Goal: Task Accomplishment & Management: Complete application form

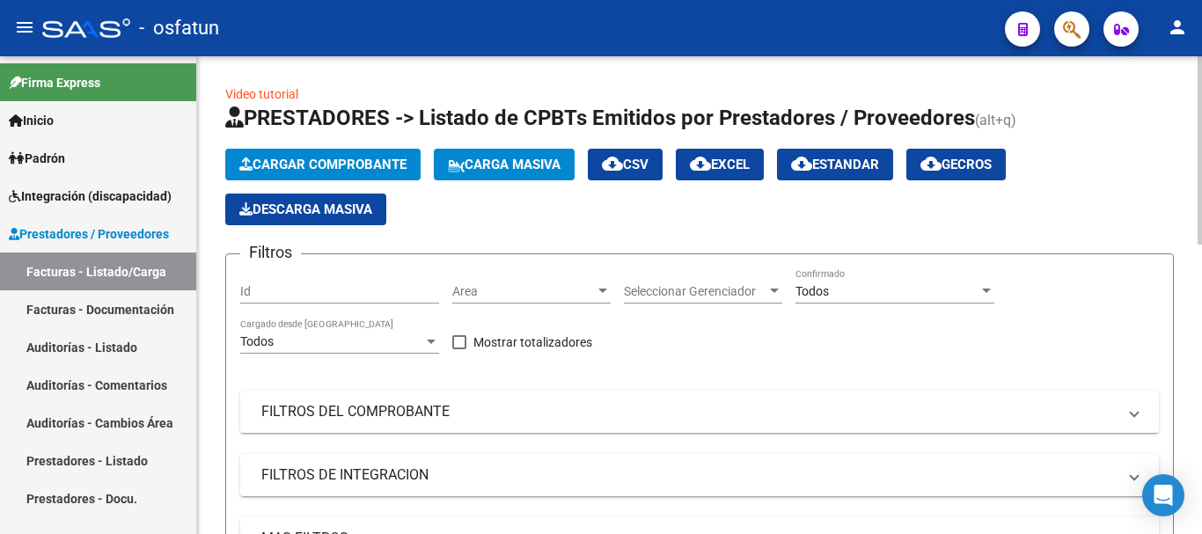
click at [314, 163] on span "Cargar Comprobante" at bounding box center [322, 165] width 167 height 16
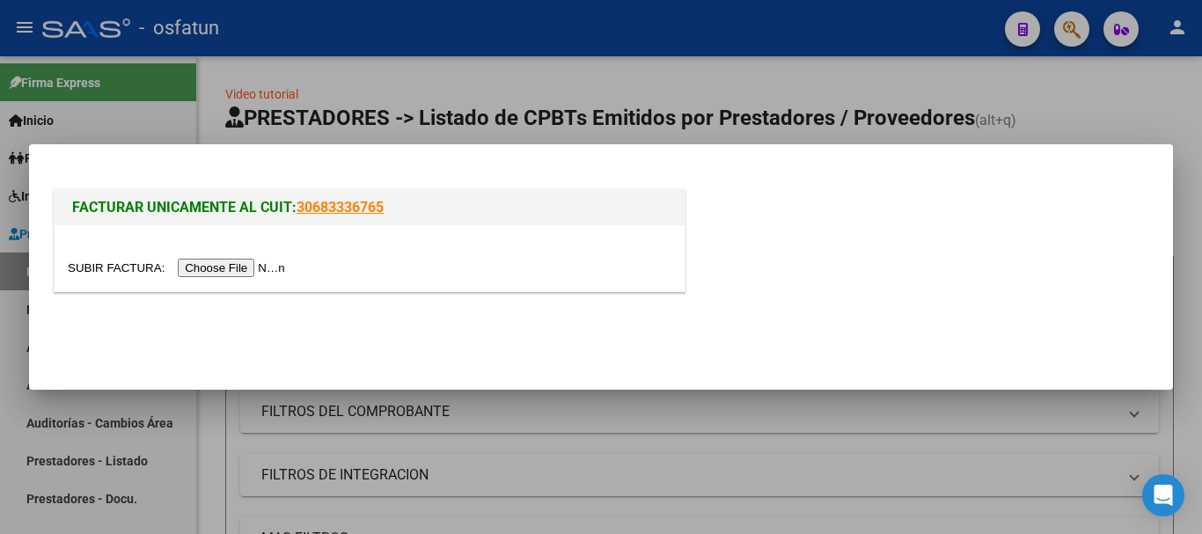
click at [232, 264] on input "file" at bounding box center [179, 268] width 223 height 18
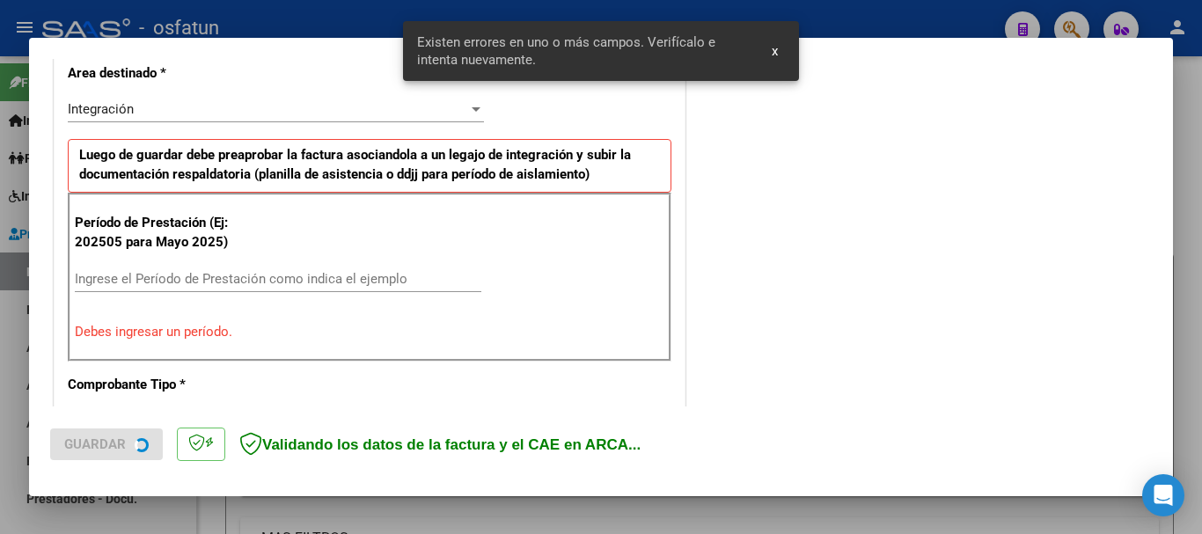
scroll to position [439, 0]
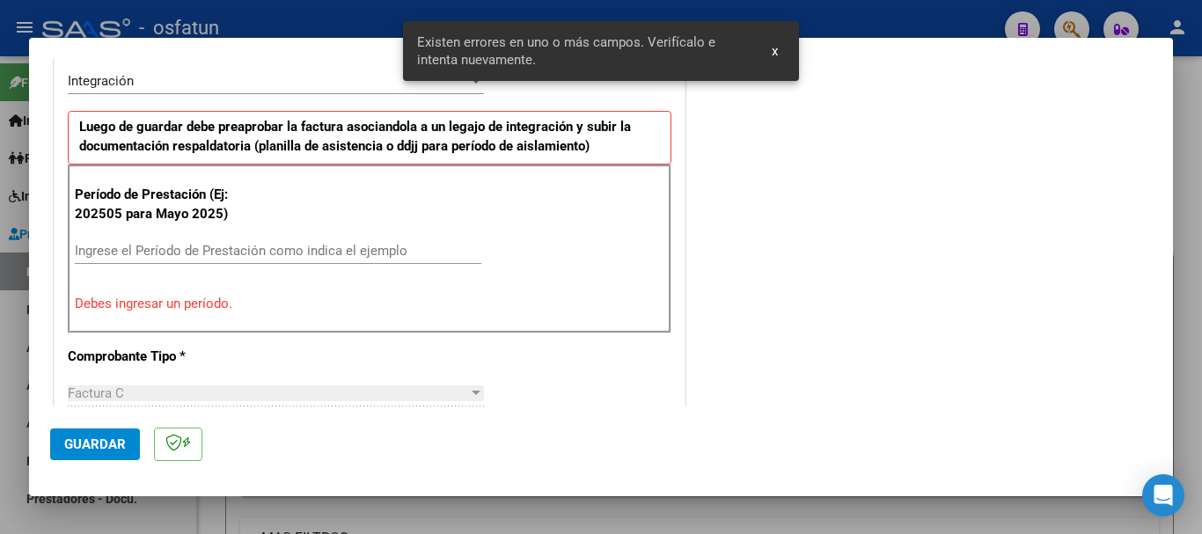
click at [381, 251] on input "Ingrese el Período de Prestación como indica el ejemplo" at bounding box center [278, 251] width 407 height 16
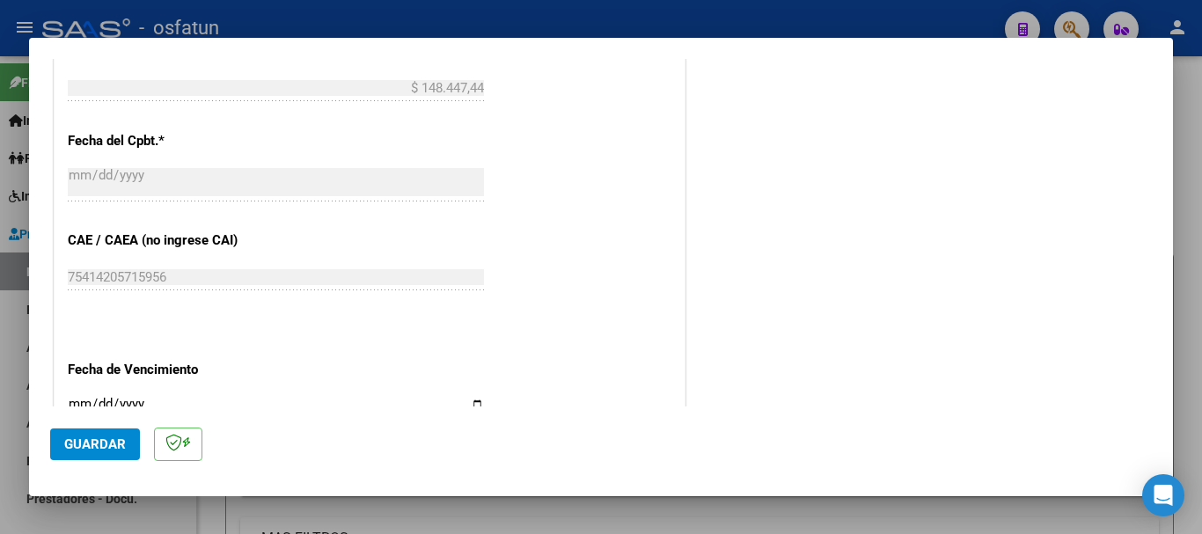
scroll to position [967, 0]
type input "202509"
click at [76, 408] on mat-dialog-actions "Guardar" at bounding box center [601, 442] width 1102 height 70
click at [77, 401] on input "Ingresar la fecha" at bounding box center [276, 409] width 416 height 28
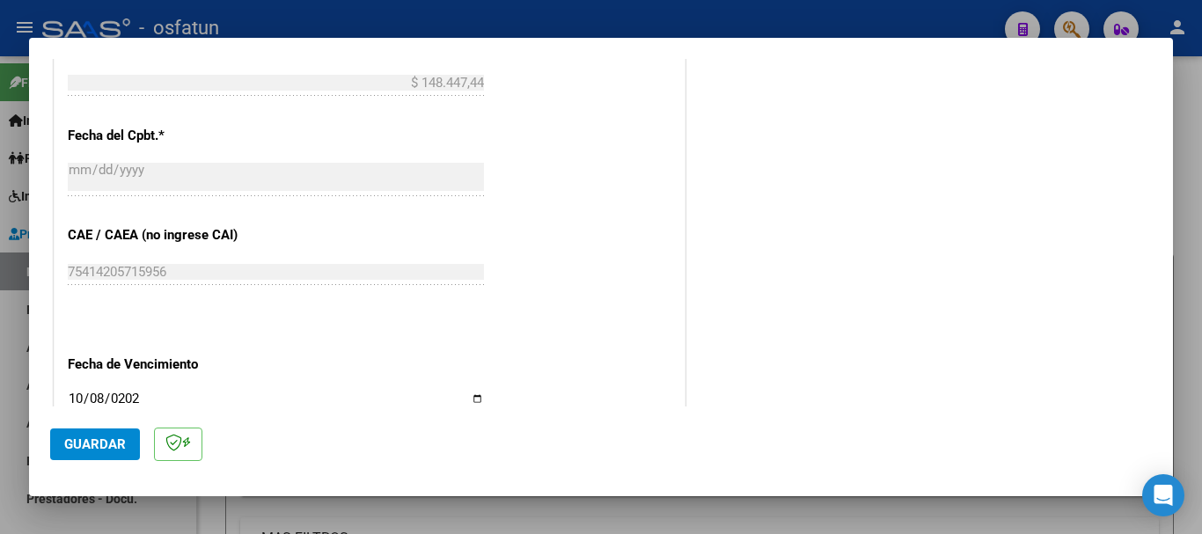
type input "[DATE]"
click at [88, 437] on span "Guardar" at bounding box center [95, 445] width 62 height 16
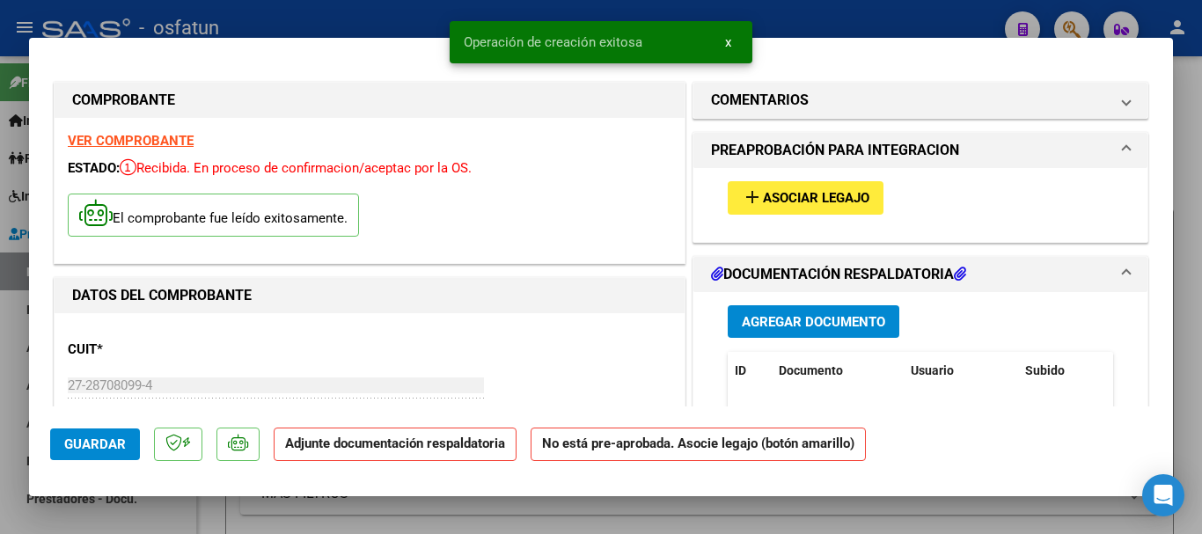
click at [847, 322] on span "Agregar Documento" at bounding box center [813, 322] width 143 height 16
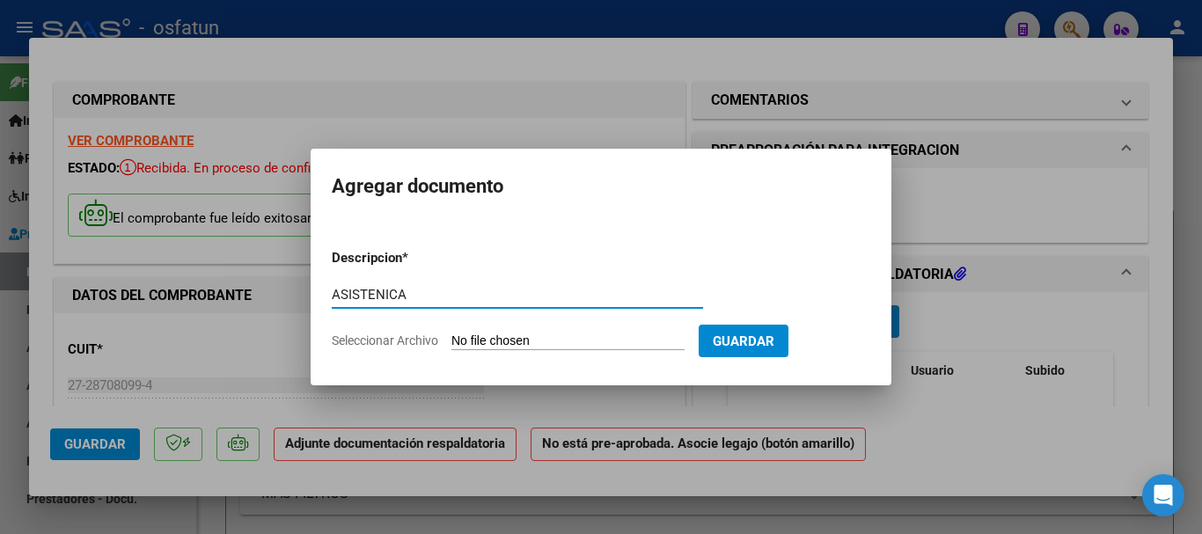
type input "ASISTENICA"
click at [596, 338] on input "Seleccionar Archivo" at bounding box center [568, 342] width 233 height 17
type input "C:\fakepath\ASISTENCIA-FONO (13).pdf"
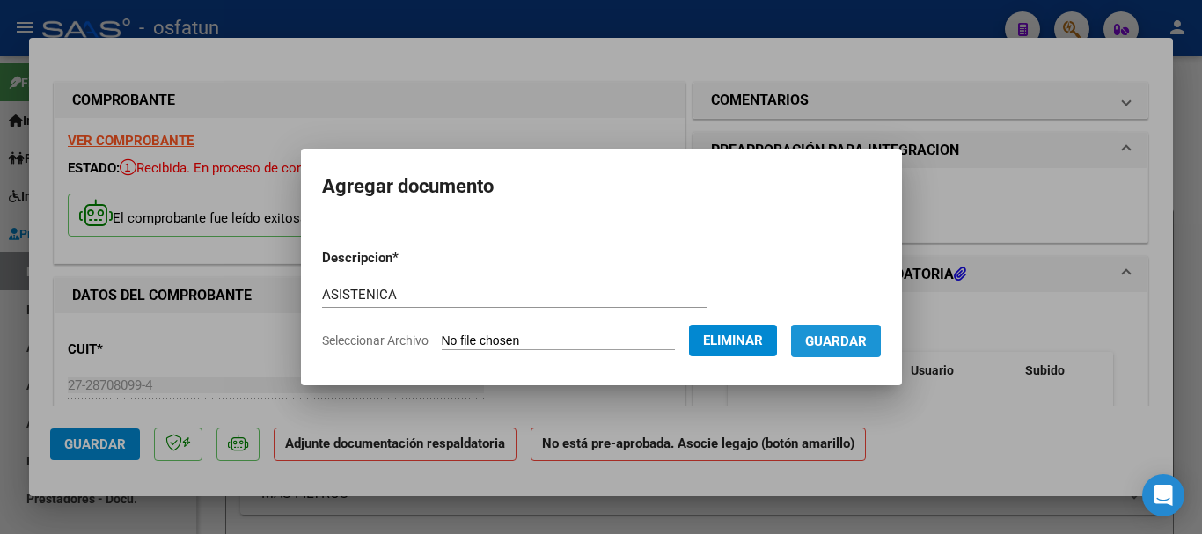
click at [867, 346] on span "Guardar" at bounding box center [836, 342] width 62 height 16
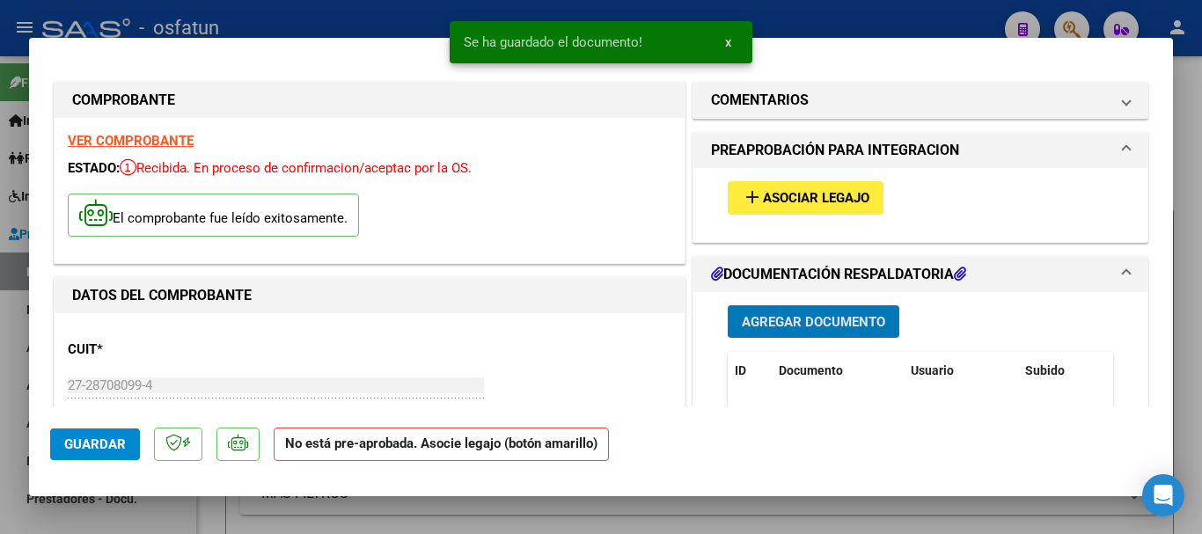
click at [823, 193] on button "add Asociar Legajo" at bounding box center [806, 197] width 156 height 33
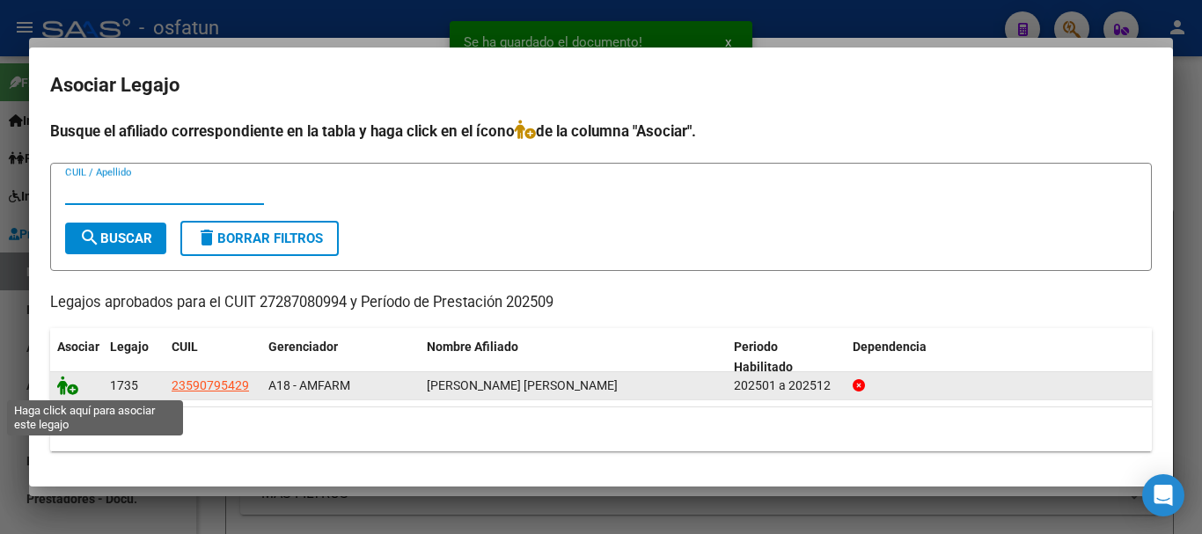
click at [62, 391] on icon at bounding box center [67, 385] width 21 height 19
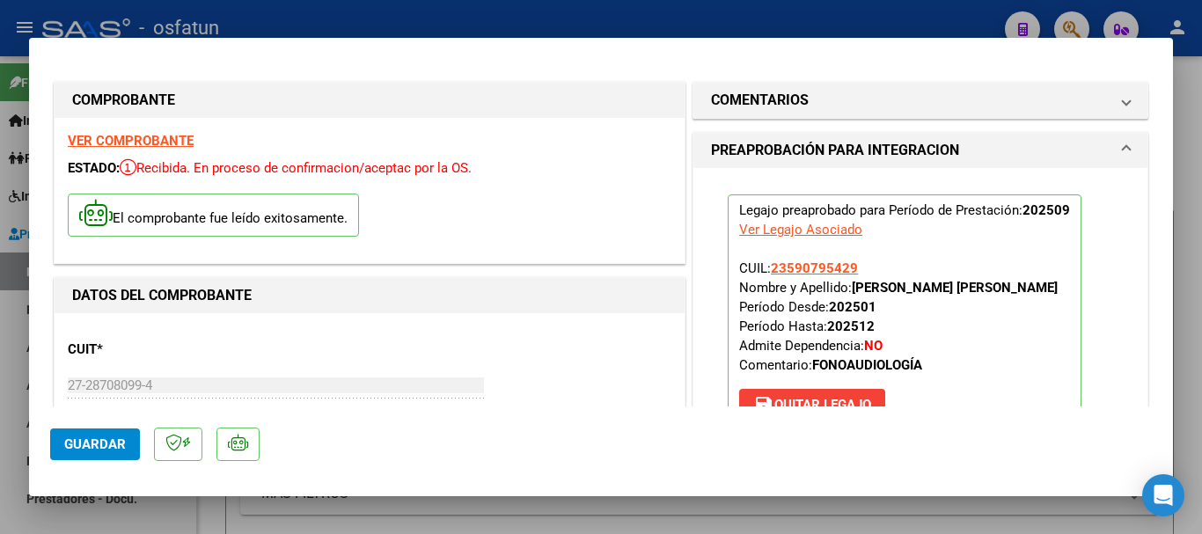
click at [107, 448] on span "Guardar" at bounding box center [95, 445] width 62 height 16
click at [118, 450] on span "Guardar" at bounding box center [95, 445] width 62 height 16
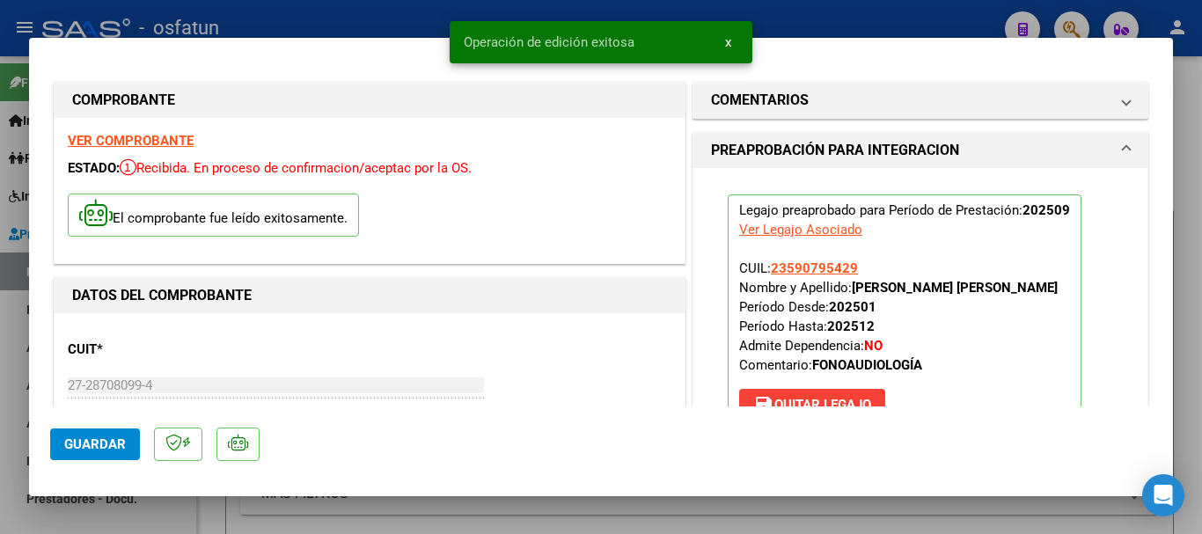
type input "$ 0,00"
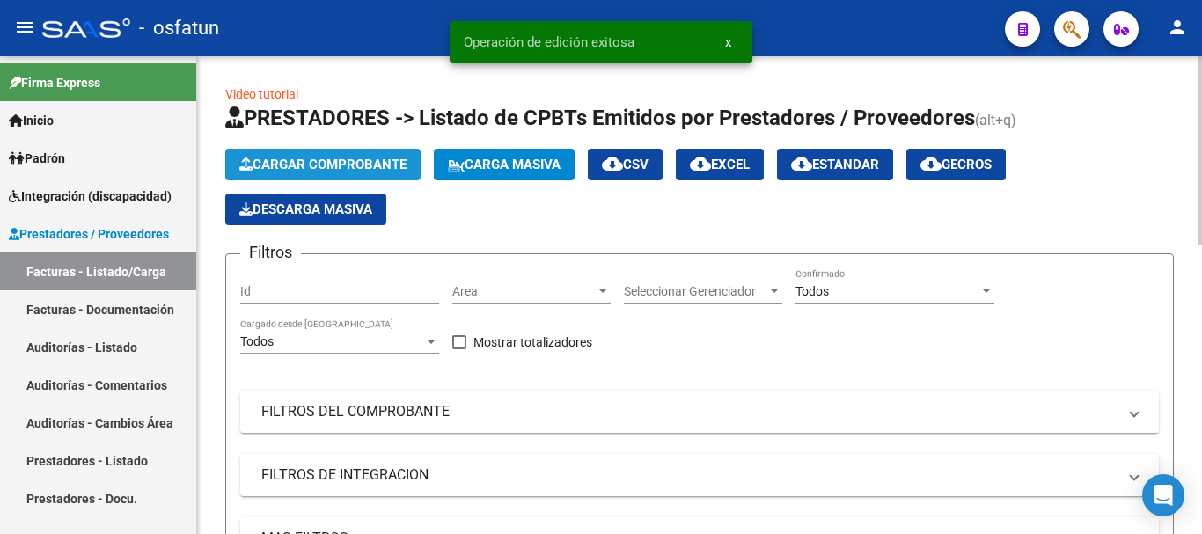
click at [332, 159] on span "Cargar Comprobante" at bounding box center [322, 165] width 167 height 16
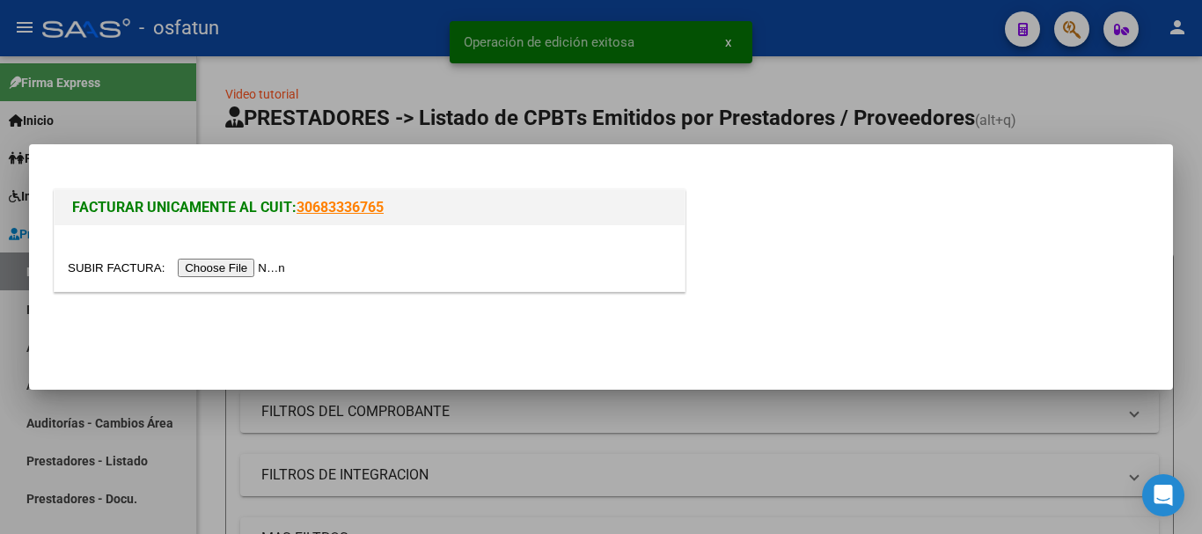
click at [200, 275] on input "file" at bounding box center [179, 268] width 223 height 18
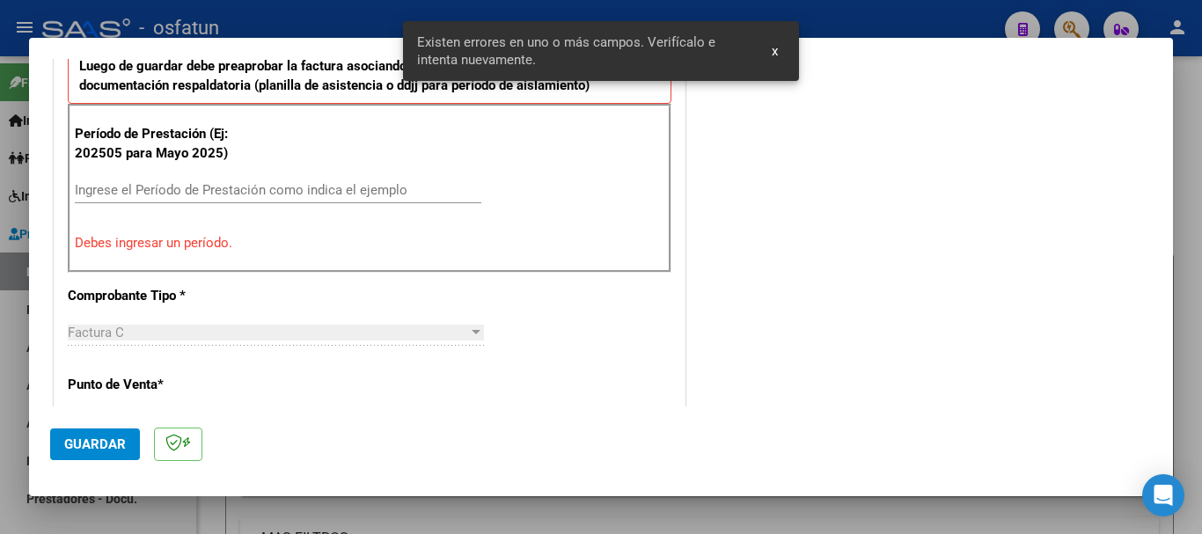
scroll to position [527, 0]
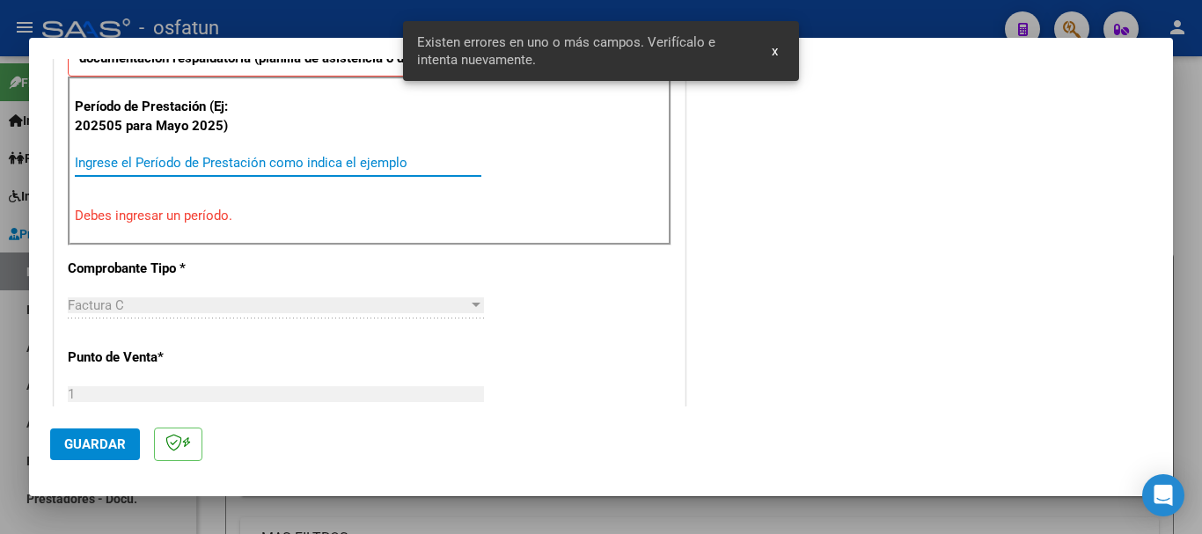
click at [207, 170] on input "Ingrese el Período de Prestación como indica el ejemplo" at bounding box center [278, 163] width 407 height 16
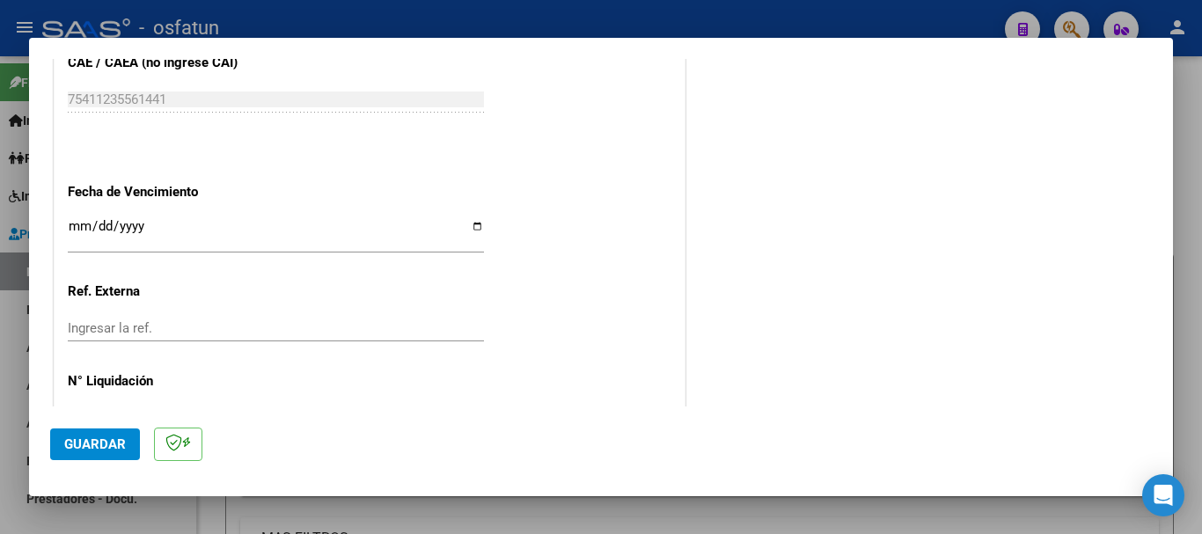
scroll to position [1202, 0]
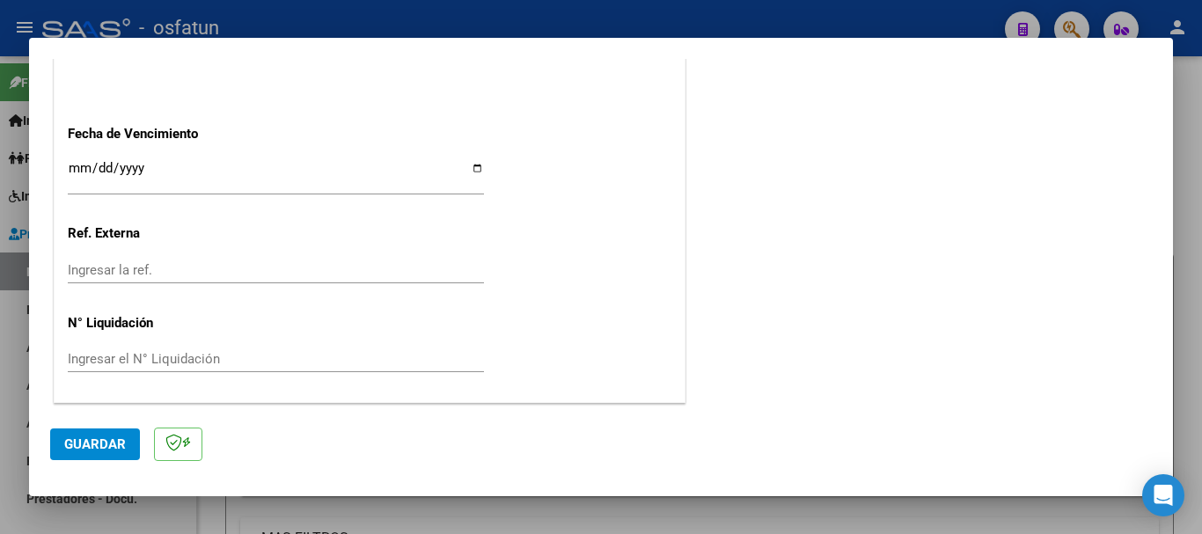
type input "202509"
click at [77, 166] on input "Ingresar la fecha" at bounding box center [276, 175] width 416 height 28
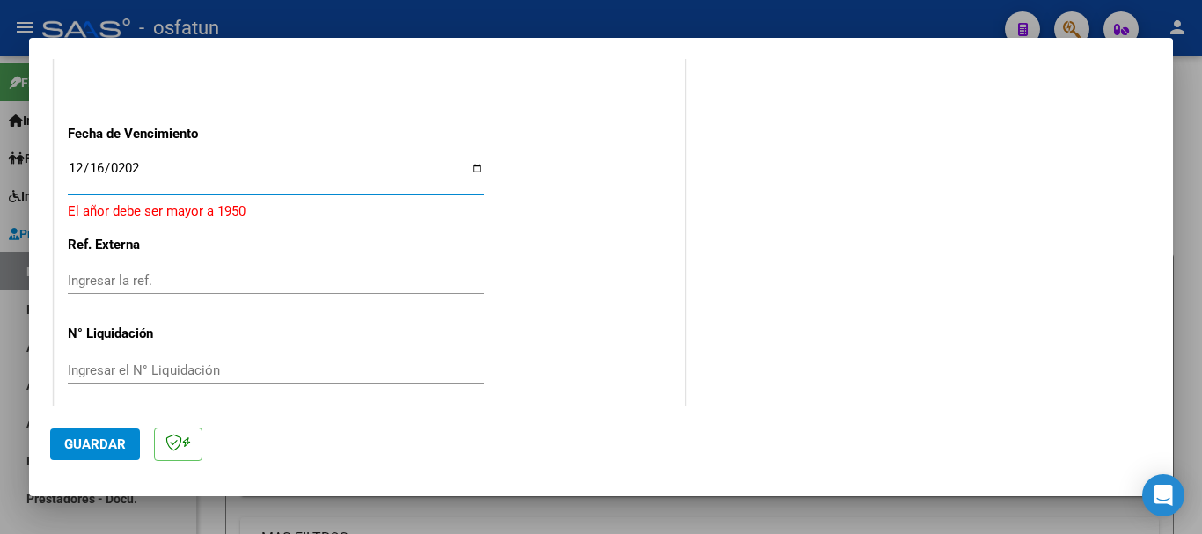
type input "[DATE]"
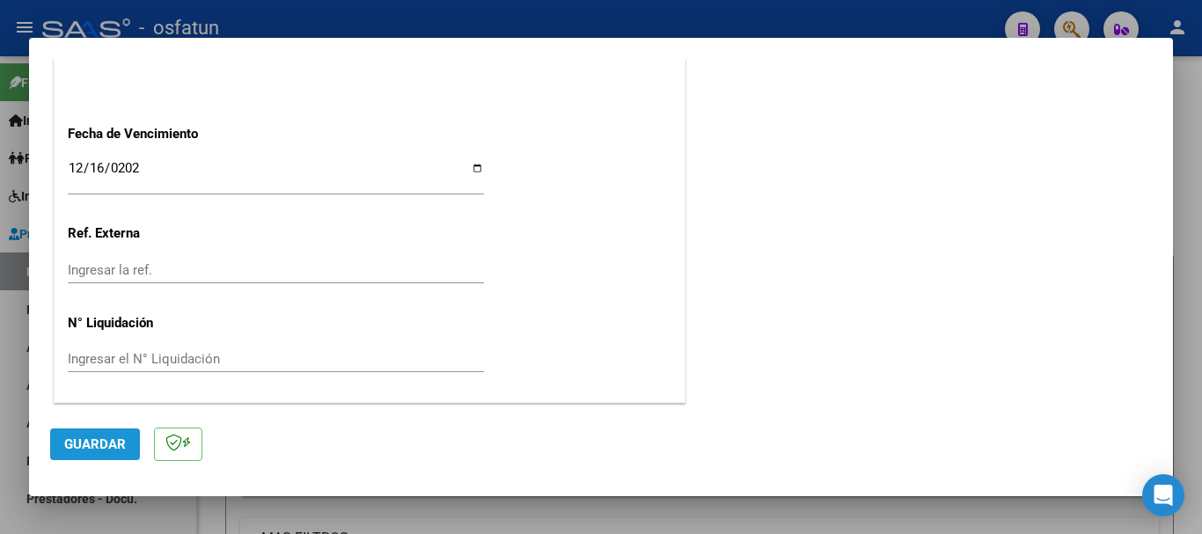
click at [86, 449] on span "Guardar" at bounding box center [95, 445] width 62 height 16
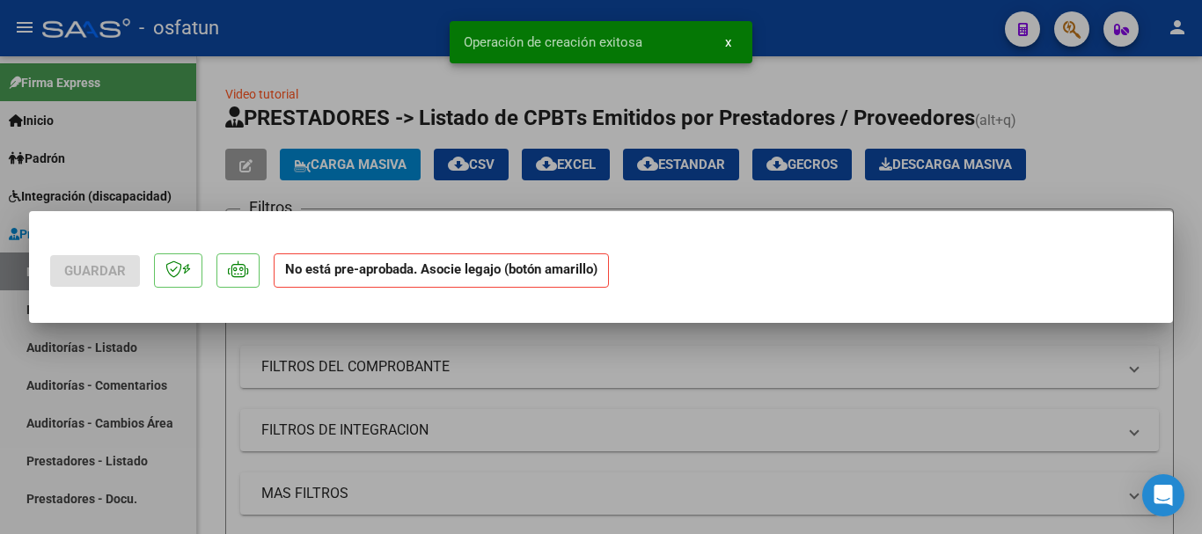
scroll to position [0, 0]
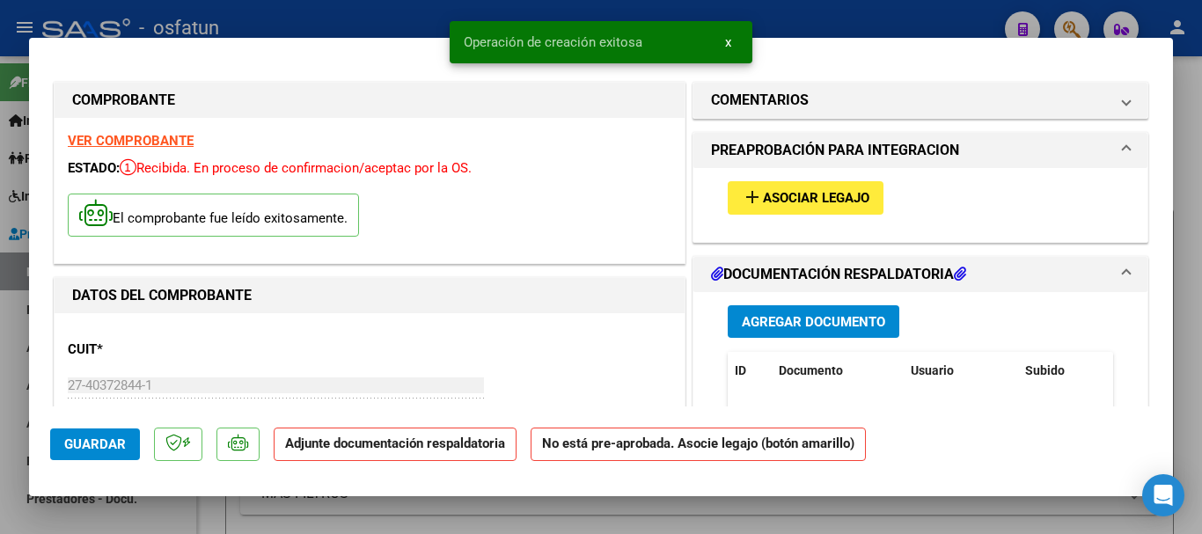
click at [849, 325] on span "Agregar Documento" at bounding box center [813, 322] width 143 height 16
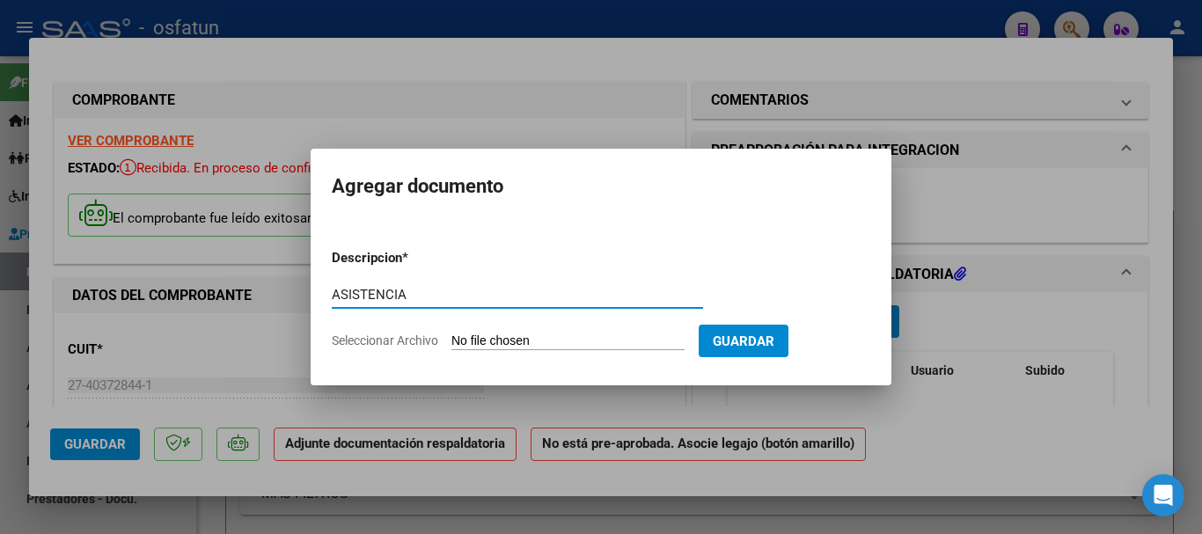
type input "ASISTENCIA"
click at [548, 347] on input "Seleccionar Archivo" at bounding box center [568, 342] width 233 height 17
type input "C:\fakepath\ASISTENCIA-M.MAESTRA DE APOYO.pdf"
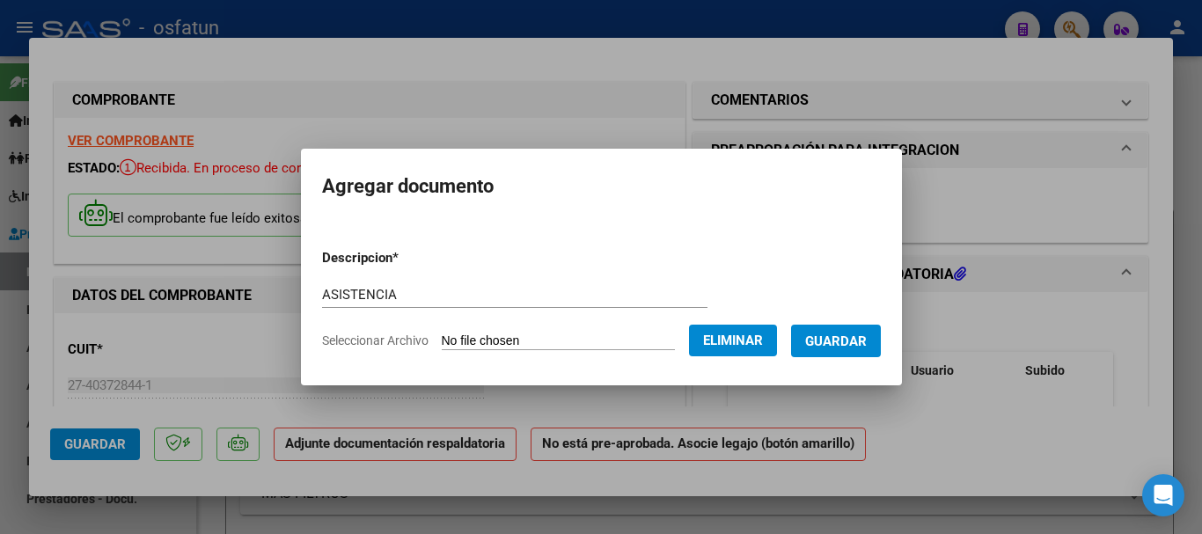
click at [867, 336] on span "Guardar" at bounding box center [836, 342] width 62 height 16
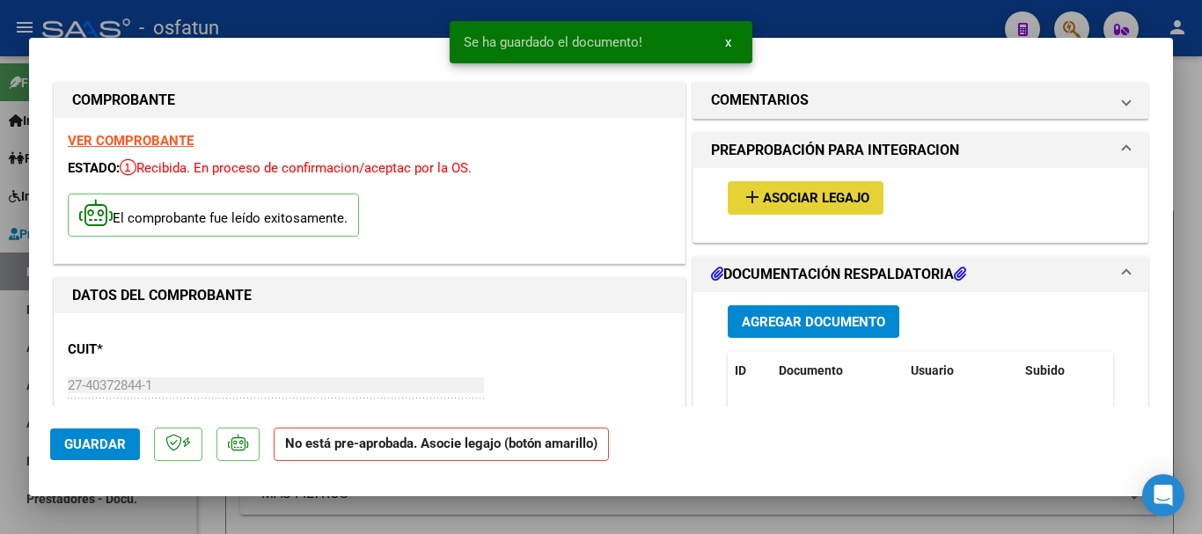
click at [826, 192] on span "Asociar Legajo" at bounding box center [816, 199] width 107 height 16
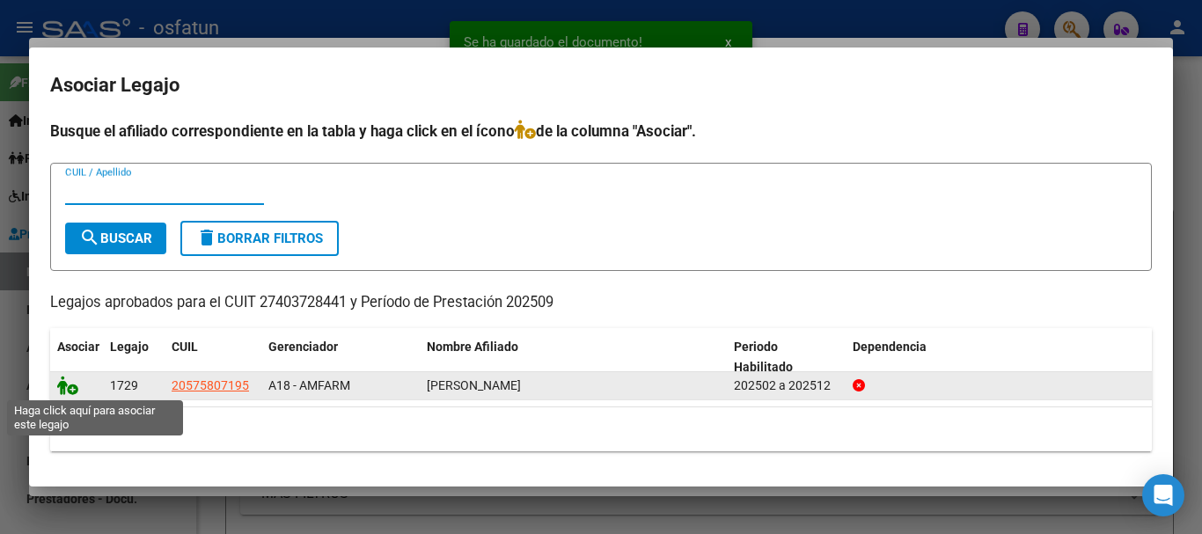
click at [62, 387] on icon at bounding box center [67, 385] width 21 height 19
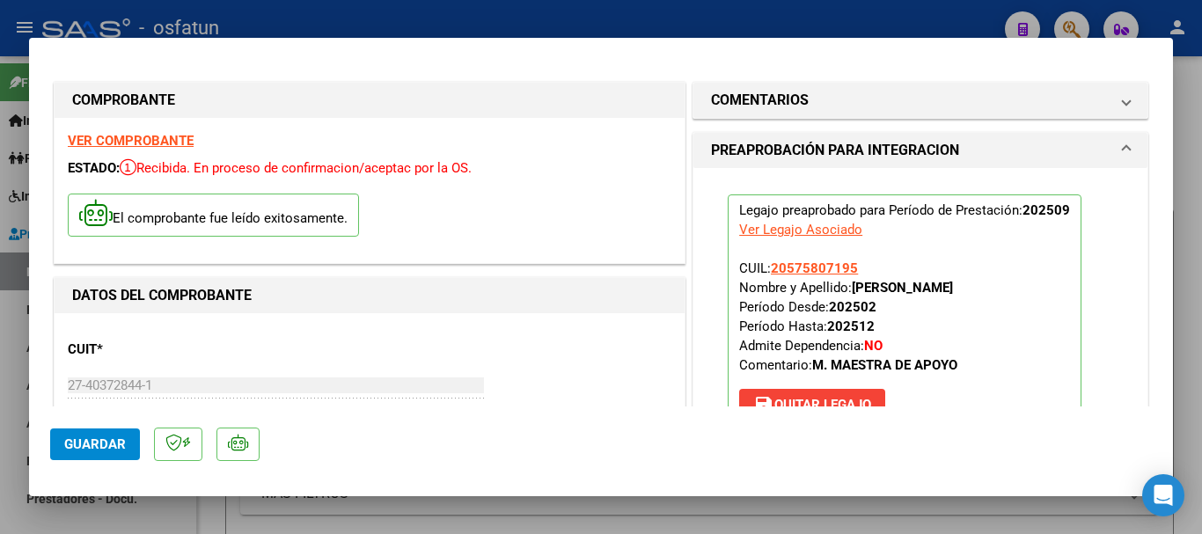
click at [84, 446] on span "Guardar" at bounding box center [95, 445] width 62 height 16
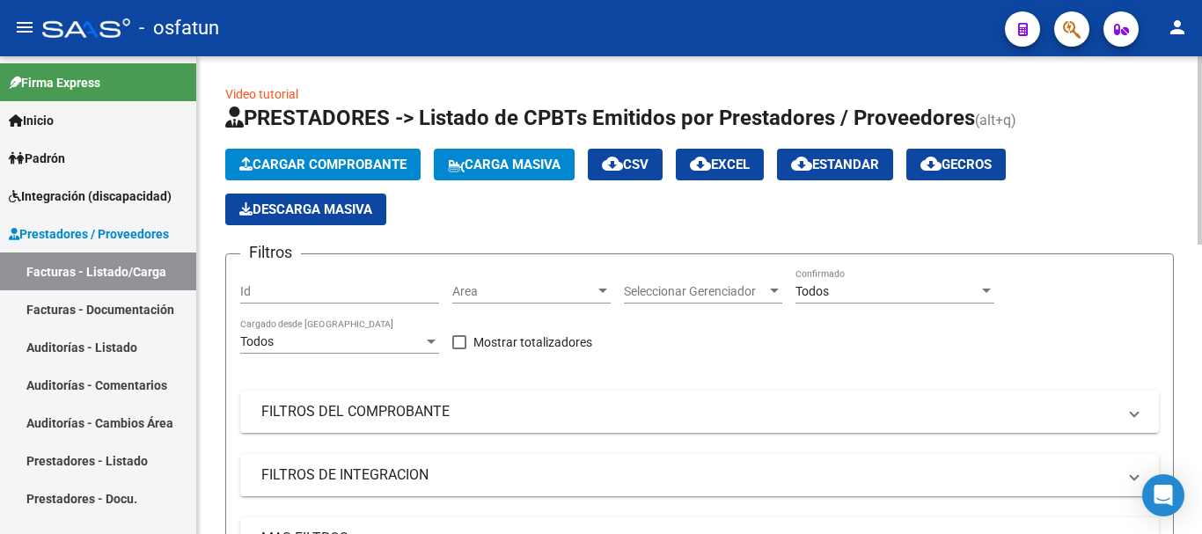
click at [318, 159] on span "Cargar Comprobante" at bounding box center [322, 165] width 167 height 16
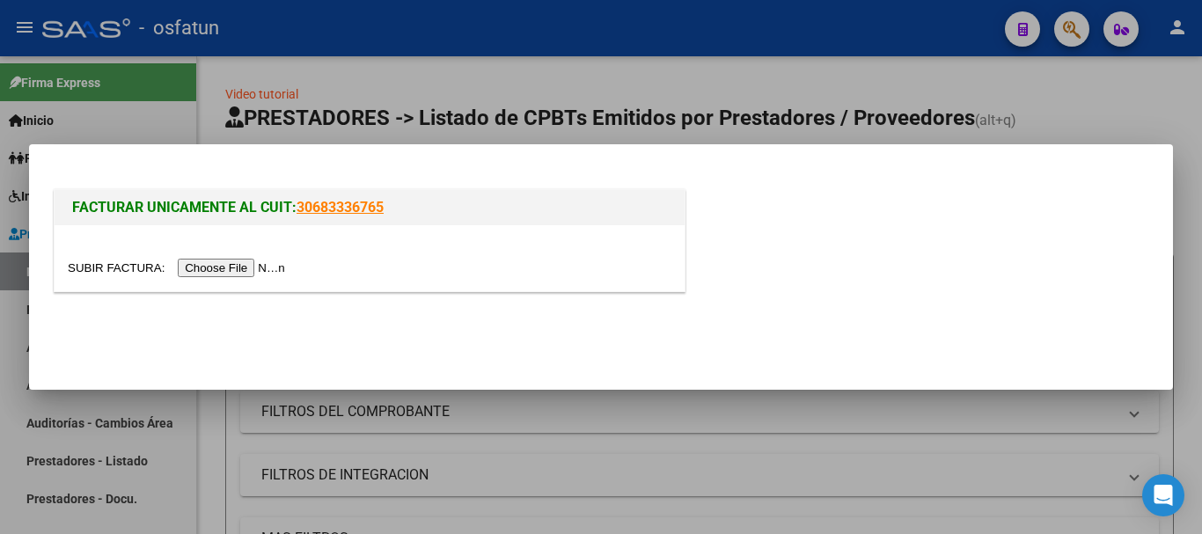
click at [195, 269] on input "file" at bounding box center [179, 268] width 223 height 18
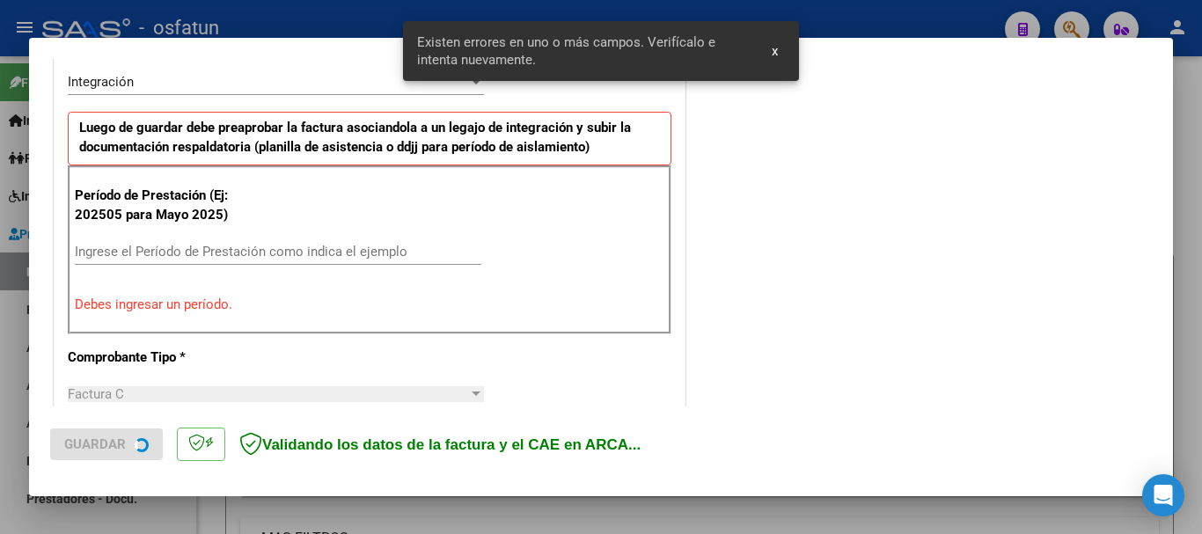
scroll to position [439, 0]
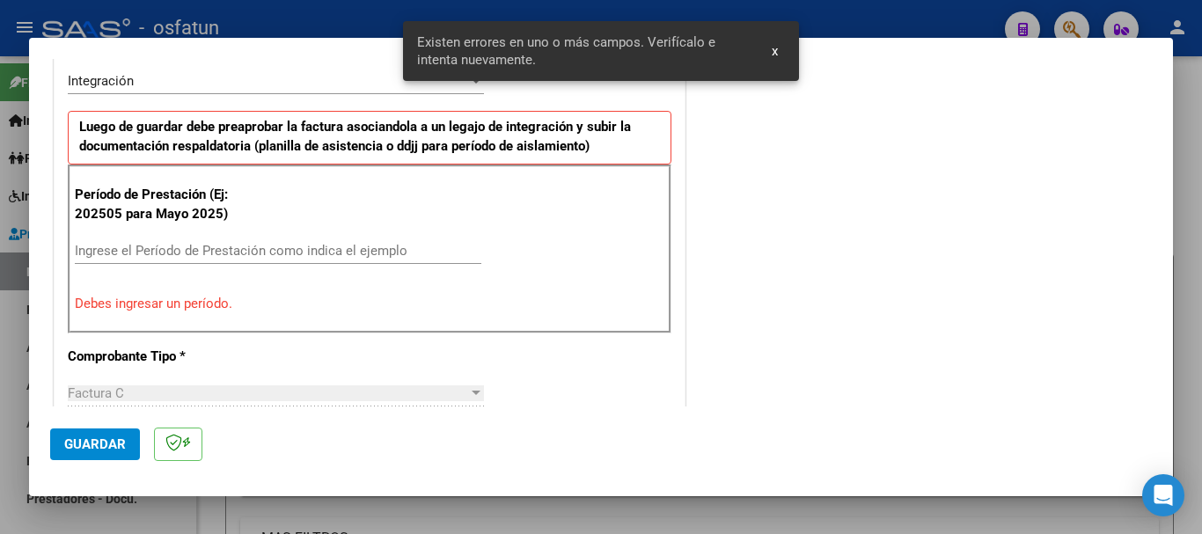
click at [299, 251] on input "Ingrese el Período de Prestación como indica el ejemplo" at bounding box center [278, 251] width 407 height 16
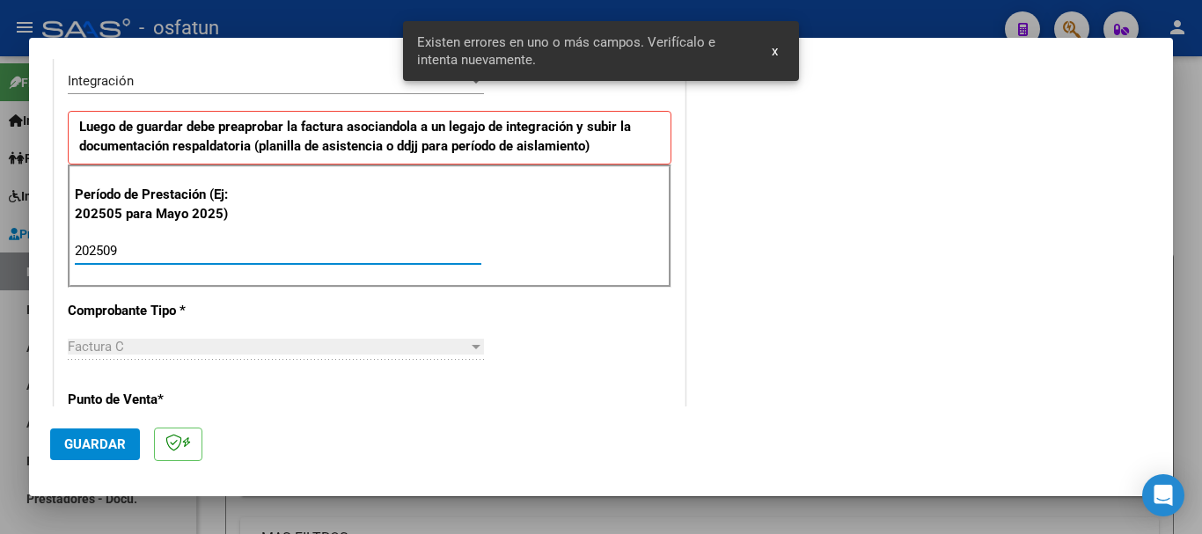
type input "202509"
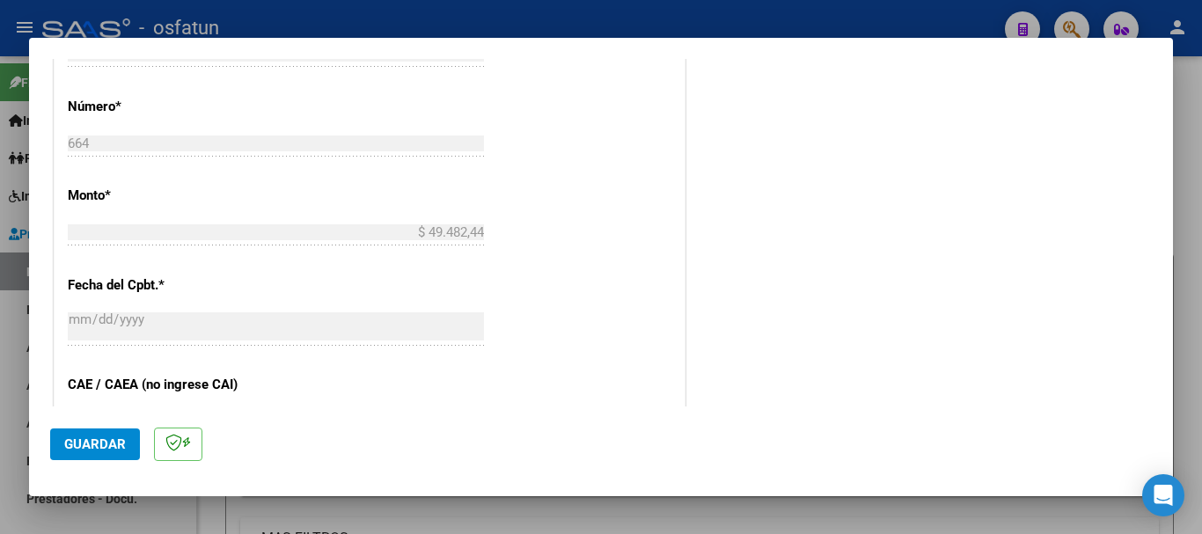
scroll to position [967, 0]
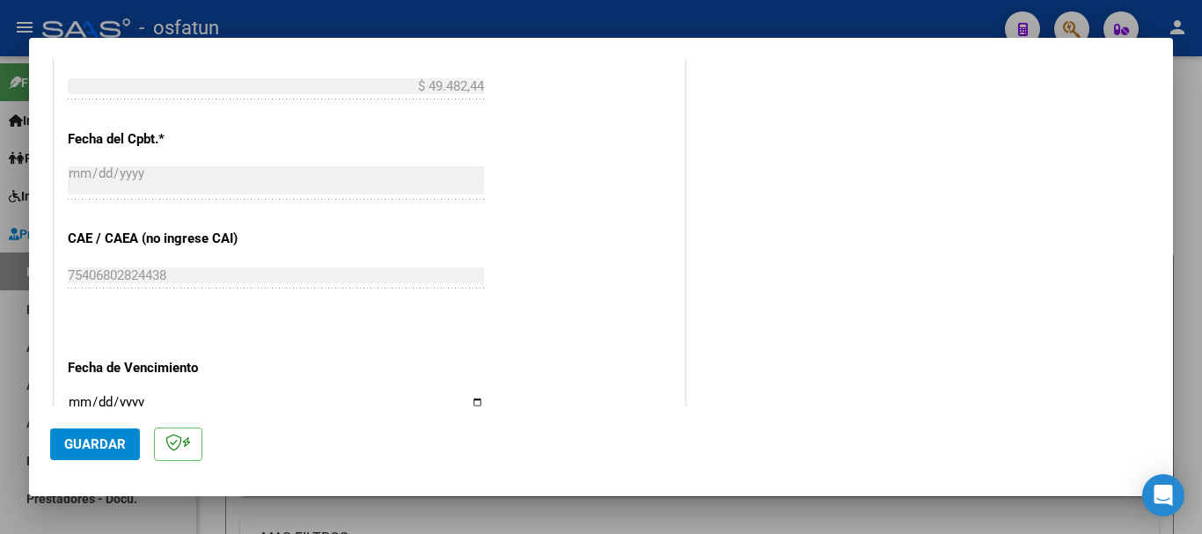
click at [76, 403] on input "Ingresar la fecha" at bounding box center [276, 409] width 416 height 28
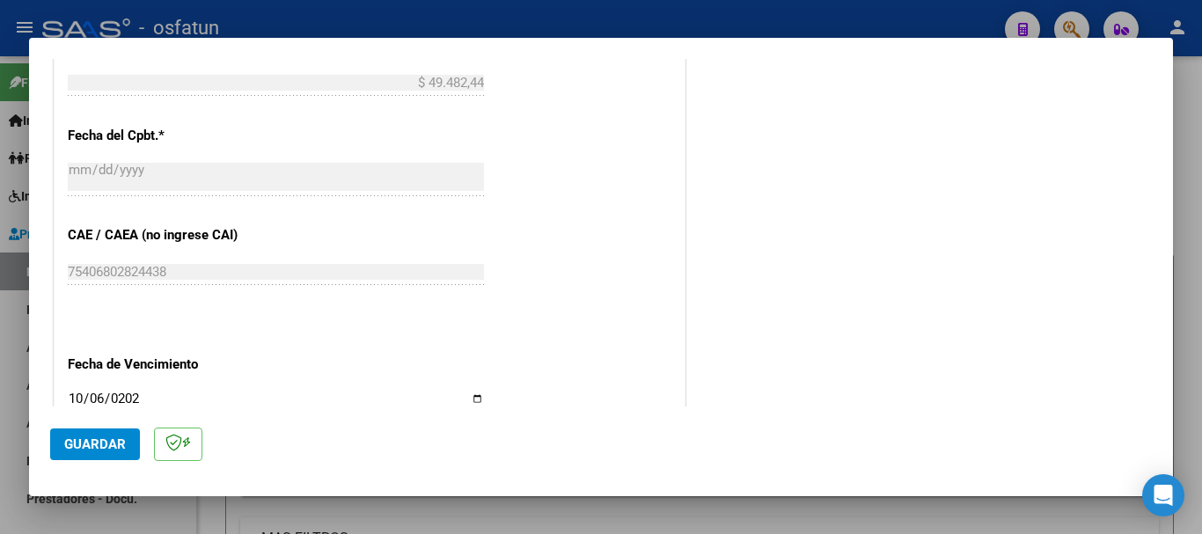
type input "[DATE]"
click at [115, 440] on span "Guardar" at bounding box center [95, 445] width 62 height 16
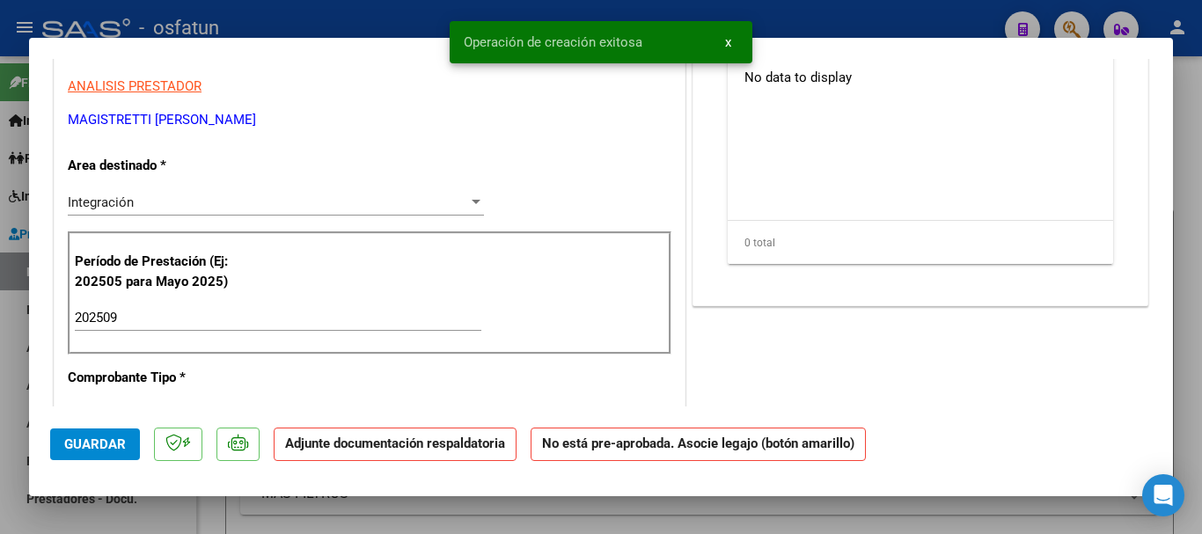
scroll to position [0, 0]
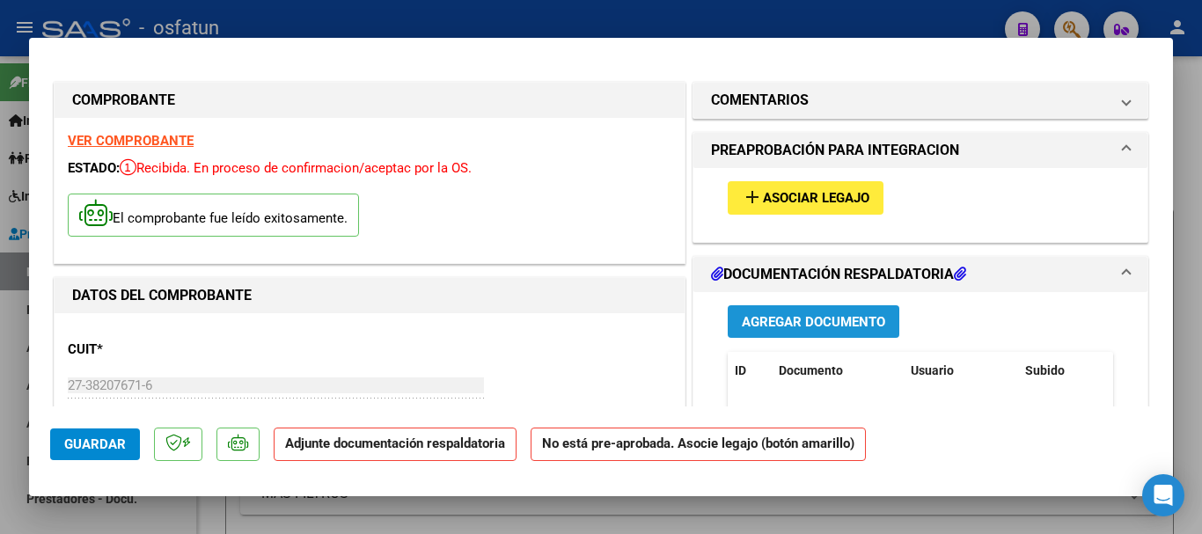
click at [839, 319] on span "Agregar Documento" at bounding box center [813, 322] width 143 height 16
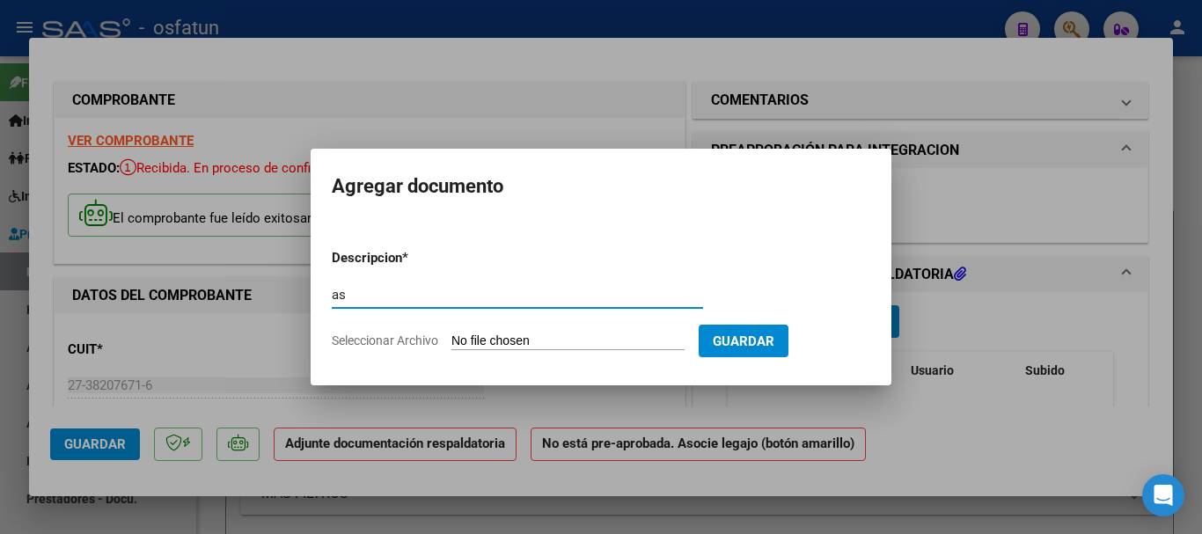
type input "a"
type input "ASISTENCIA"
click at [533, 344] on input "Seleccionar Archivo" at bounding box center [568, 342] width 233 height 17
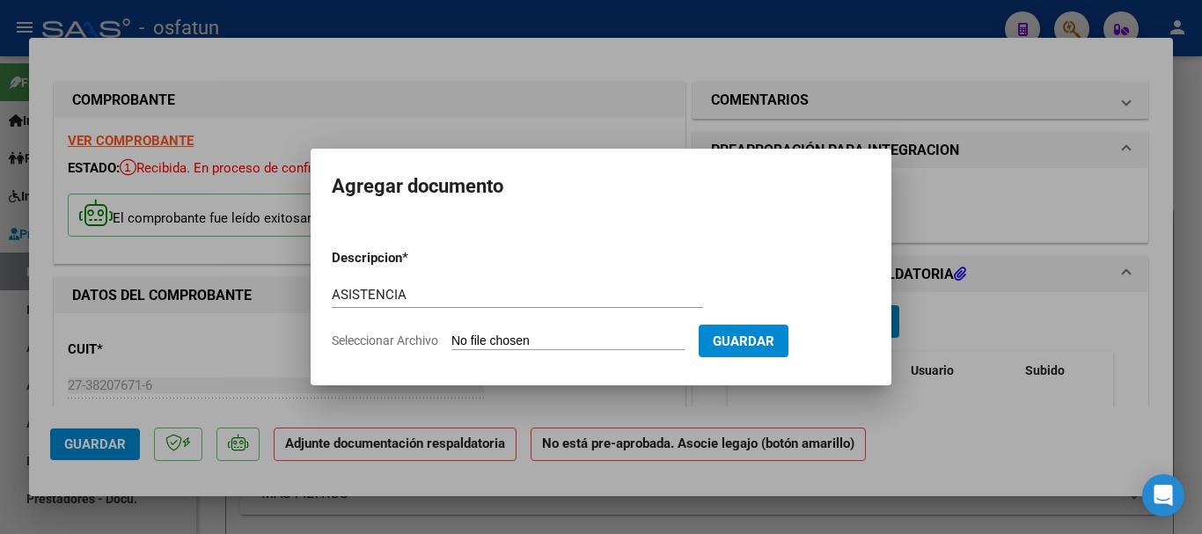
type input "C:\fakepath\MOLINA SEPTIEMBRE (2).pdf"
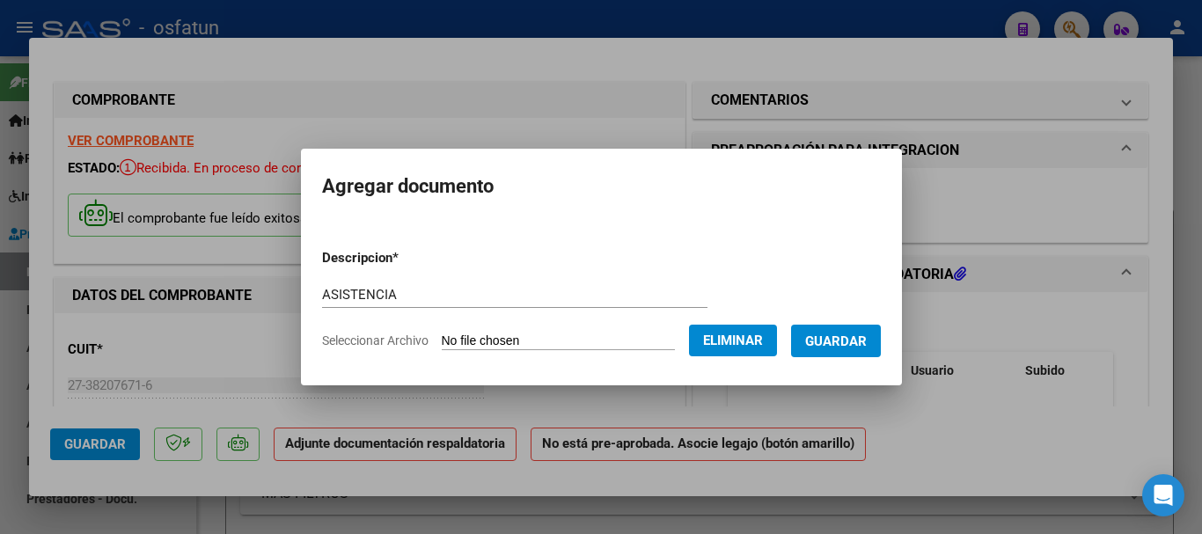
click at [862, 359] on form "Descripcion * ASISTENCIA Escriba aquí una descripcion Seleccionar Archivo Elimi…" at bounding box center [601, 299] width 559 height 129
click at [867, 339] on span "Guardar" at bounding box center [836, 342] width 62 height 16
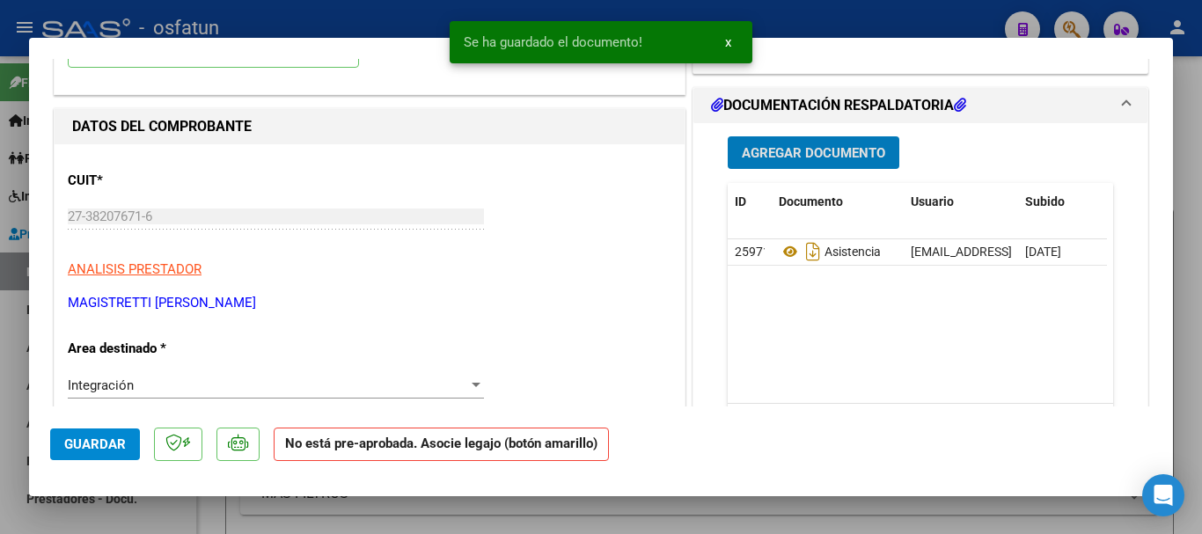
scroll to position [176, 0]
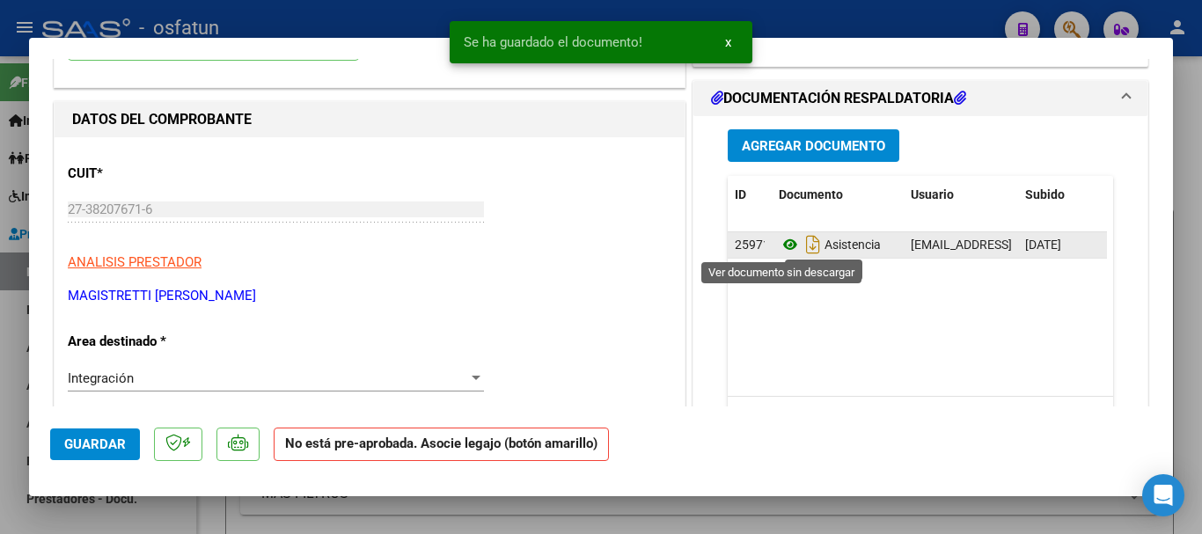
click at [787, 247] on icon at bounding box center [790, 244] width 23 height 21
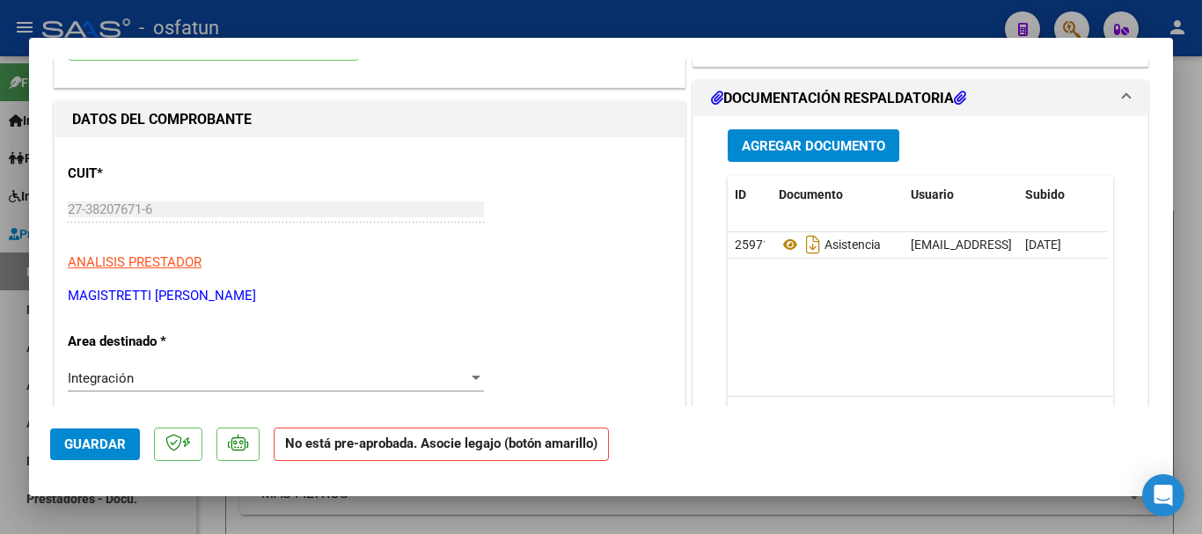
scroll to position [0, 0]
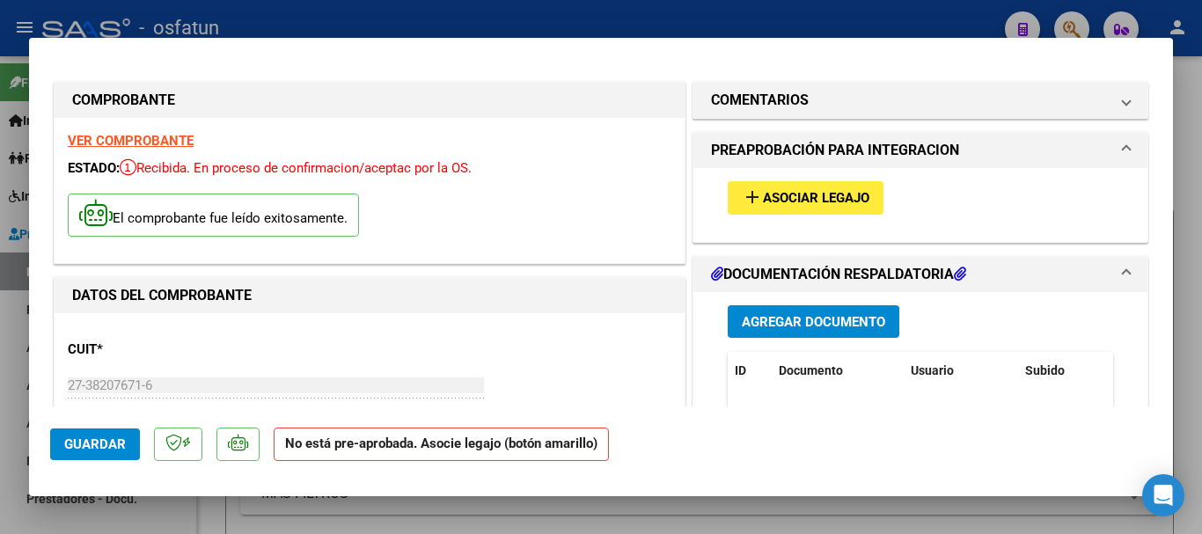
click at [790, 194] on span "Asociar Legajo" at bounding box center [816, 199] width 107 height 16
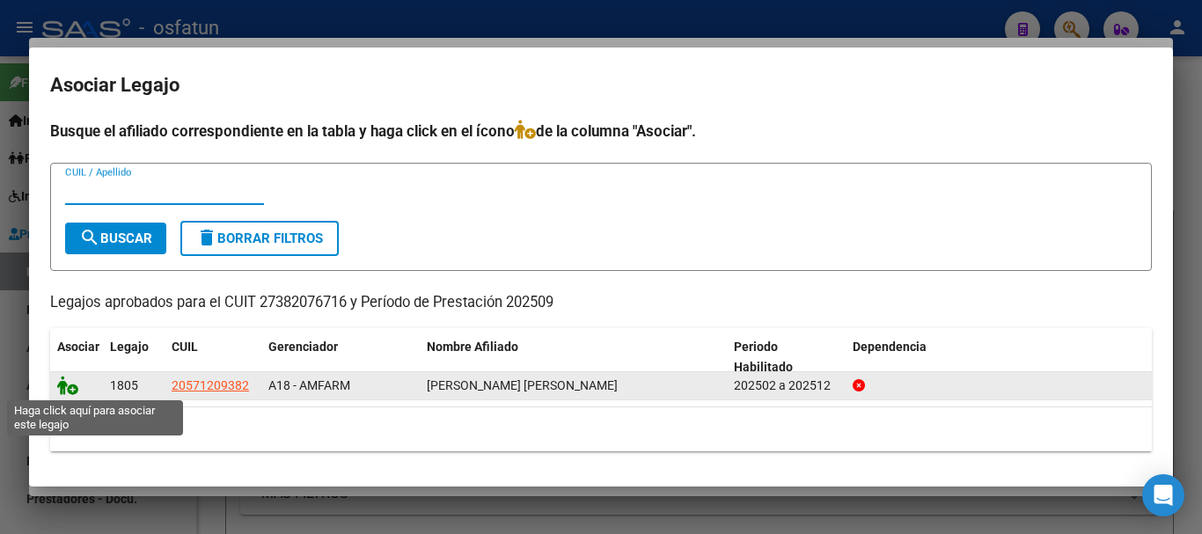
click at [69, 387] on icon at bounding box center [67, 385] width 21 height 19
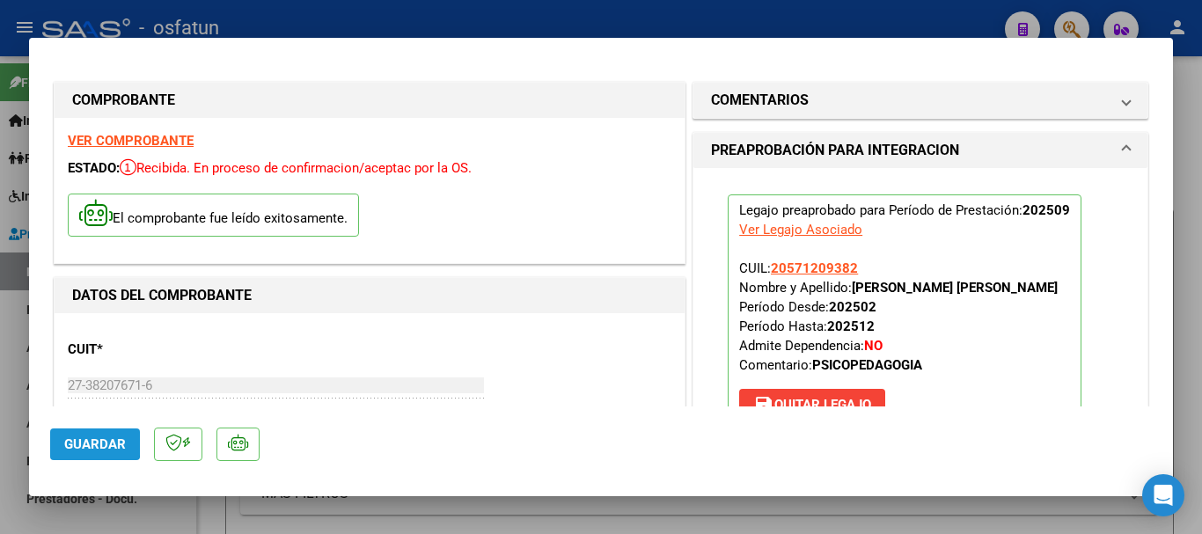
click at [65, 439] on span "Guardar" at bounding box center [95, 445] width 62 height 16
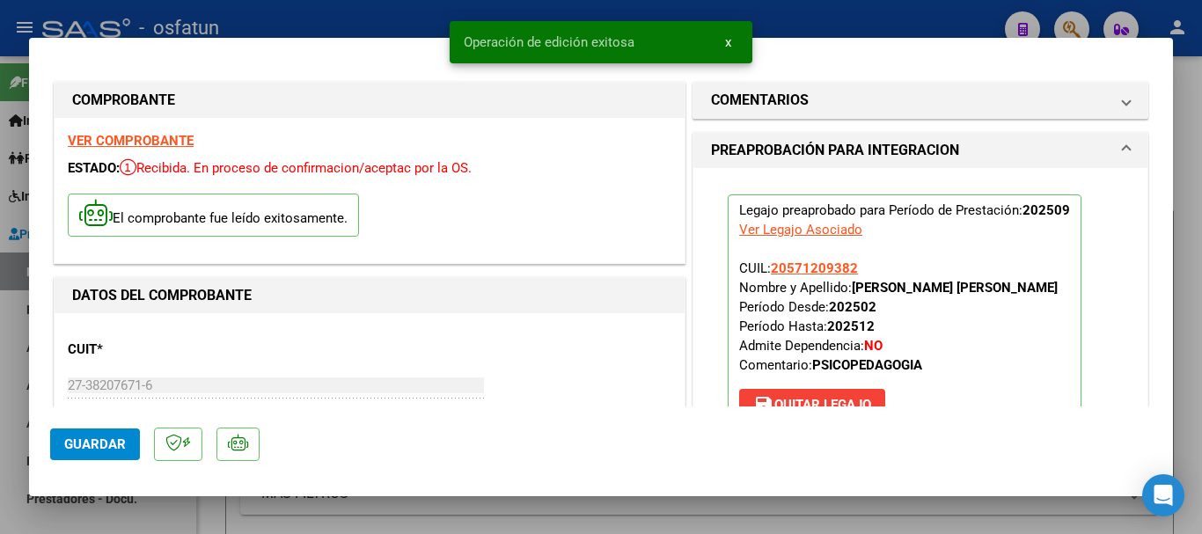
type input "$ 0,00"
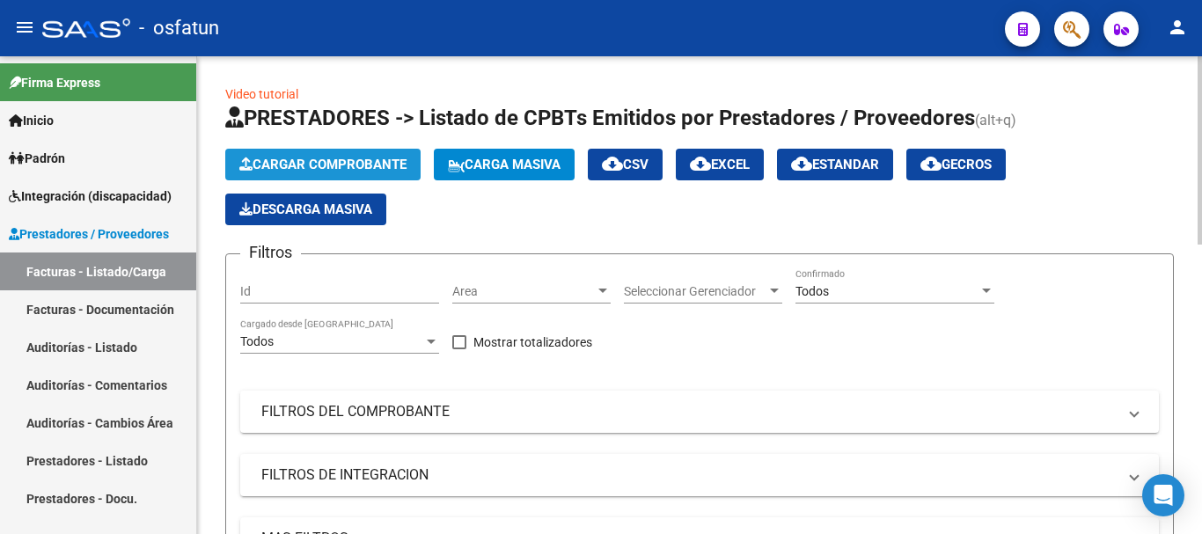
click at [372, 166] on span "Cargar Comprobante" at bounding box center [322, 165] width 167 height 16
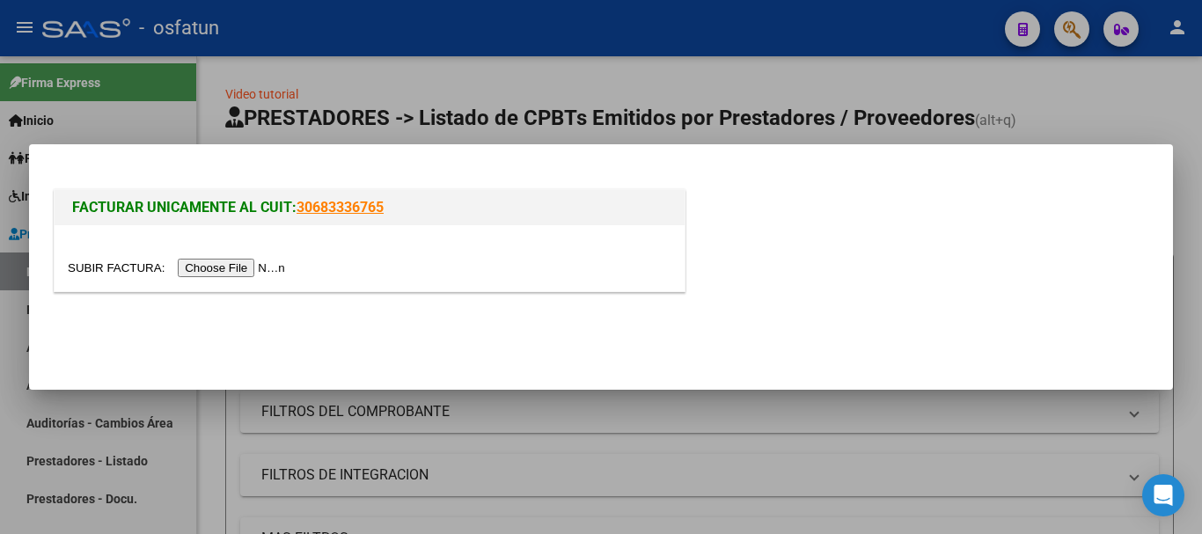
click at [211, 265] on input "file" at bounding box center [179, 268] width 223 height 18
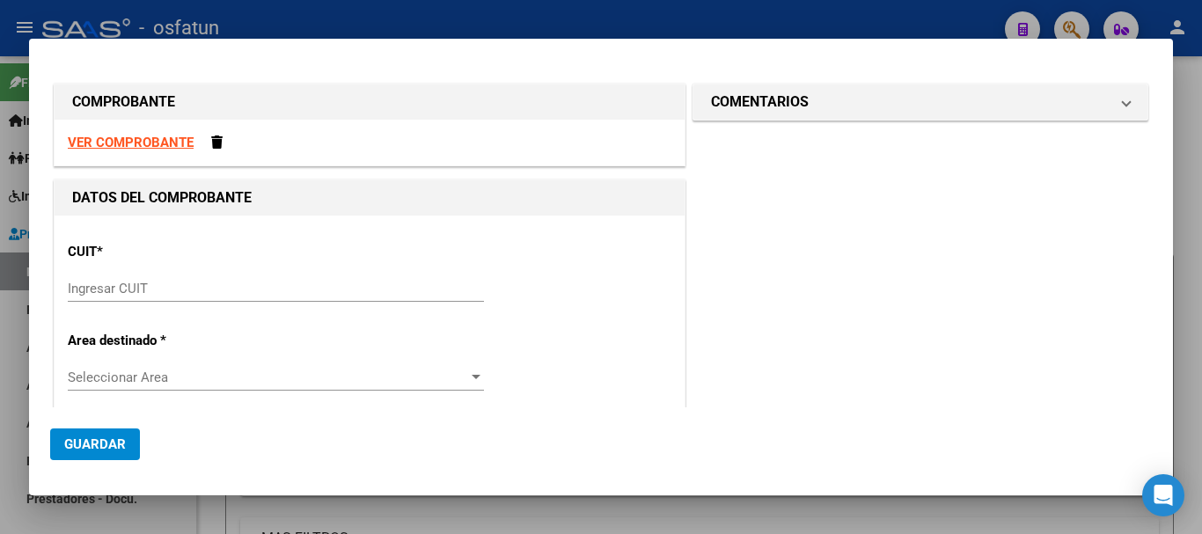
click at [117, 286] on input "Ingresar CUIT" at bounding box center [276, 289] width 416 height 16
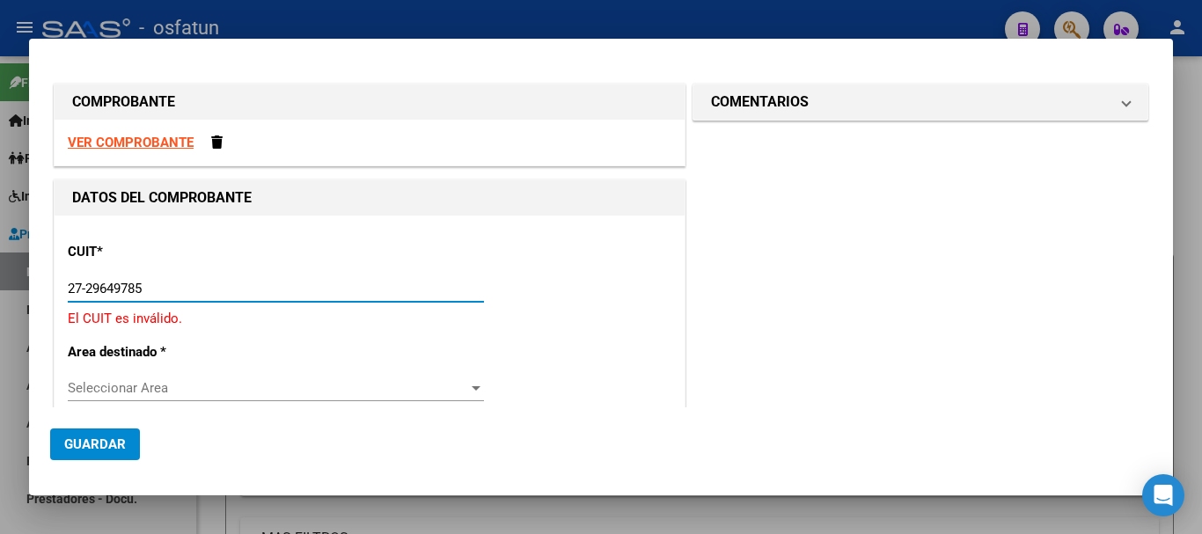
type input "27-29649785-7"
type input "6"
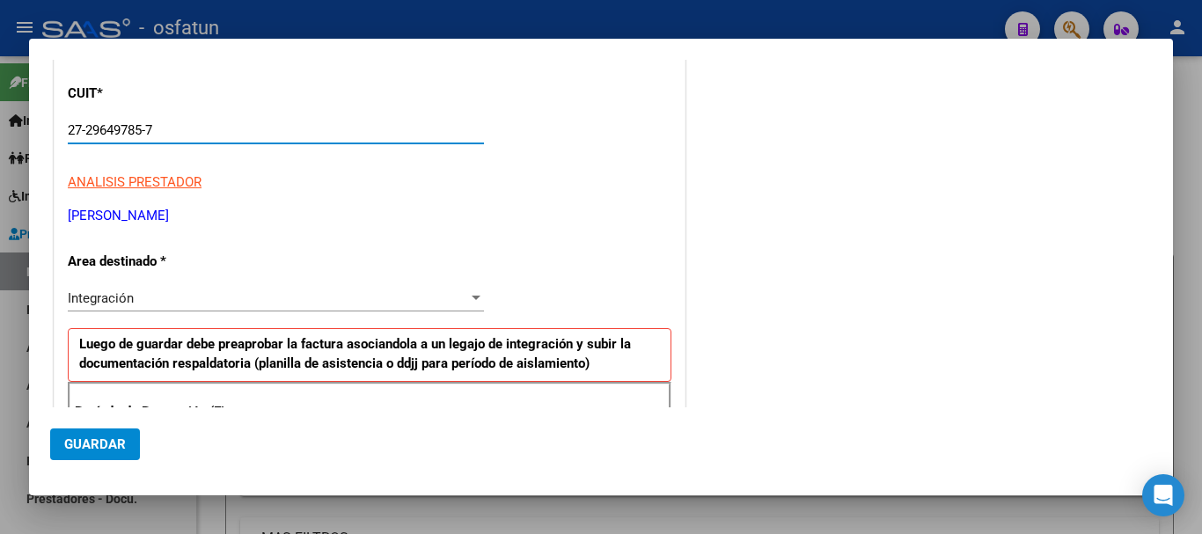
scroll to position [264, 0]
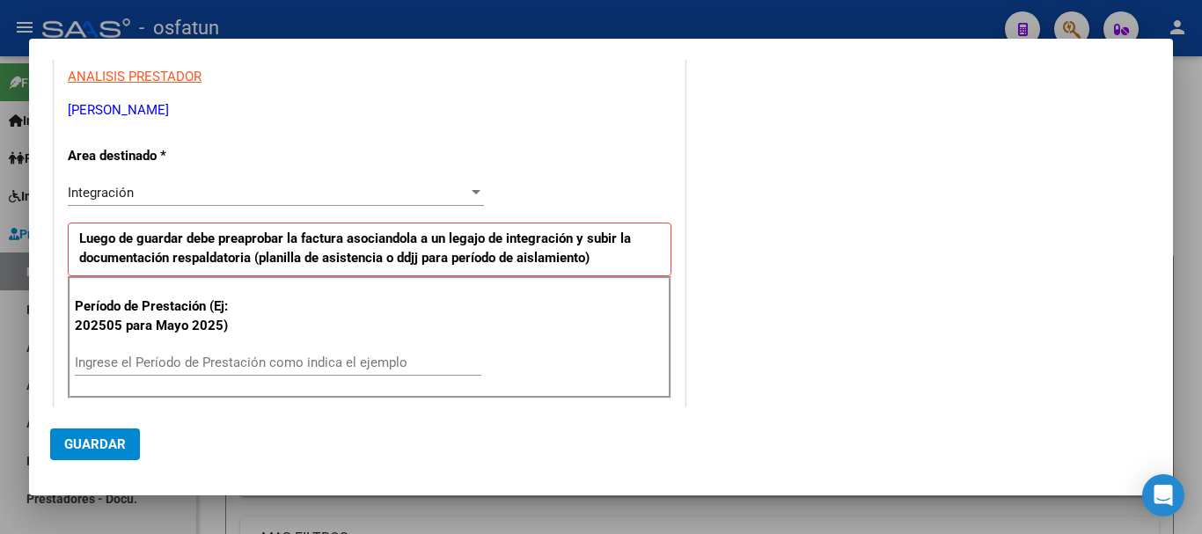
type input "27-29649785-7"
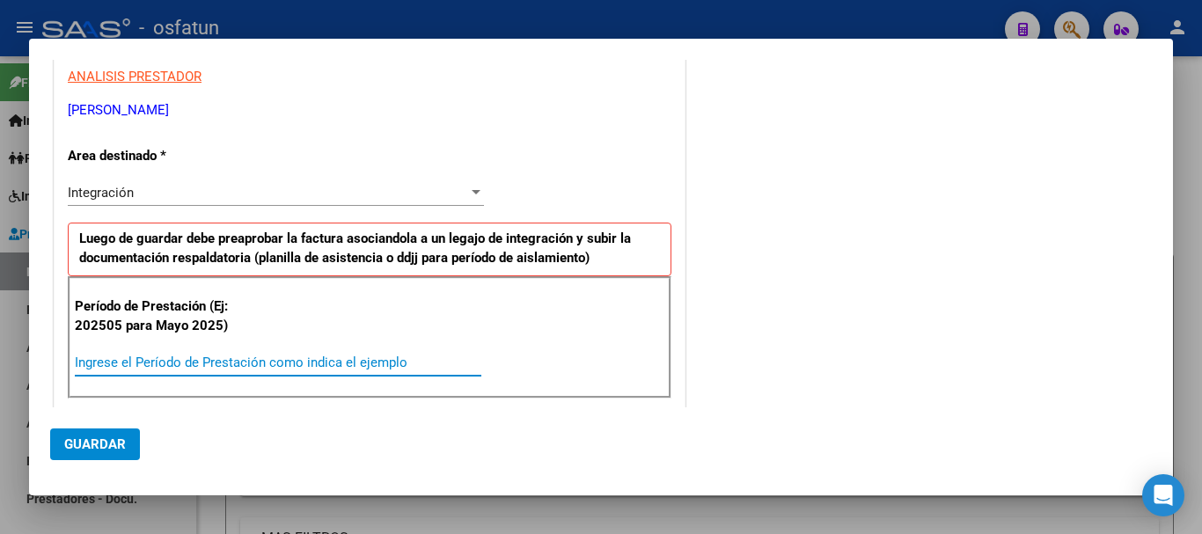
click at [187, 363] on input "Ingrese el Período de Prestación como indica el ejemplo" at bounding box center [278, 363] width 407 height 16
type input "202509"
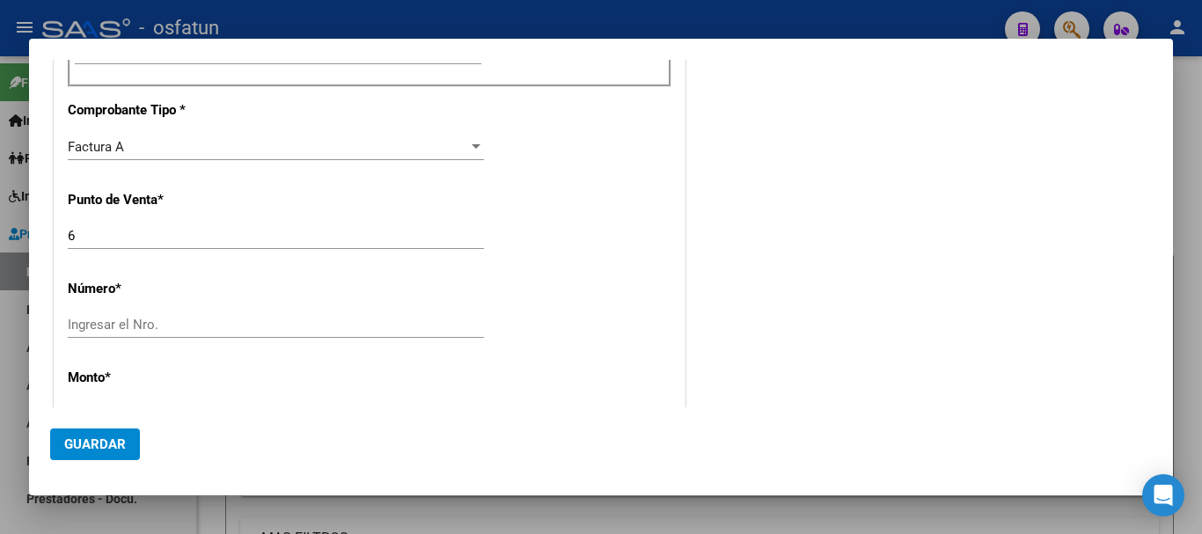
scroll to position [616, 0]
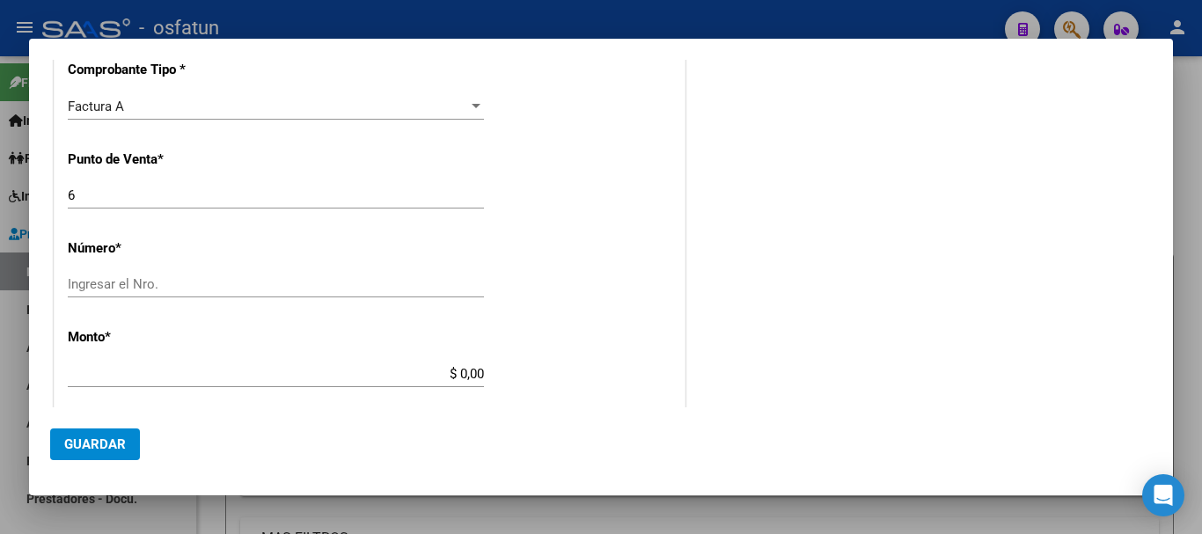
click at [112, 283] on input "Ingresar el Nro." at bounding box center [276, 284] width 416 height 16
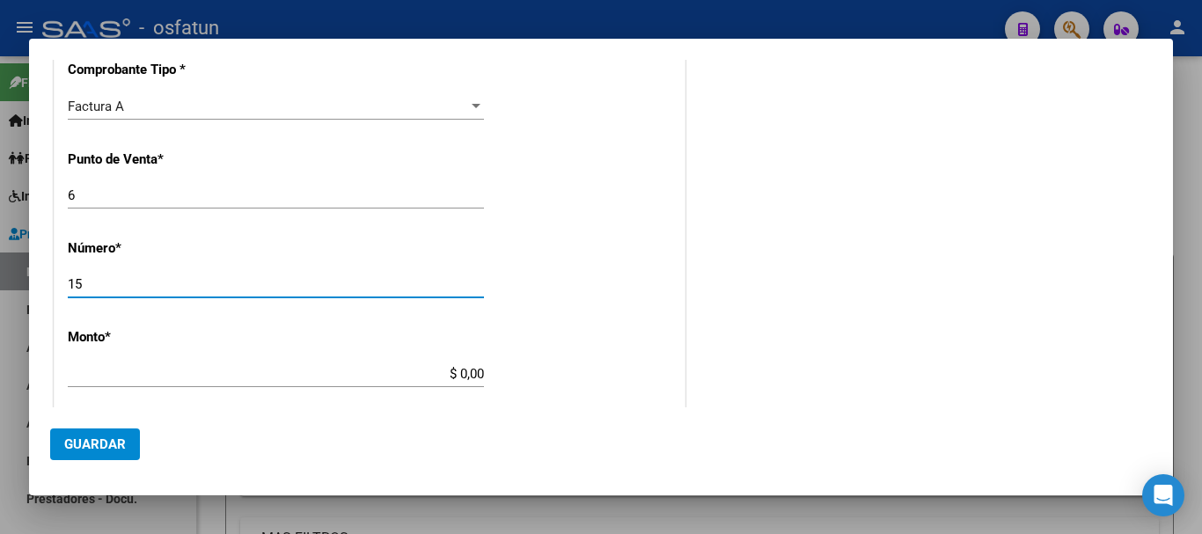
type input "15"
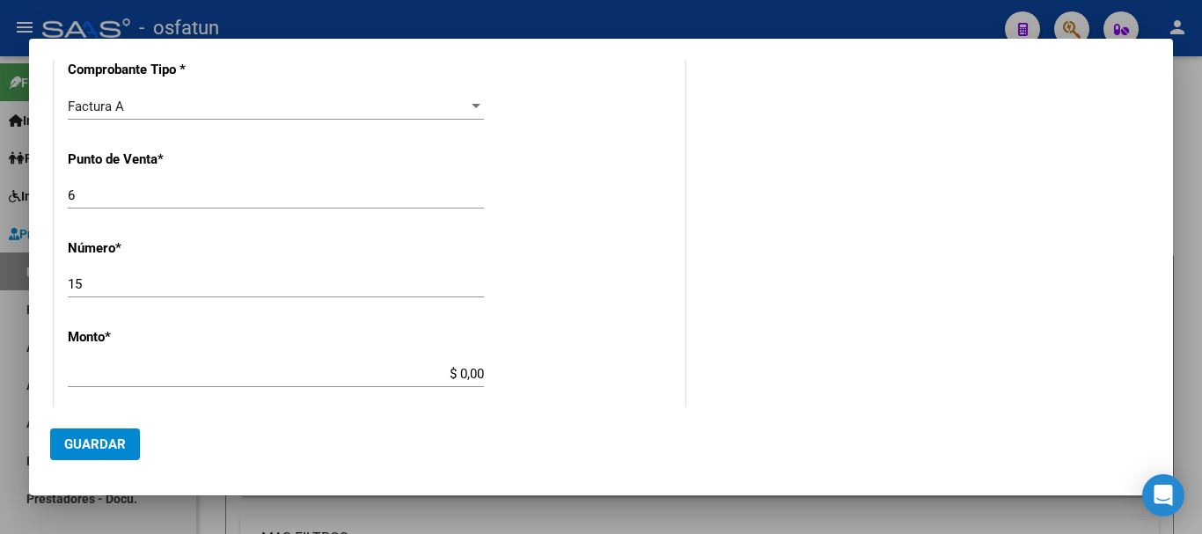
scroll to position [704, 0]
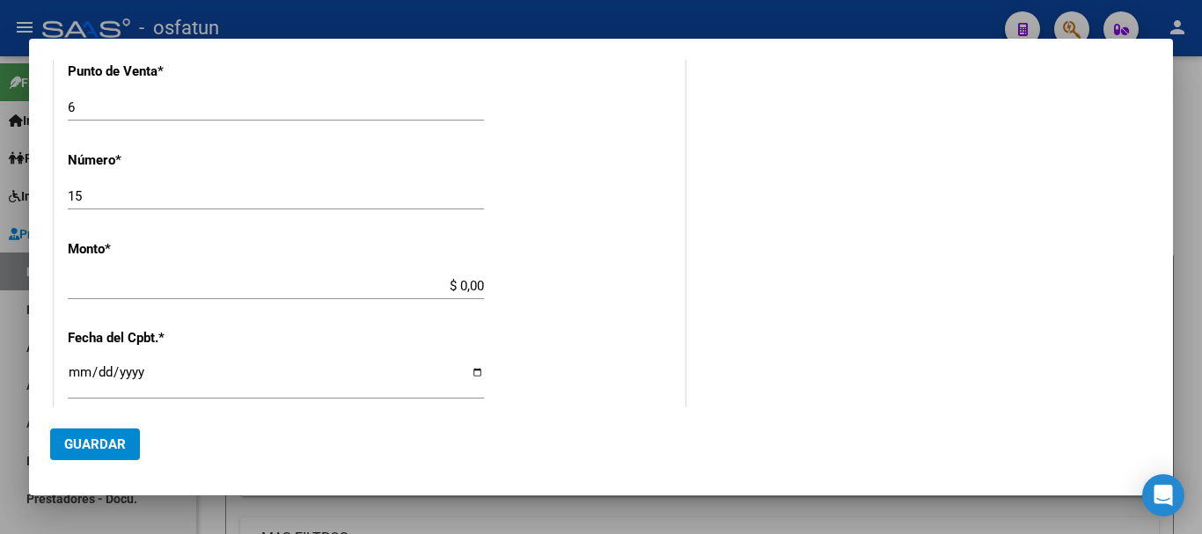
type input "$ 197.929,76"
type input "[DATE]"
type input "75407372107934"
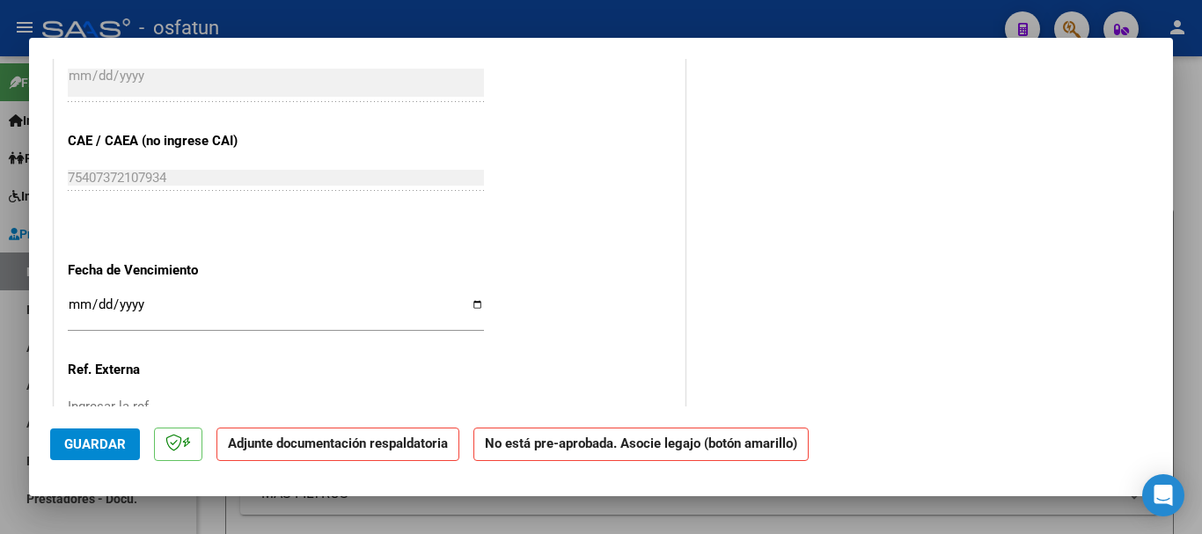
scroll to position [1056, 0]
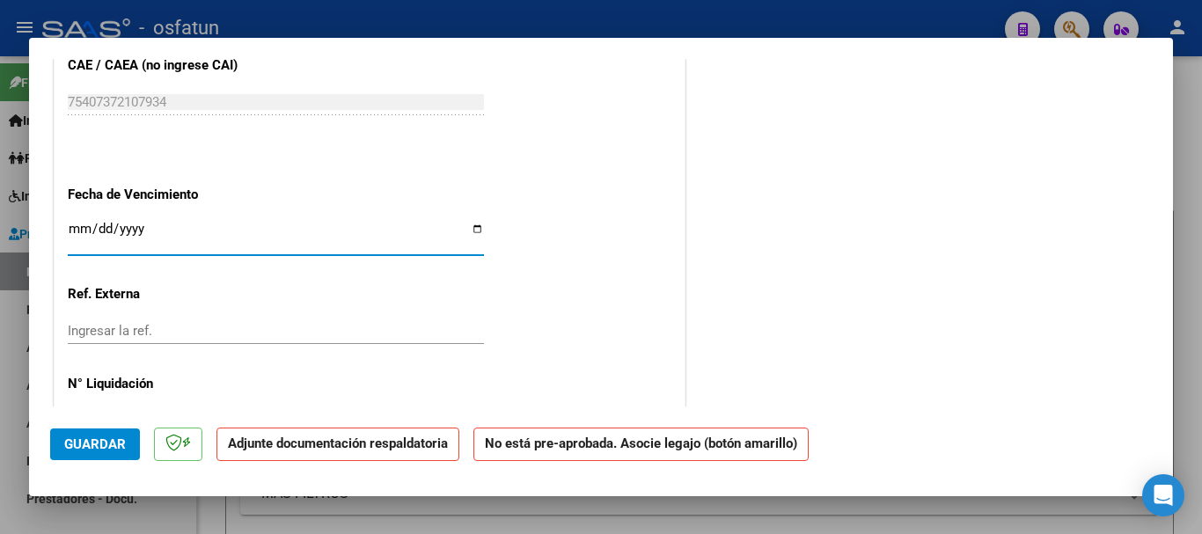
click at [82, 228] on input "Ingresar la fecha" at bounding box center [276, 236] width 416 height 28
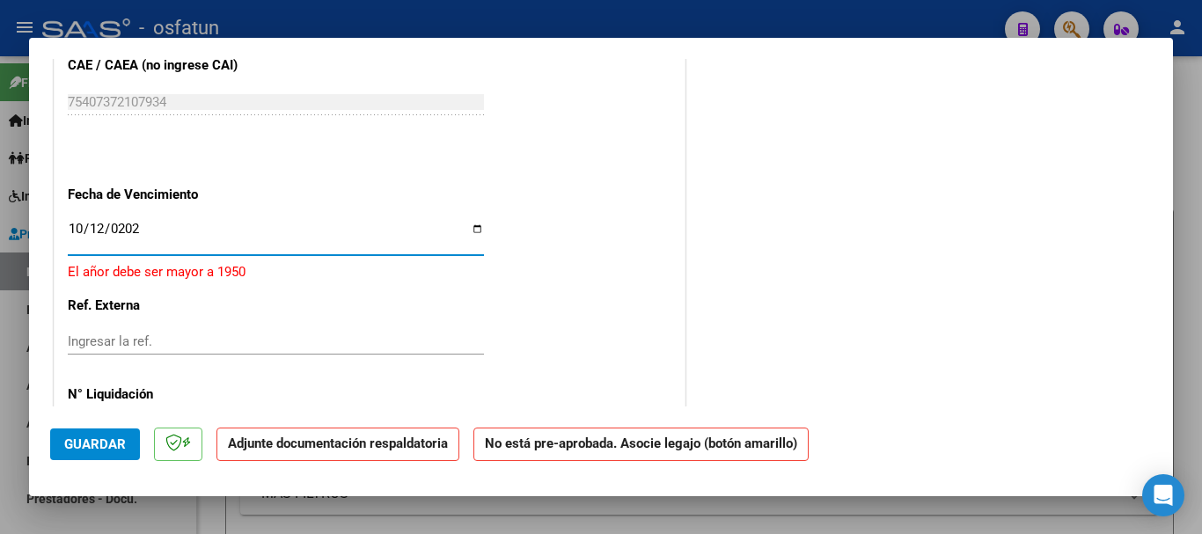
type input "[DATE]"
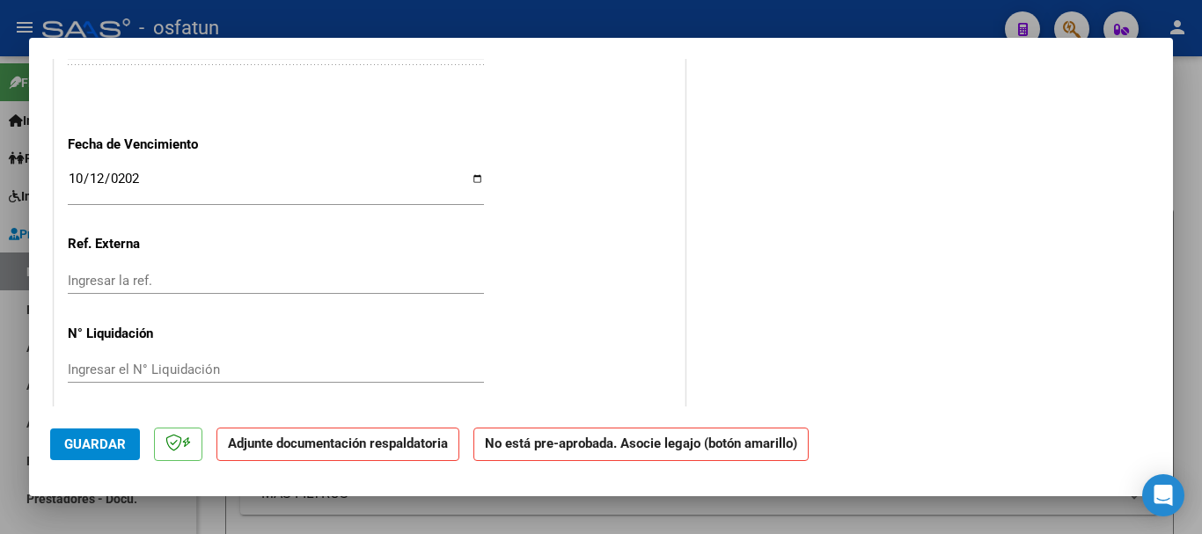
scroll to position [1117, 0]
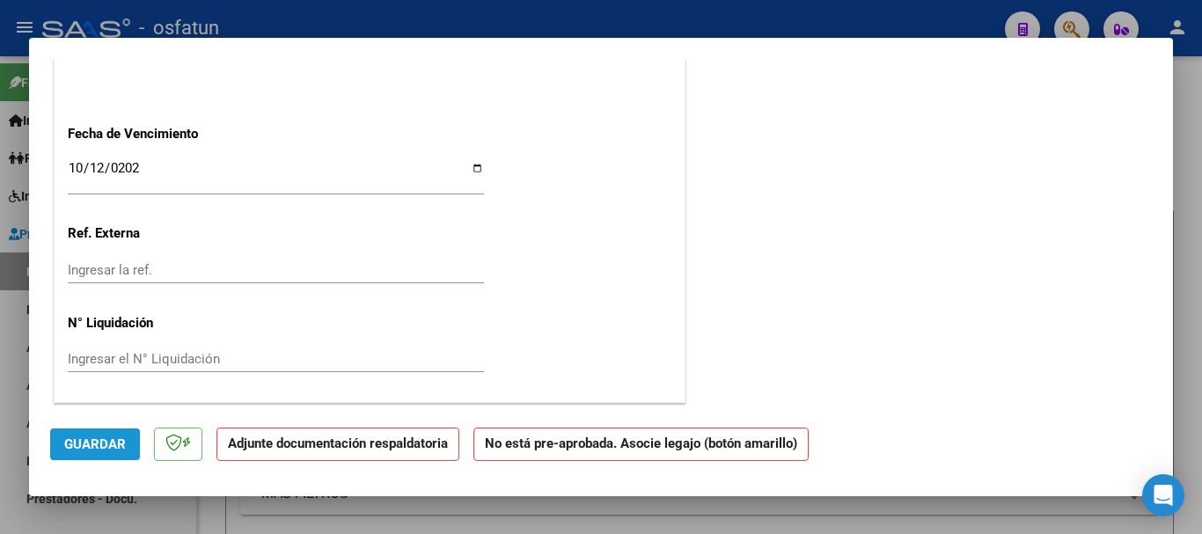
click at [93, 448] on span "Guardar" at bounding box center [95, 445] width 62 height 16
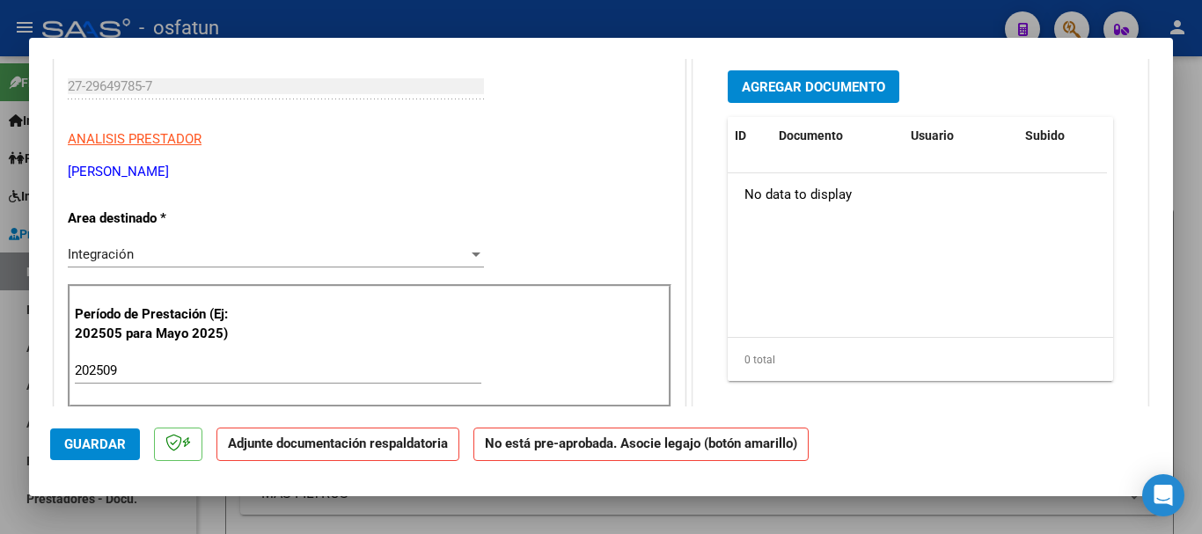
scroll to position [149, 0]
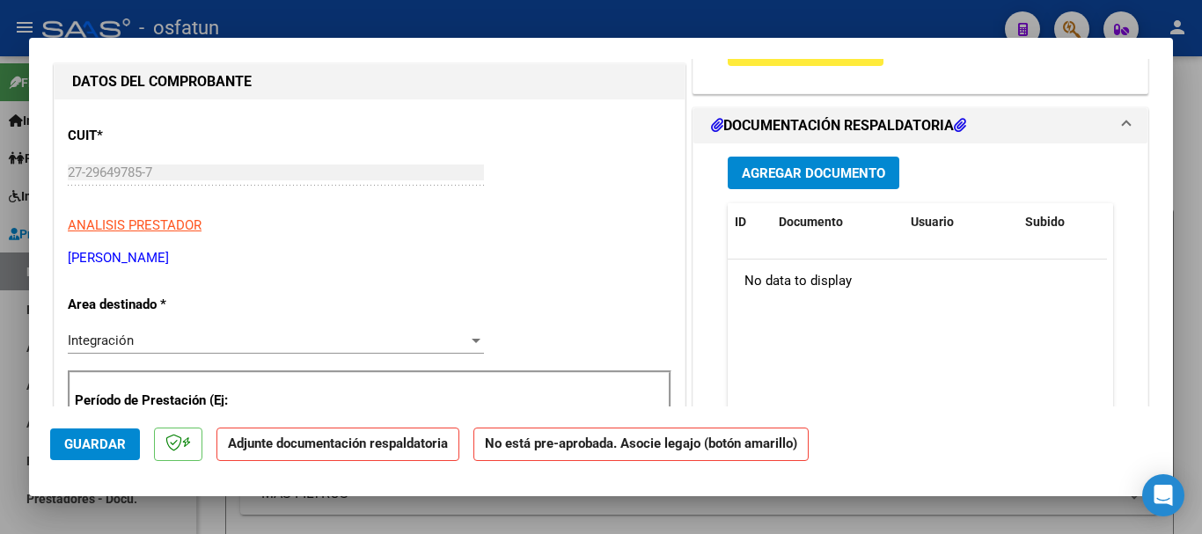
click at [846, 176] on span "Agregar Documento" at bounding box center [813, 173] width 143 height 16
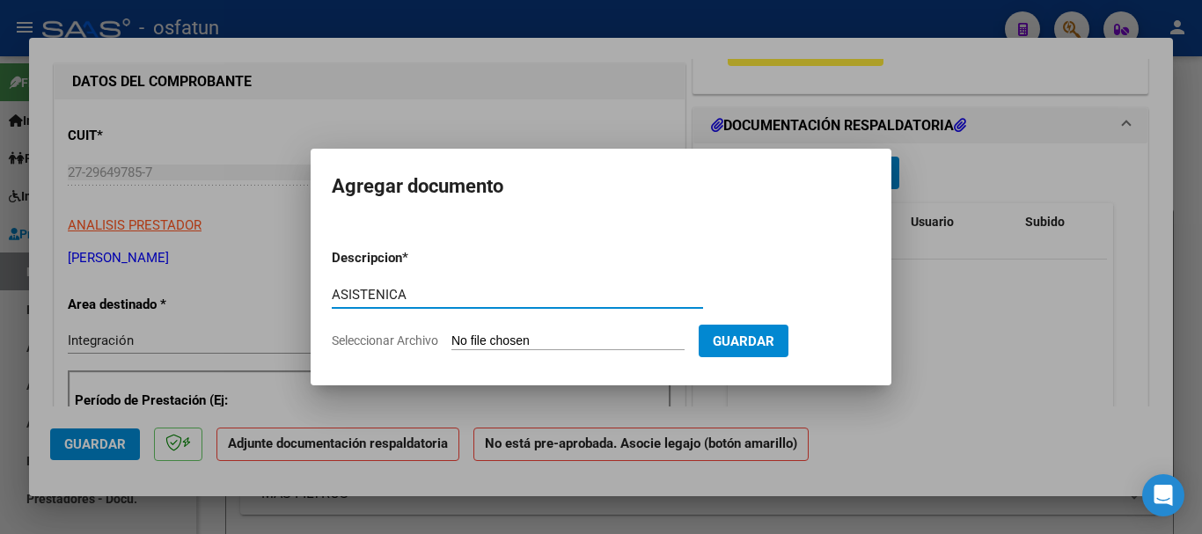
type input "ASISTENICA"
click at [532, 339] on input "Seleccionar Archivo" at bounding box center [568, 342] width 233 height 17
type input "C:\fakepath\ASISTENCIA-KINESIOLOGIA (4).pdf"
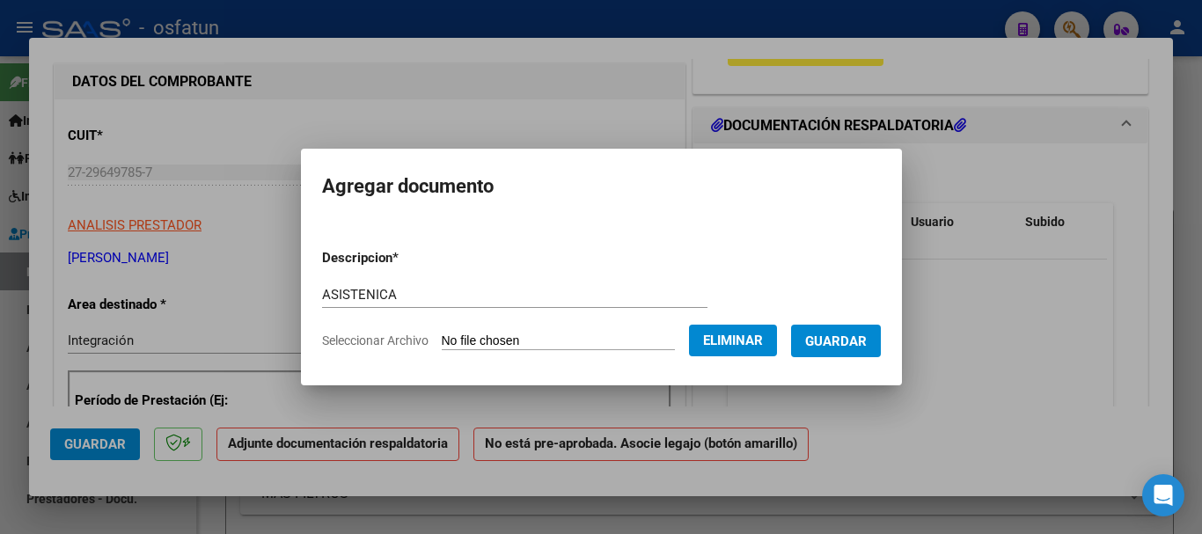
click at [867, 341] on span "Guardar" at bounding box center [836, 342] width 62 height 16
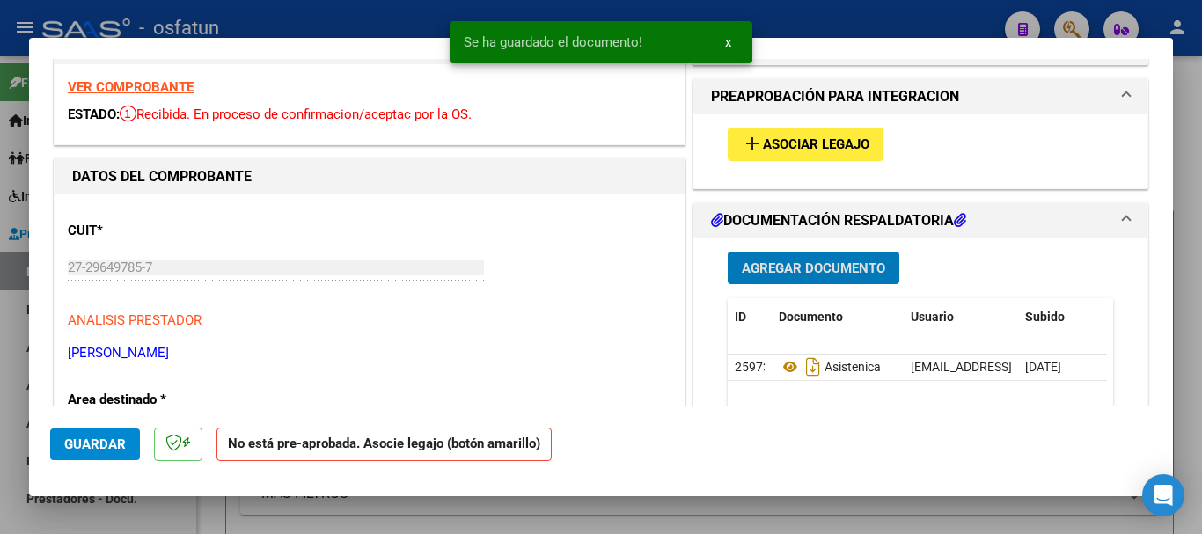
scroll to position [0, 0]
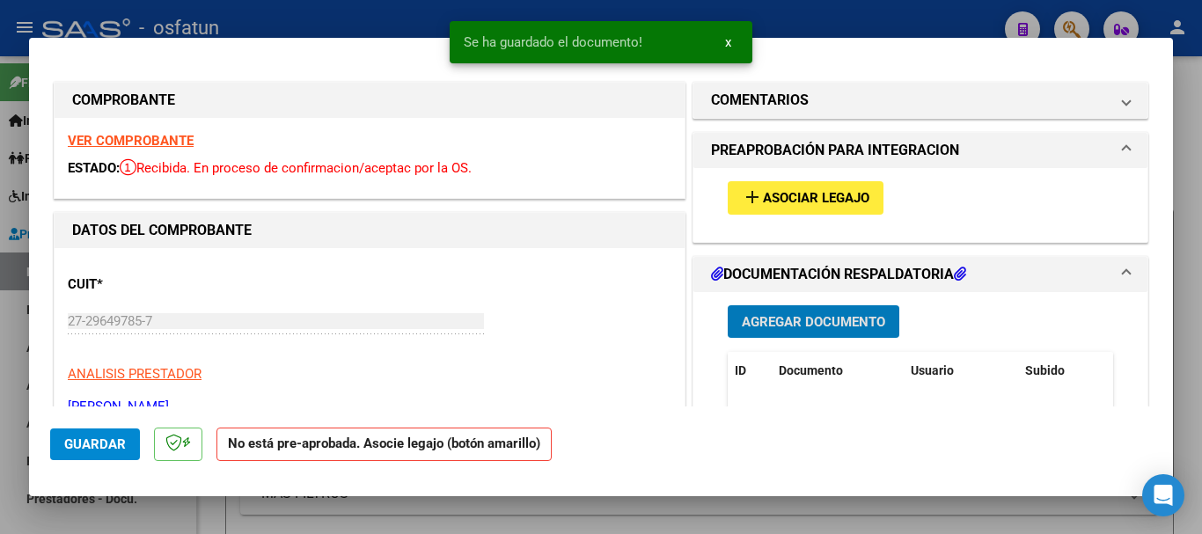
click at [800, 191] on span "Asociar Legajo" at bounding box center [816, 199] width 107 height 16
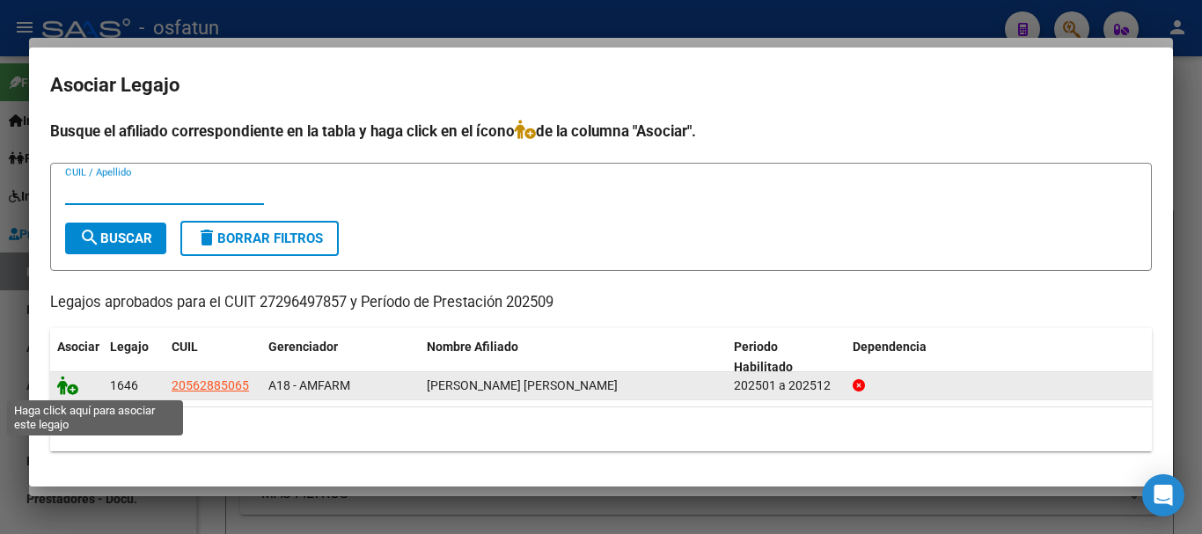
click at [59, 379] on icon at bounding box center [67, 385] width 21 height 19
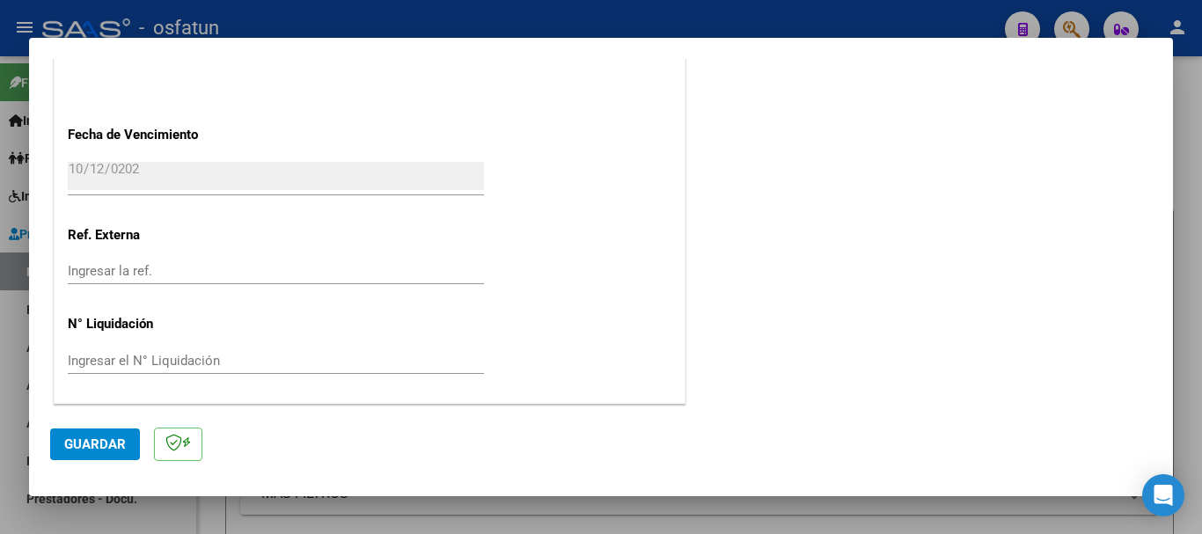
scroll to position [1163, 0]
click at [97, 445] on span "Guardar" at bounding box center [95, 445] width 62 height 16
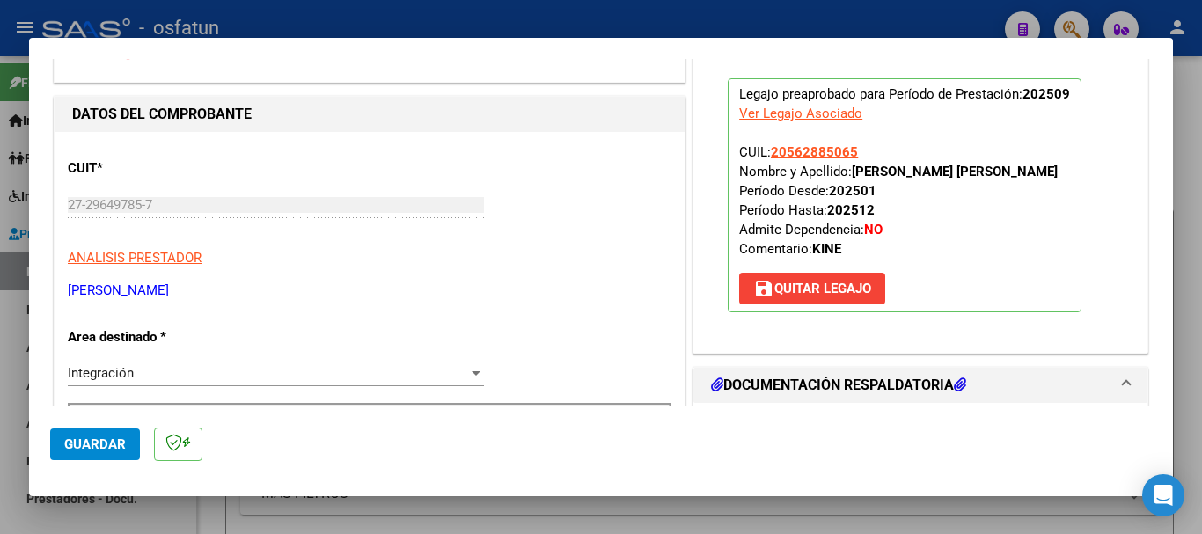
scroll to position [0, 0]
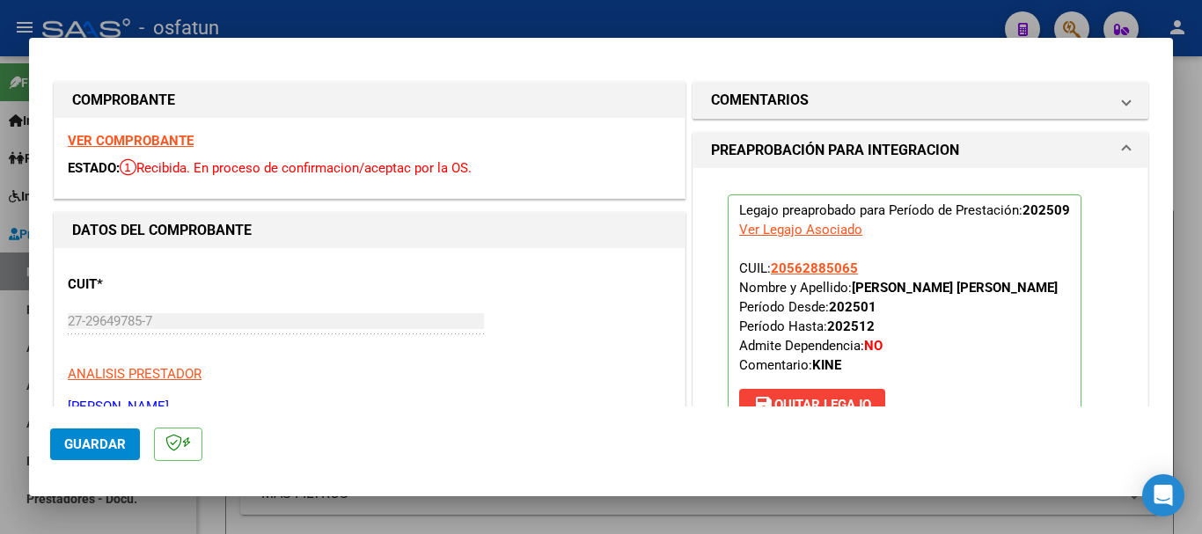
type input "$ 0,00"
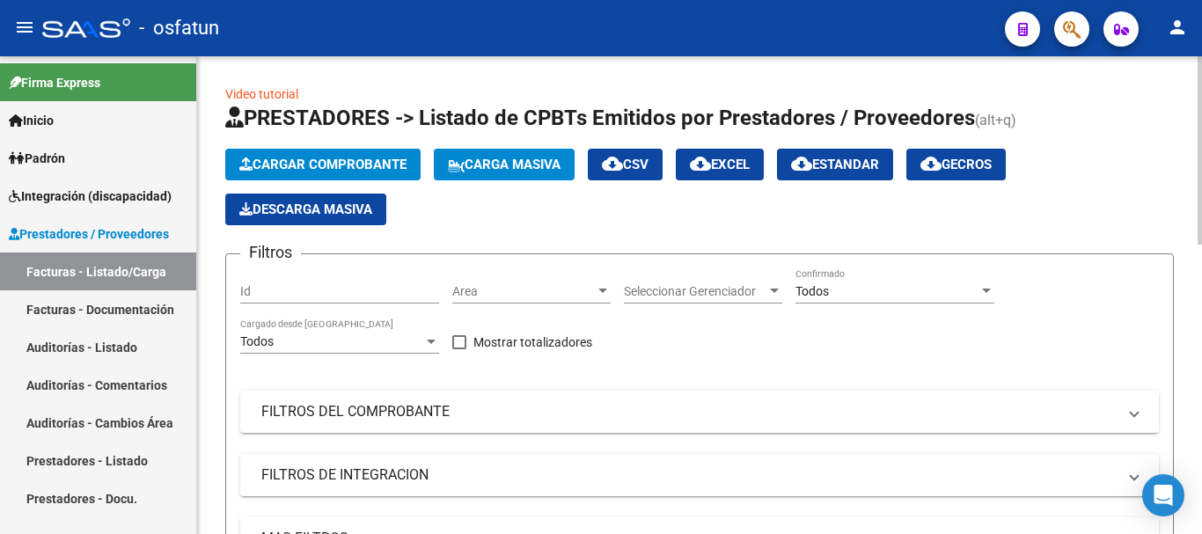
click at [311, 159] on span "Cargar Comprobante" at bounding box center [322, 165] width 167 height 16
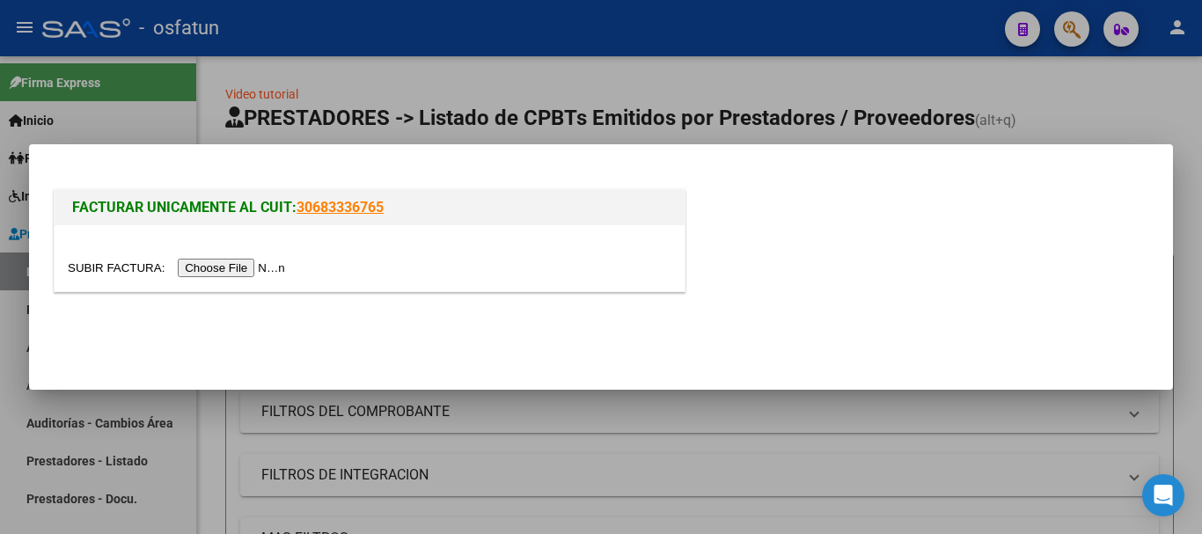
click at [244, 271] on input "file" at bounding box center [179, 268] width 223 height 18
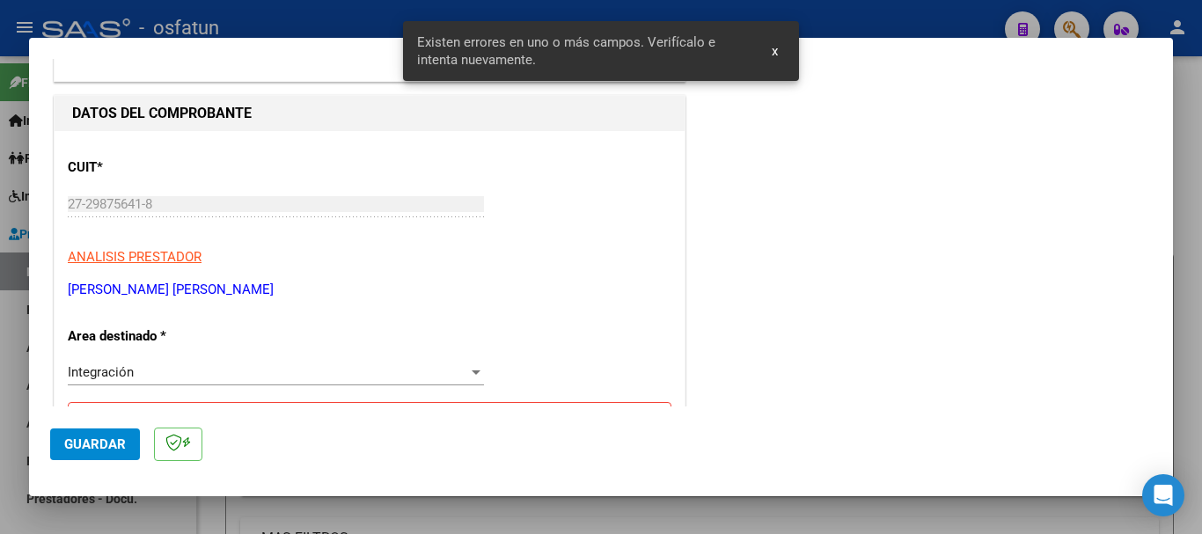
scroll to position [319, 0]
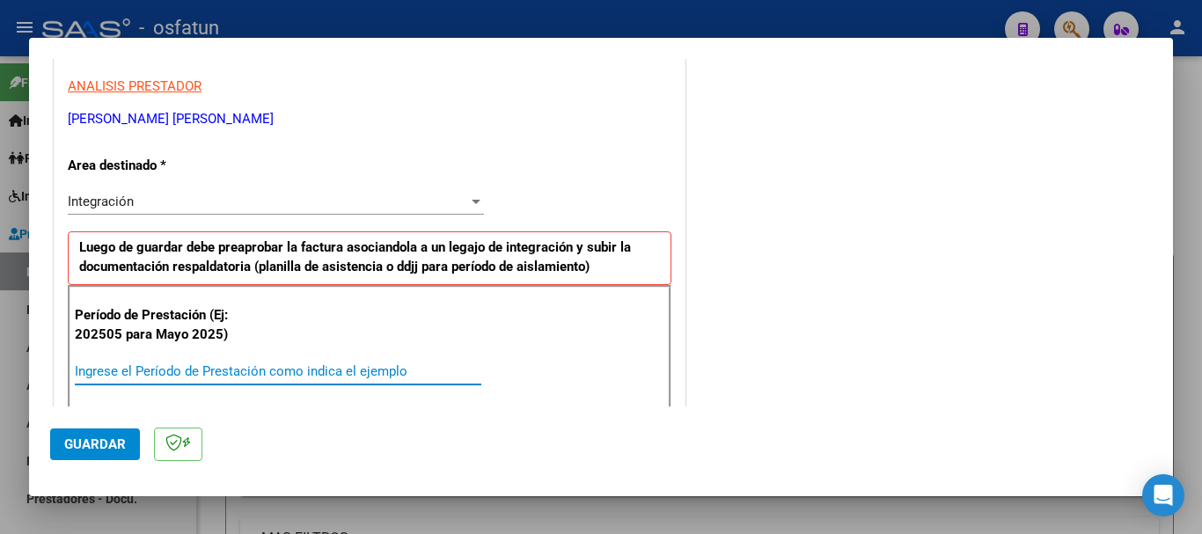
click at [156, 375] on input "Ingrese el Período de Prestación como indica el ejemplo" at bounding box center [278, 372] width 407 height 16
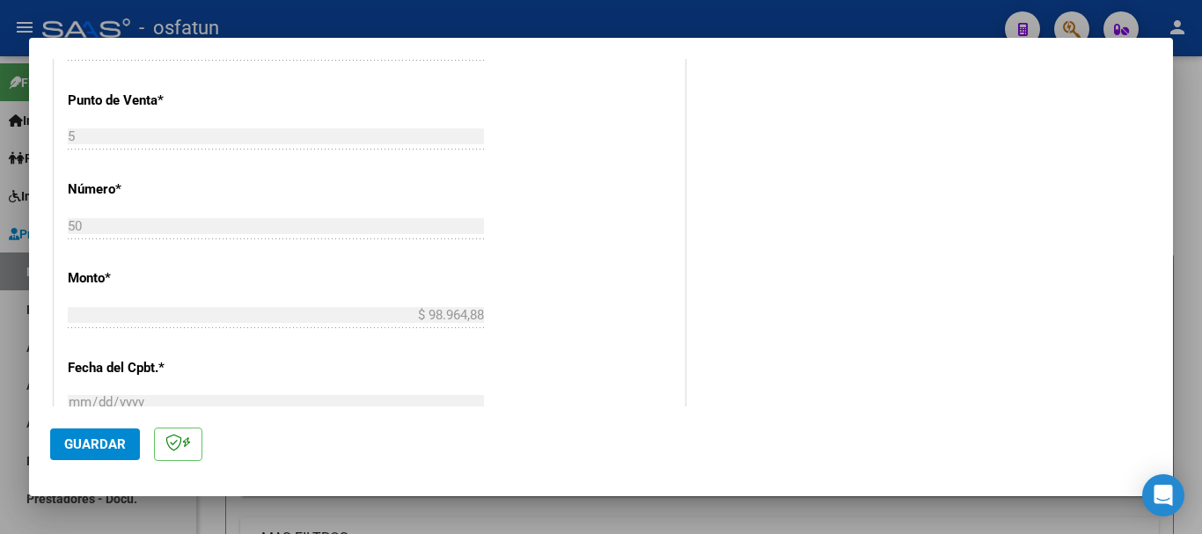
scroll to position [759, 0]
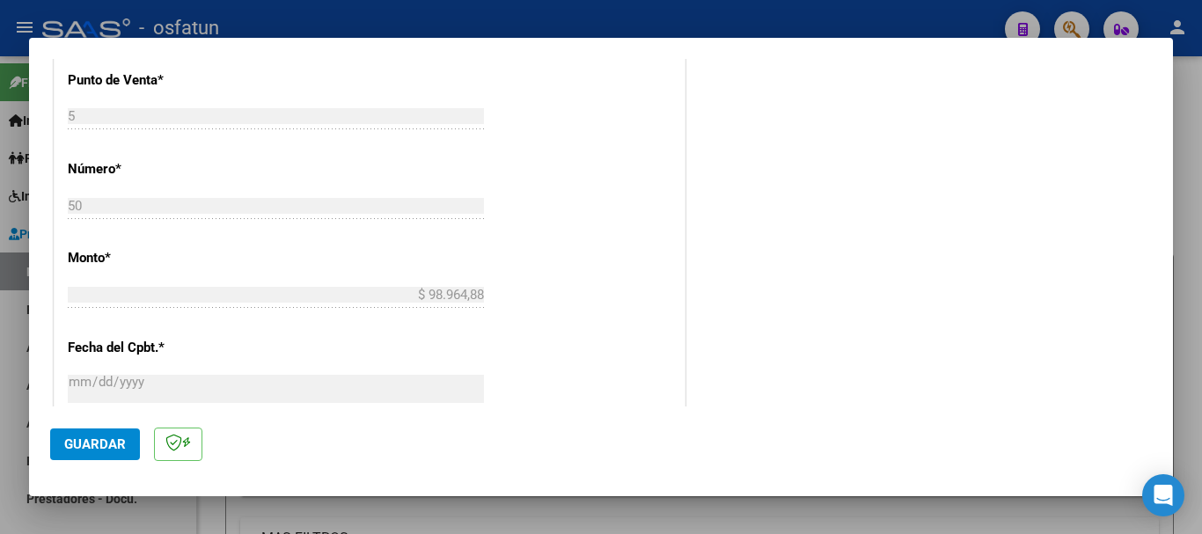
type input "202509"
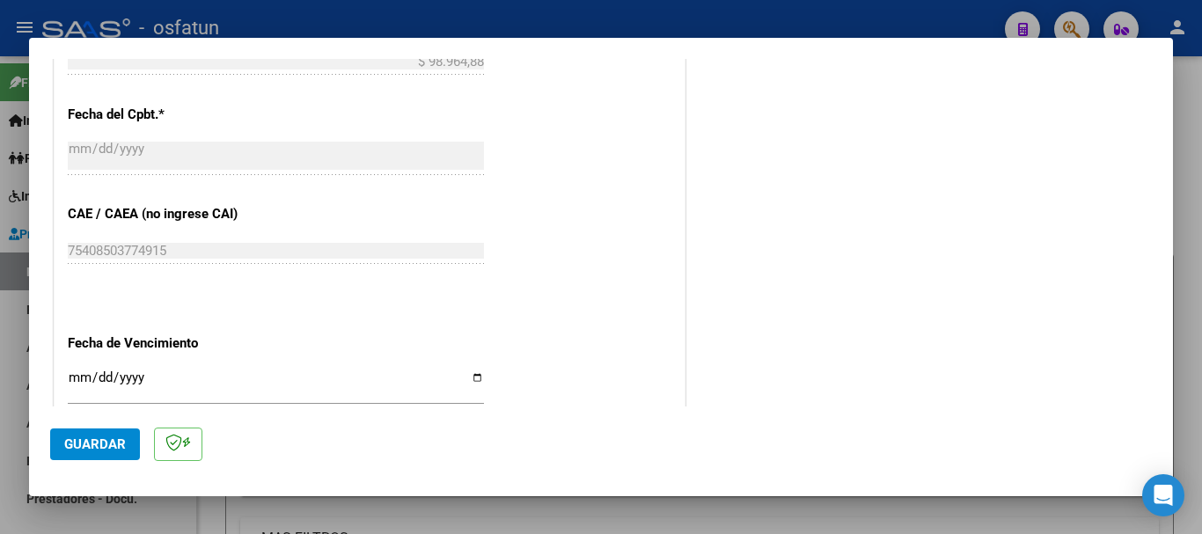
scroll to position [1023, 0]
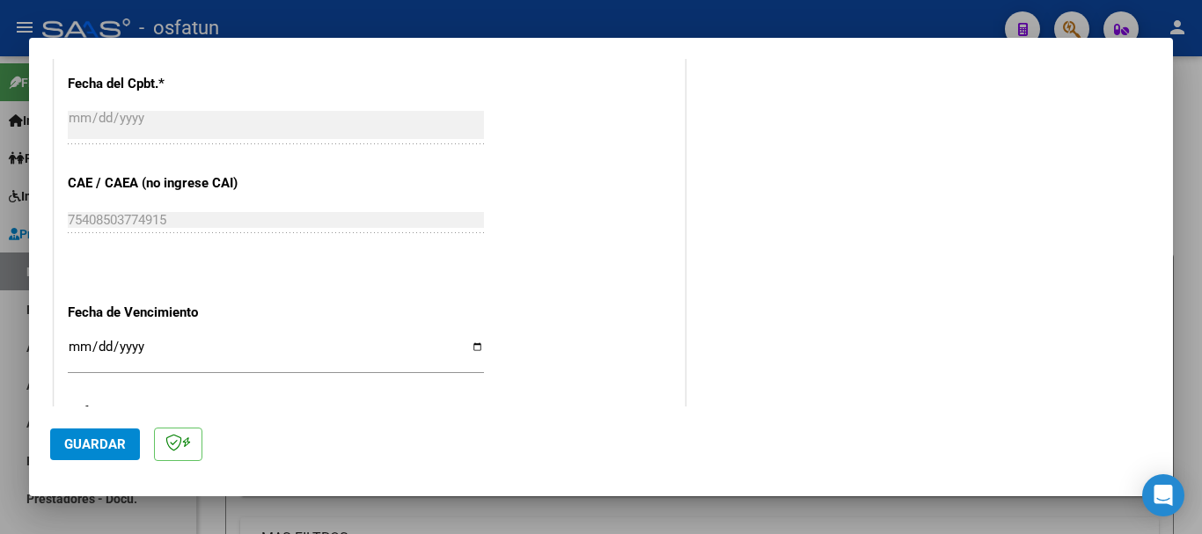
click at [74, 349] on input "Ingresar la fecha" at bounding box center [276, 354] width 416 height 28
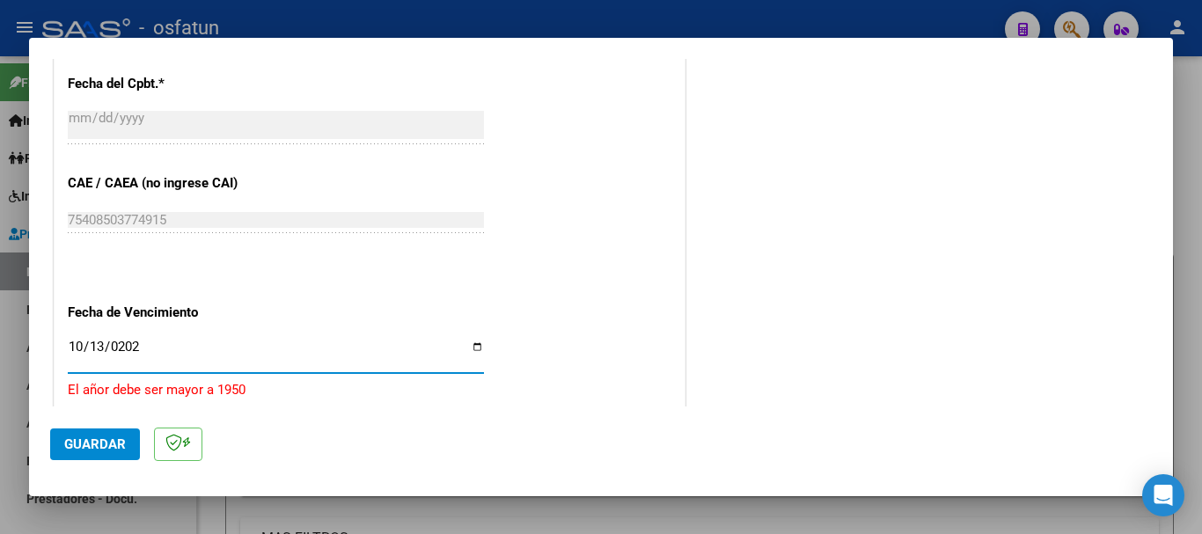
type input "[DATE]"
click at [92, 442] on span "Guardar" at bounding box center [95, 445] width 62 height 16
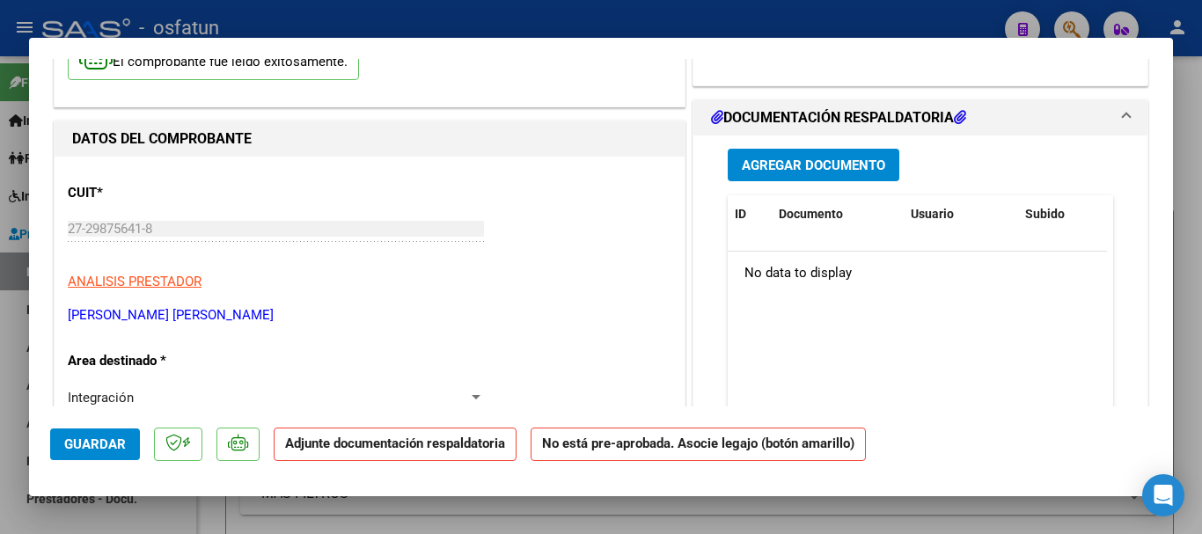
scroll to position [0, 0]
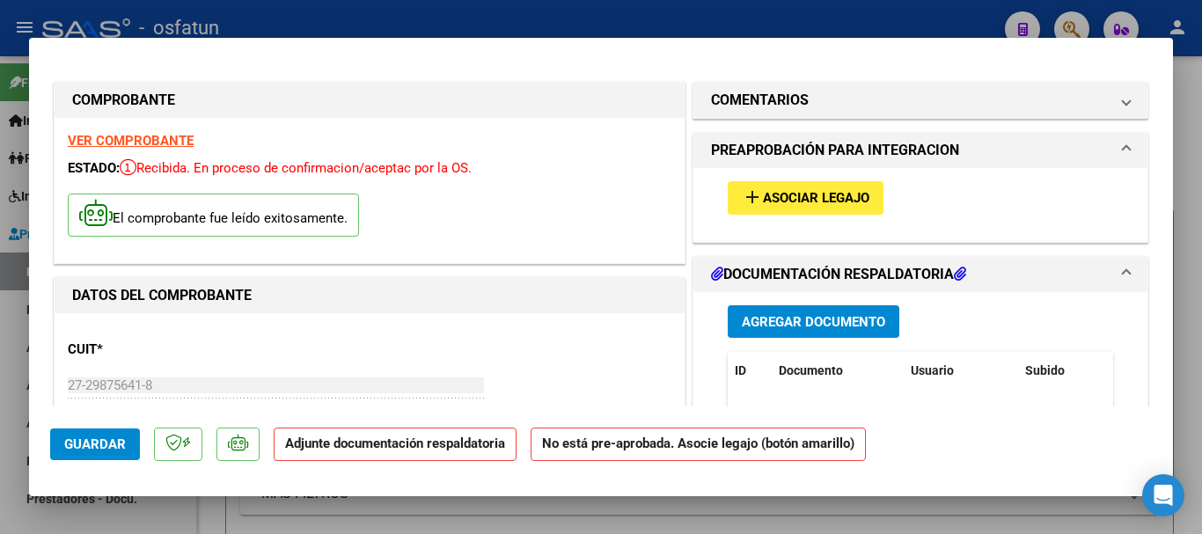
click at [875, 320] on span "Agregar Documento" at bounding box center [813, 322] width 143 height 16
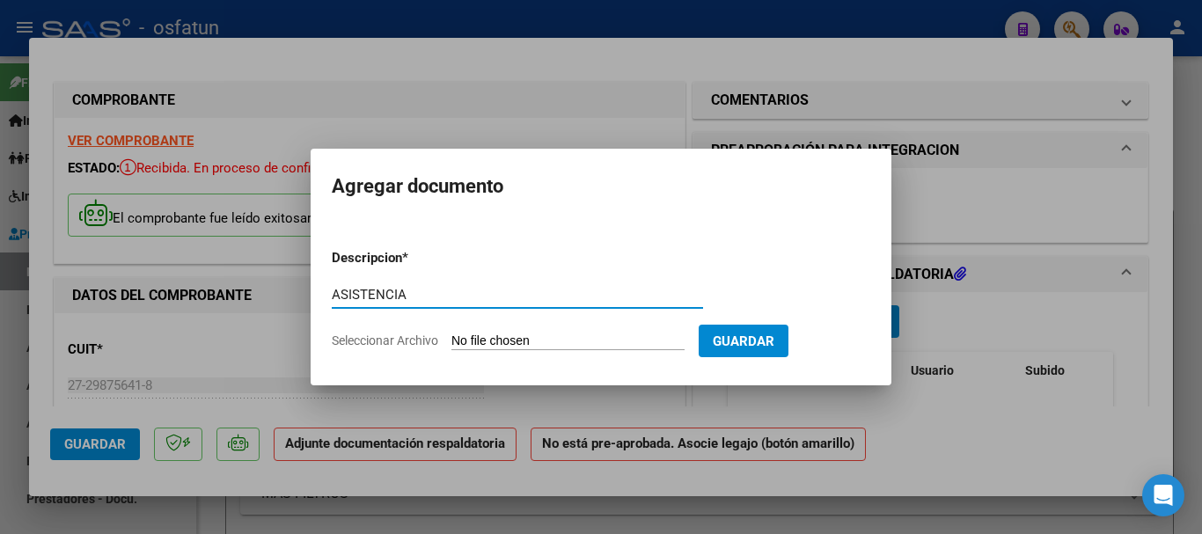
type input "ASISTENCIA"
click at [517, 345] on input "Seleccionar Archivo" at bounding box center [568, 342] width 233 height 17
type input "C:\fakepath\PLANILLA (12).pdf"
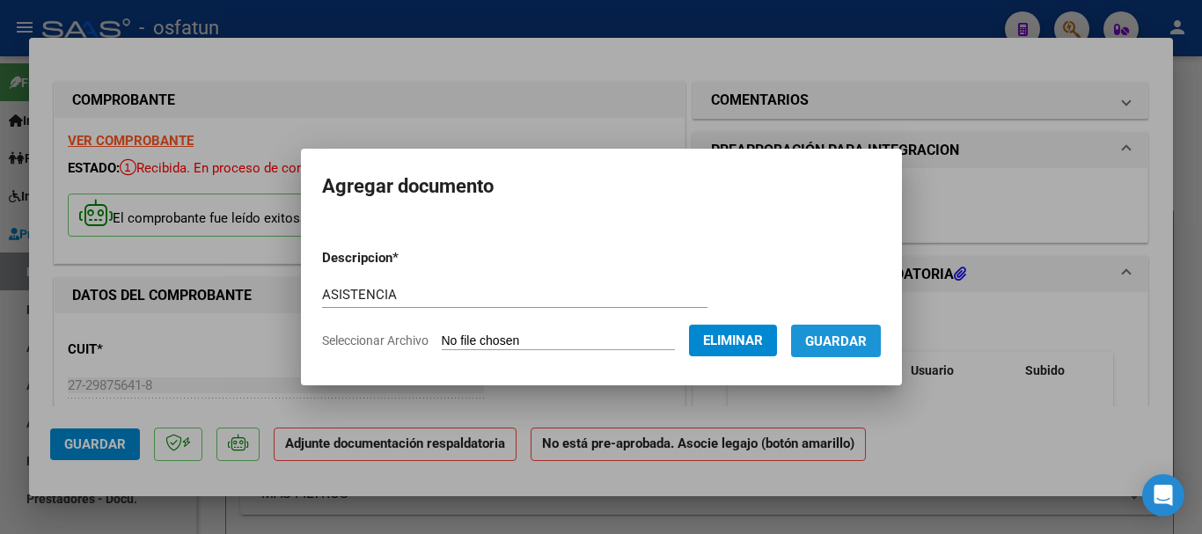
click at [864, 344] on span "Guardar" at bounding box center [836, 342] width 62 height 16
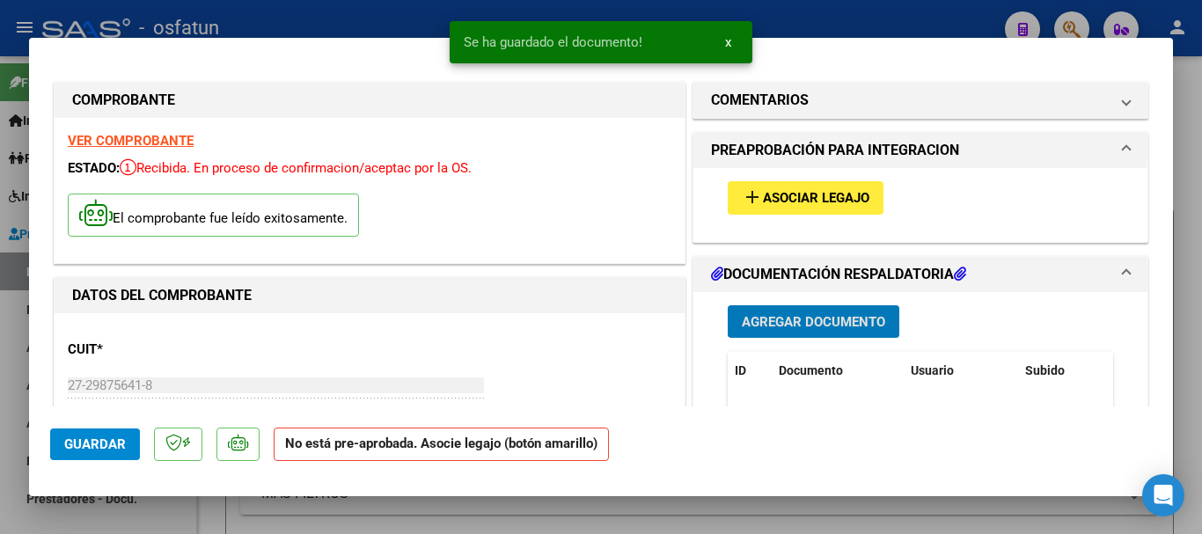
scroll to position [176, 0]
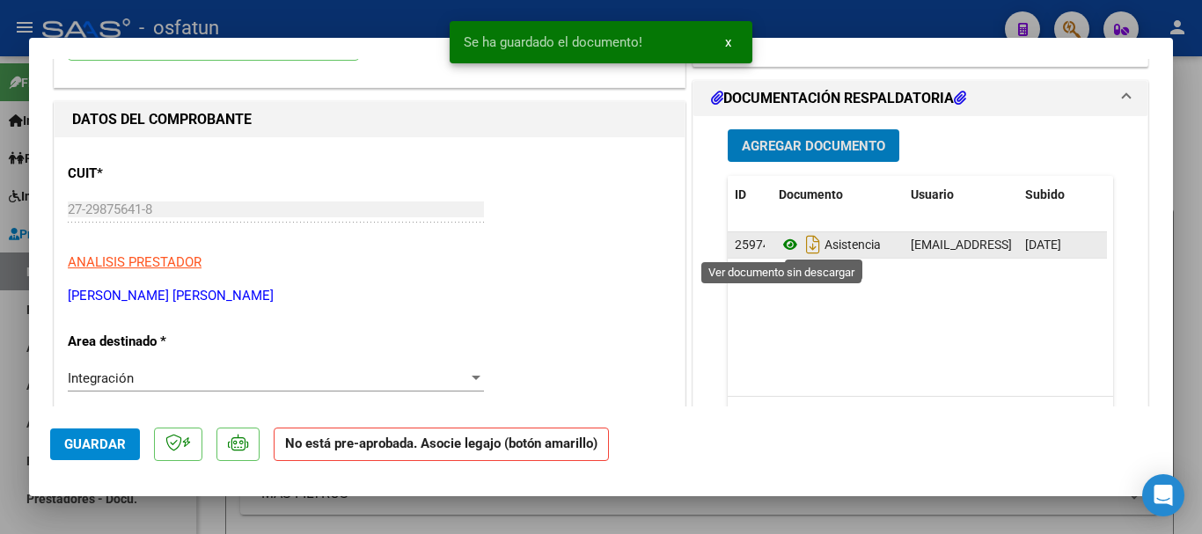
click at [787, 241] on icon at bounding box center [790, 244] width 23 height 21
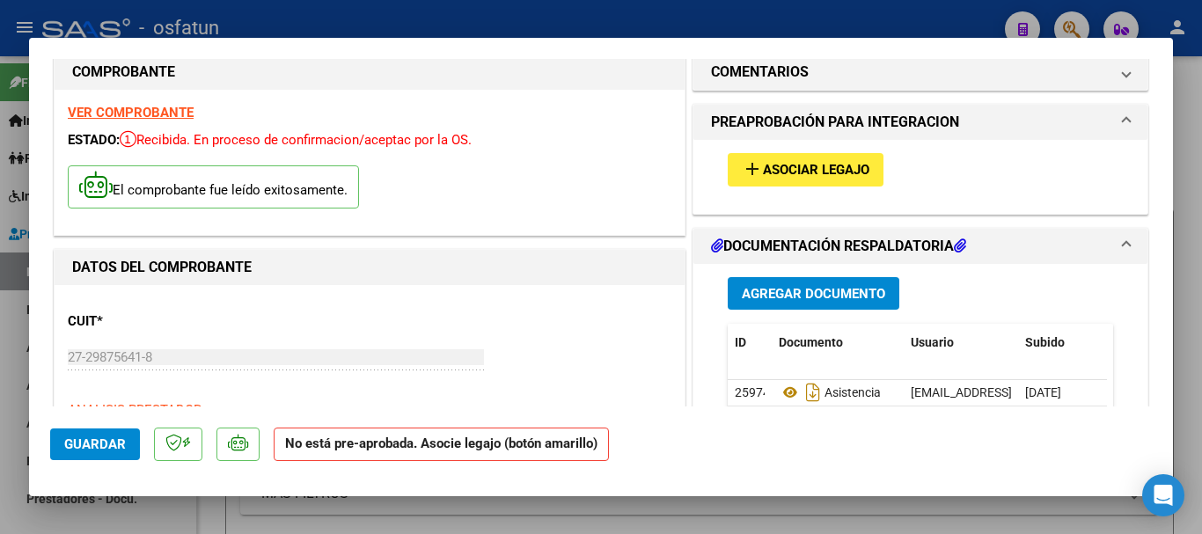
scroll to position [0, 0]
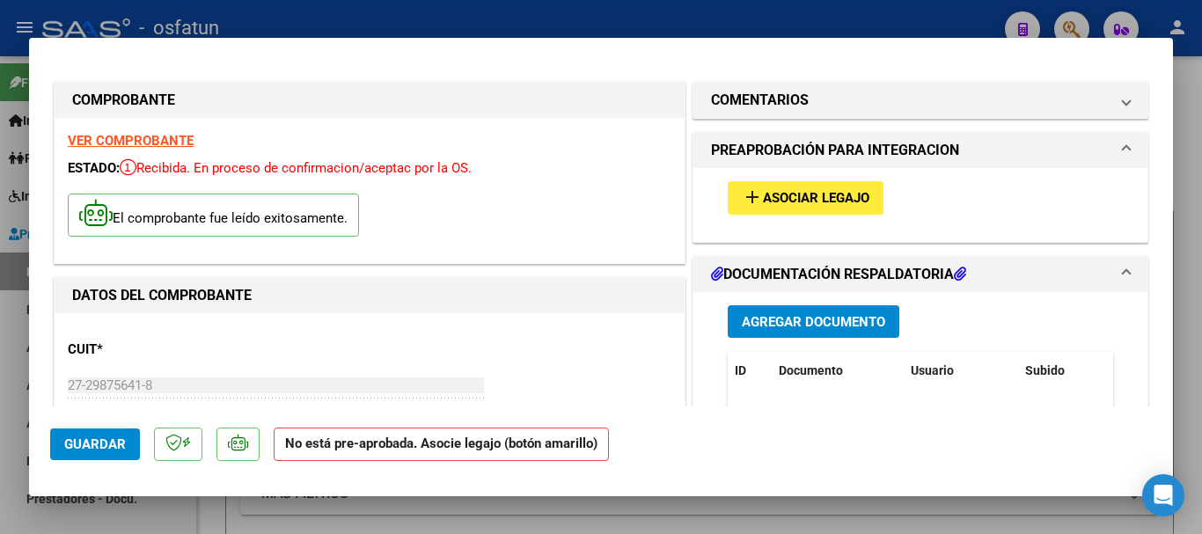
click at [775, 193] on span "Asociar Legajo" at bounding box center [816, 199] width 107 height 16
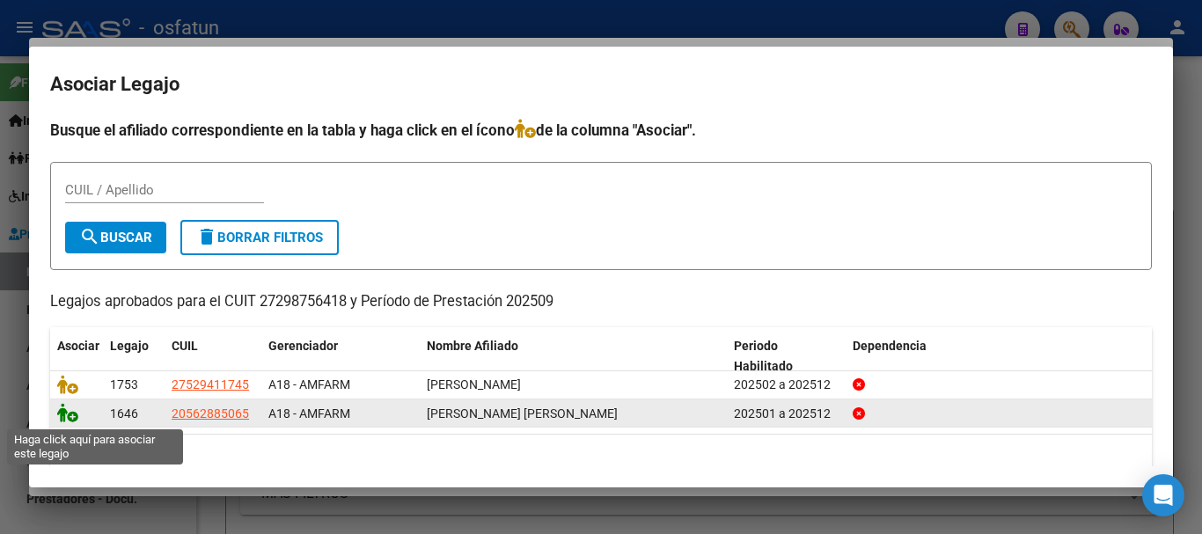
click at [62, 420] on icon at bounding box center [67, 412] width 21 height 19
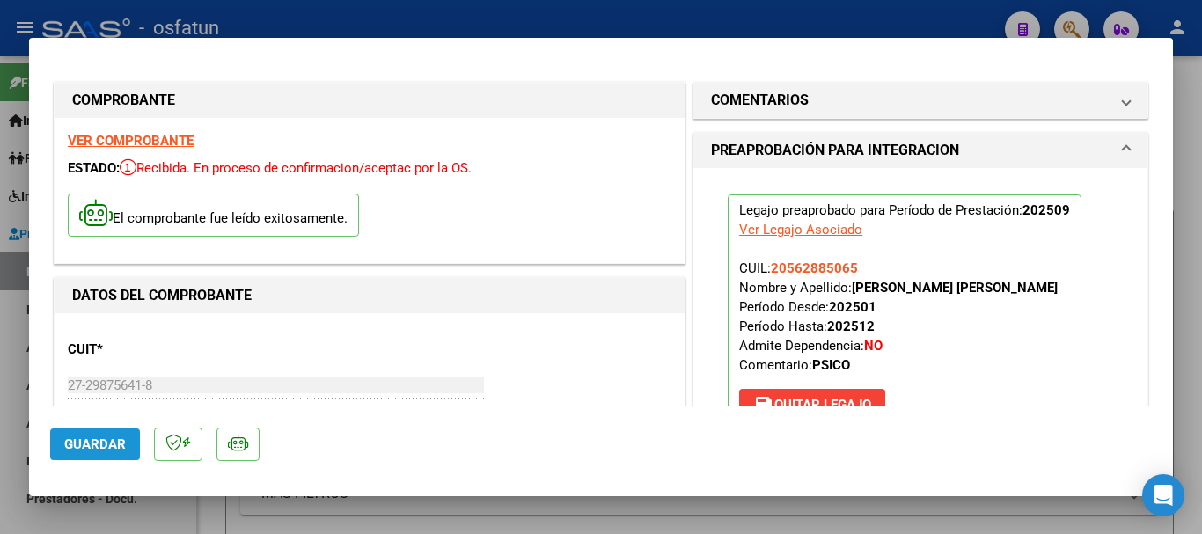
click at [95, 442] on span "Guardar" at bounding box center [95, 445] width 62 height 16
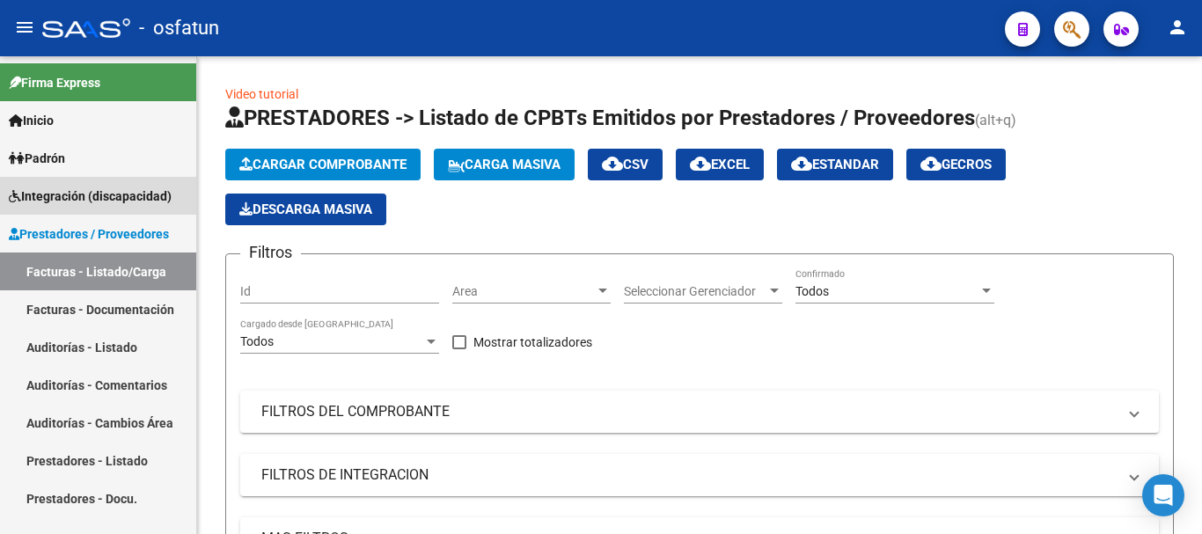
click at [97, 191] on span "Integración (discapacidad)" at bounding box center [90, 196] width 163 height 19
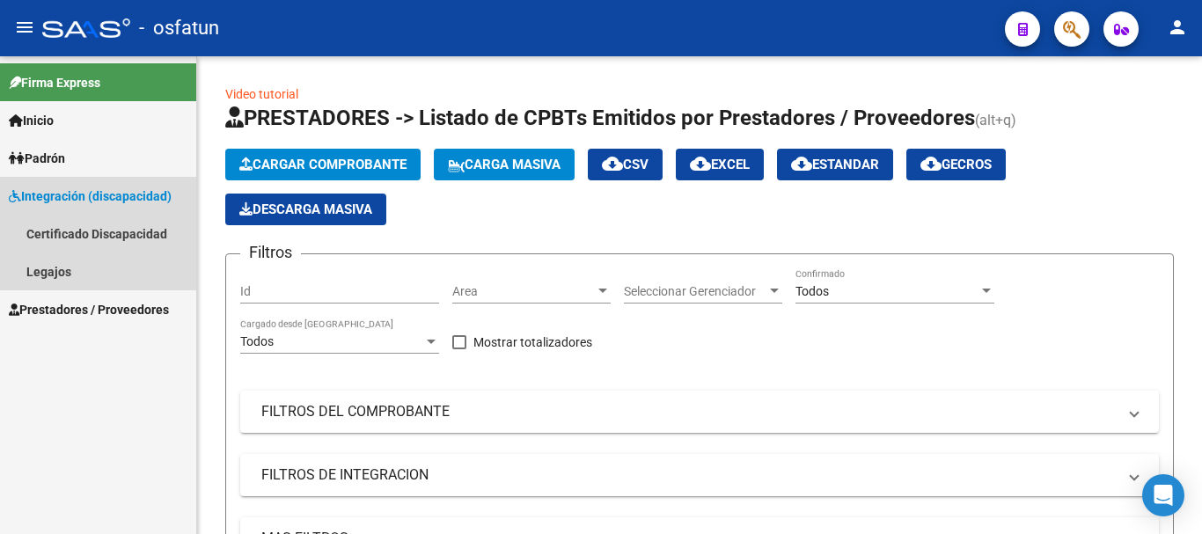
click at [85, 189] on span "Integración (discapacidad)" at bounding box center [90, 196] width 163 height 19
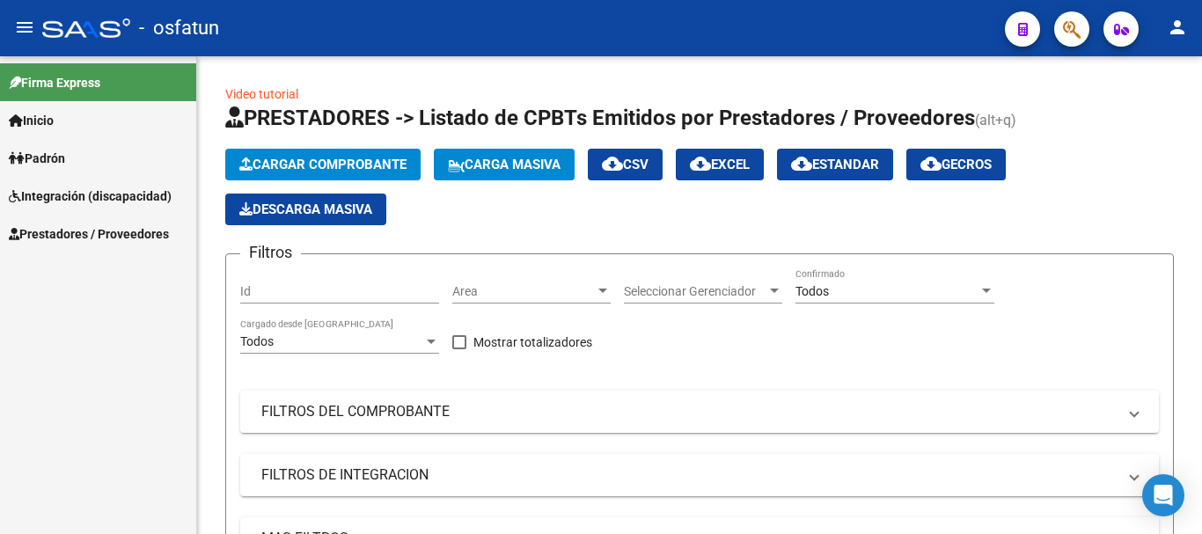
click at [92, 193] on span "Integración (discapacidad)" at bounding box center [90, 196] width 163 height 19
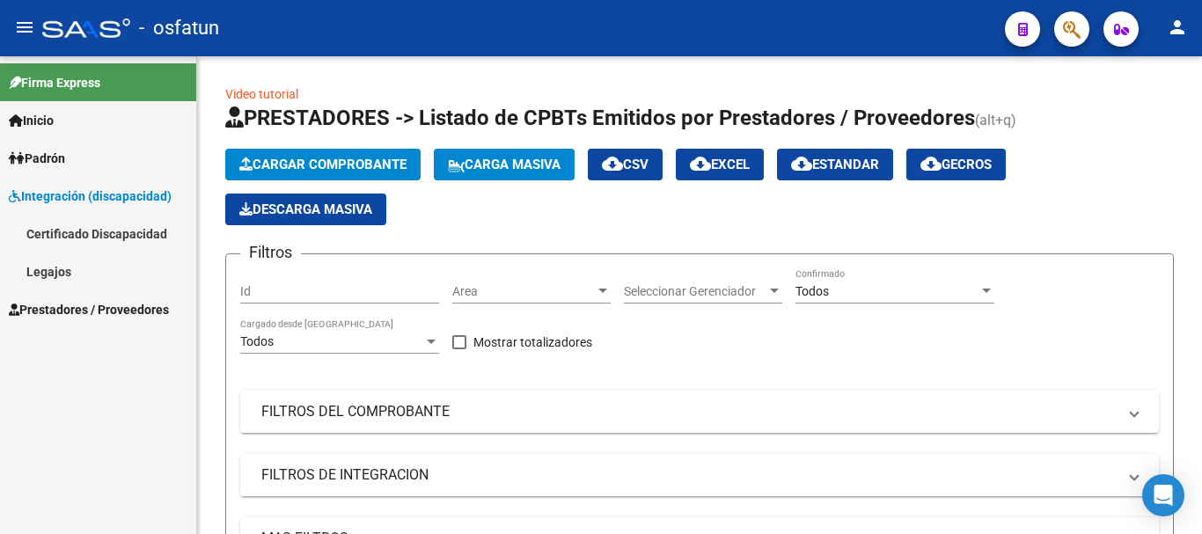
click at [58, 267] on link "Legajos" at bounding box center [98, 272] width 196 height 38
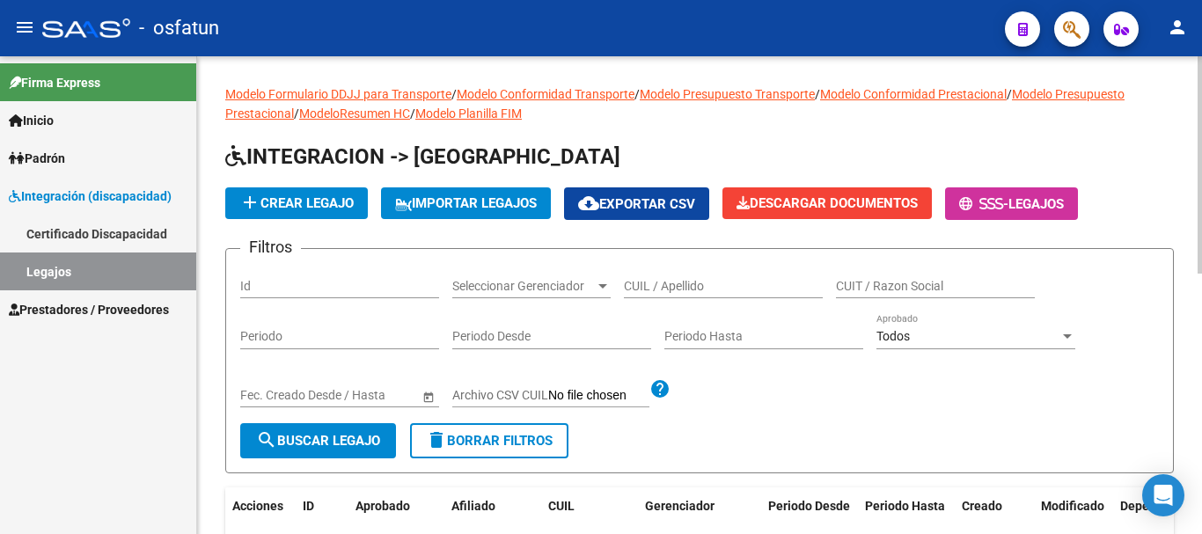
click at [722, 280] on input "CUIL / Apellido" at bounding box center [723, 286] width 199 height 15
type input "OLIVERA"
click at [347, 436] on span "search Buscar Legajo" at bounding box center [318, 441] width 124 height 16
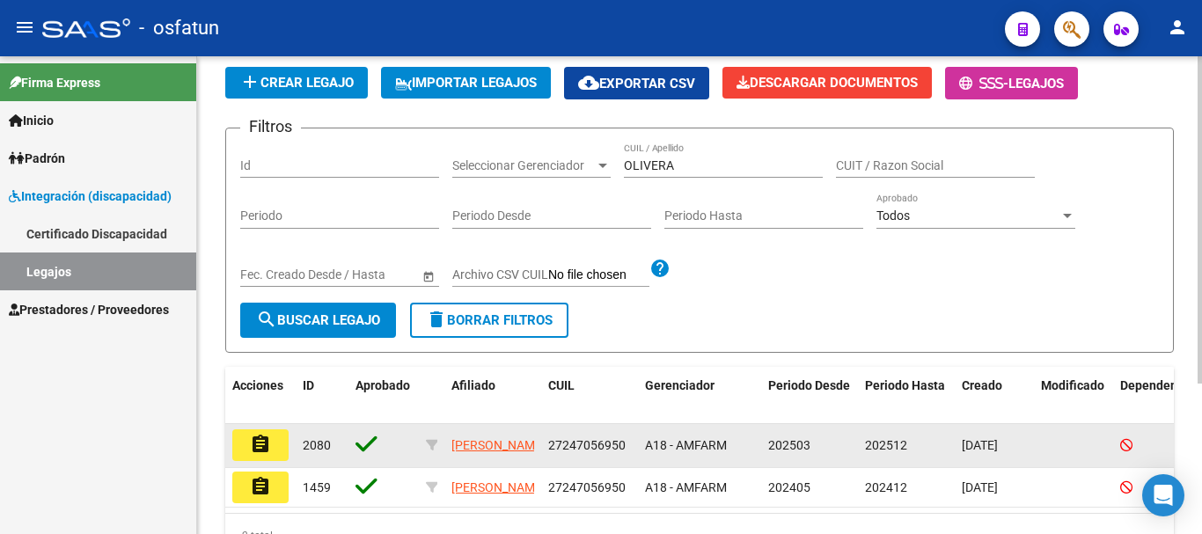
scroll to position [176, 0]
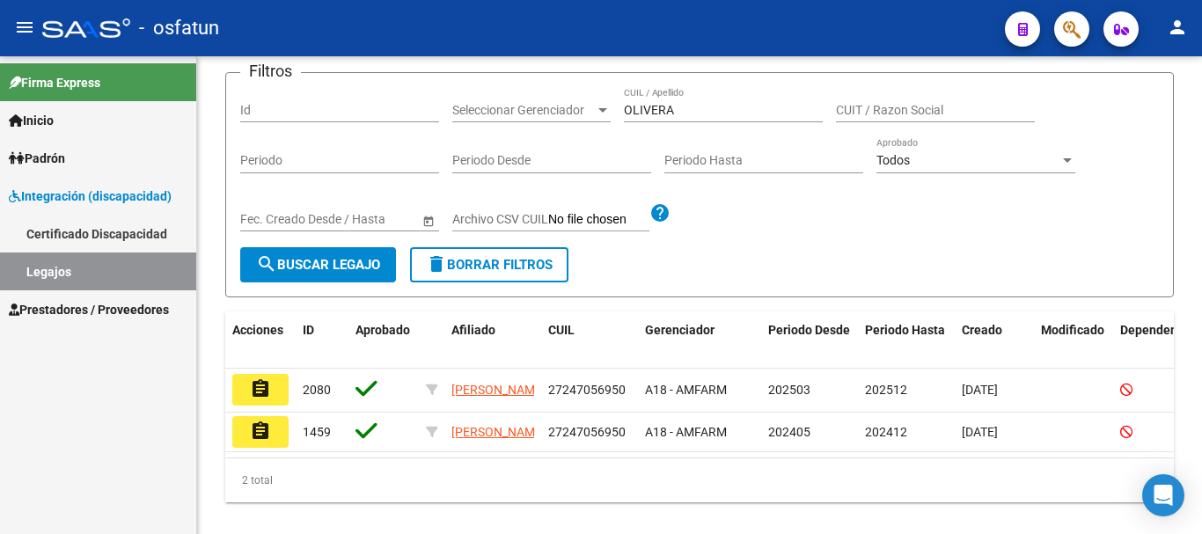
click at [254, 382] on mat-icon "assignment" at bounding box center [260, 389] width 21 height 21
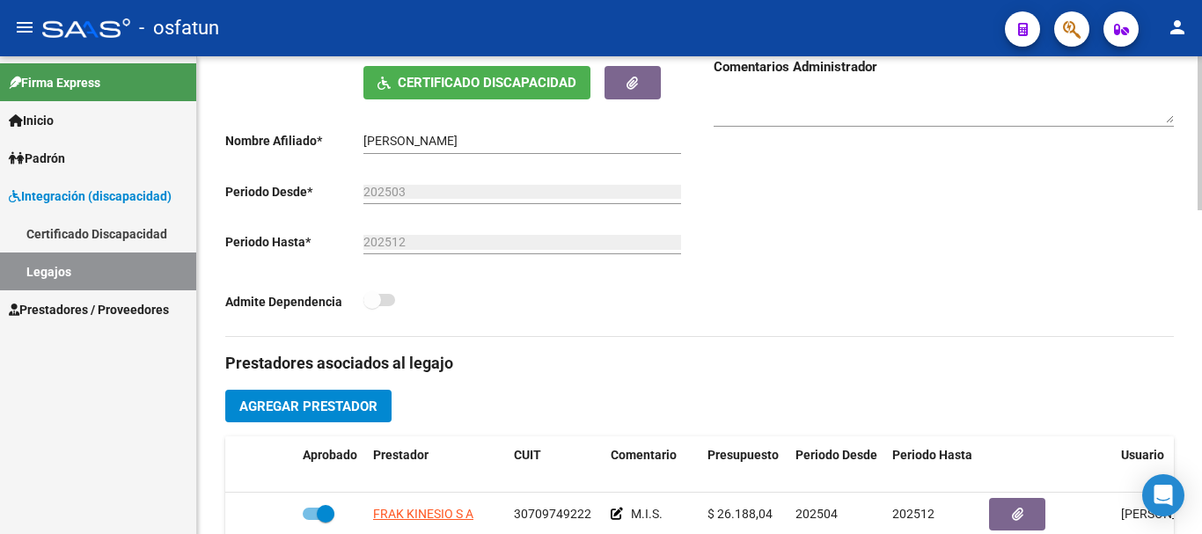
scroll to position [528, 0]
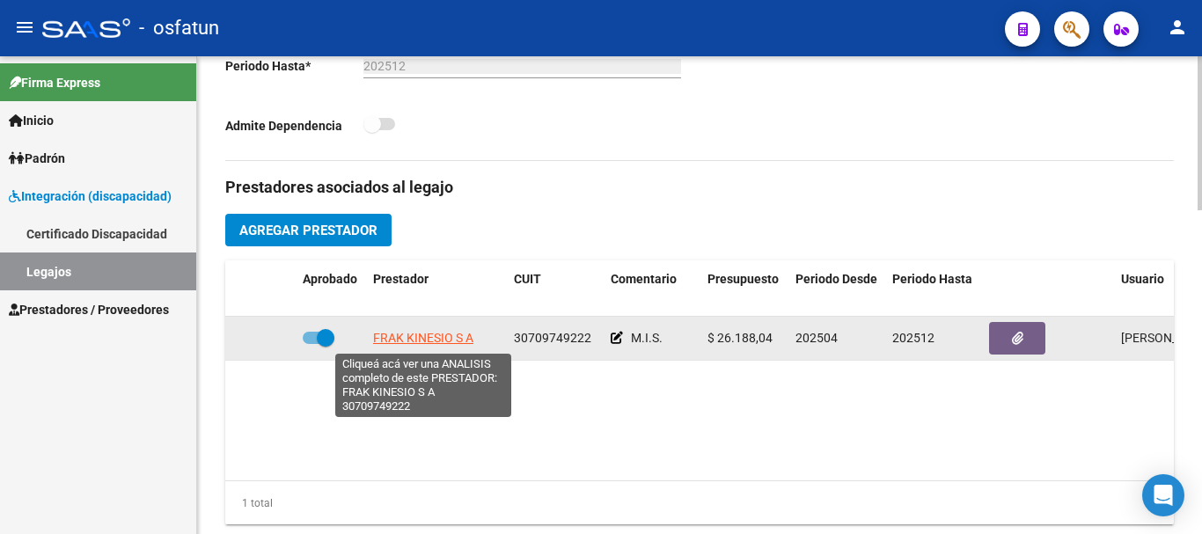
click at [413, 339] on span "FRAK KINESIO S A" at bounding box center [423, 338] width 100 height 14
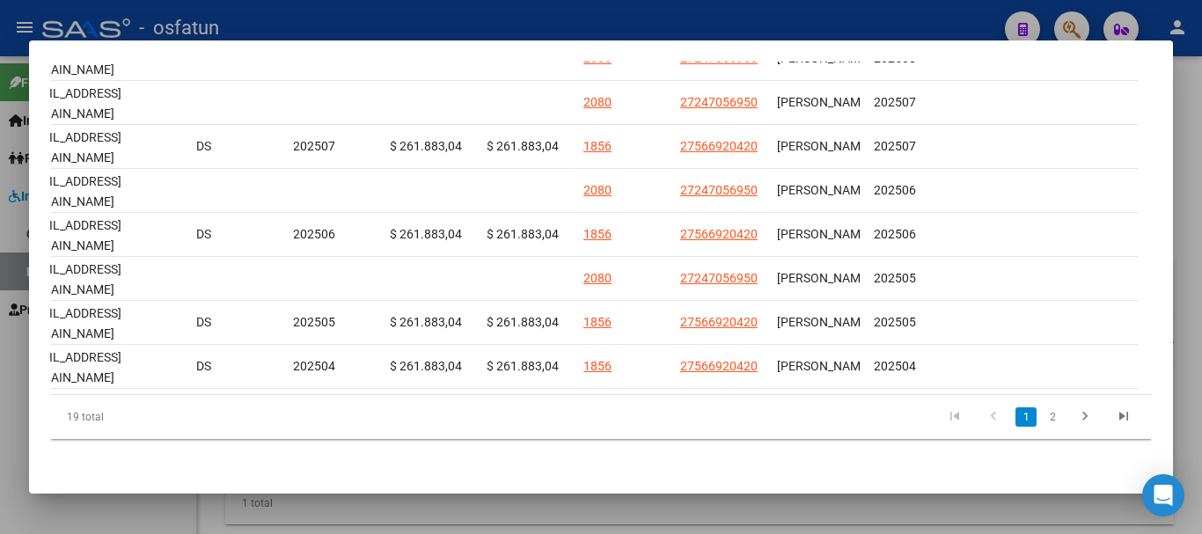
scroll to position [0, 0]
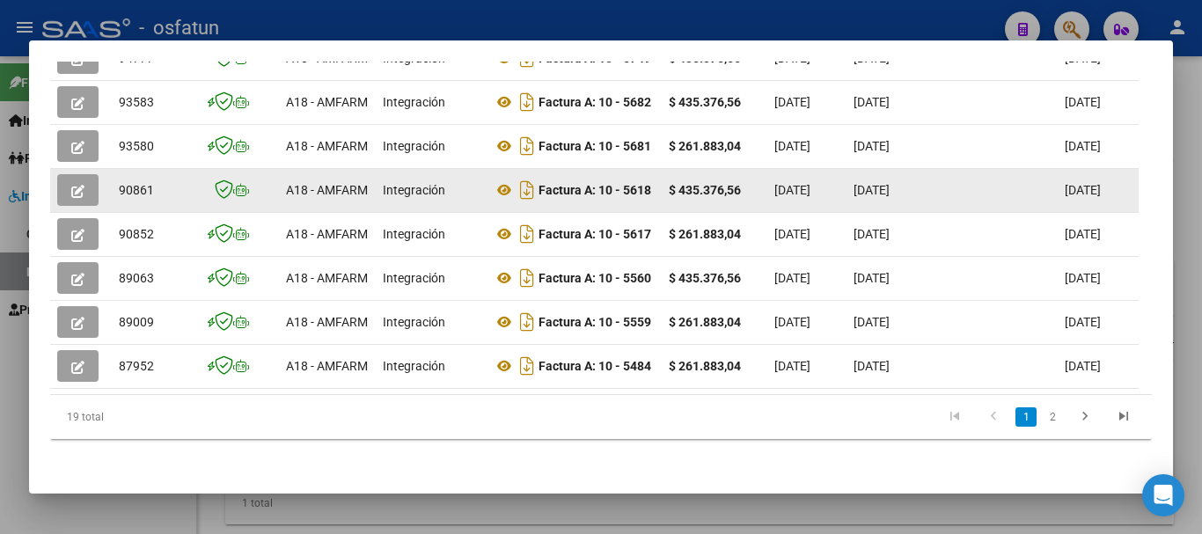
click at [72, 185] on icon "button" at bounding box center [77, 191] width 13 height 13
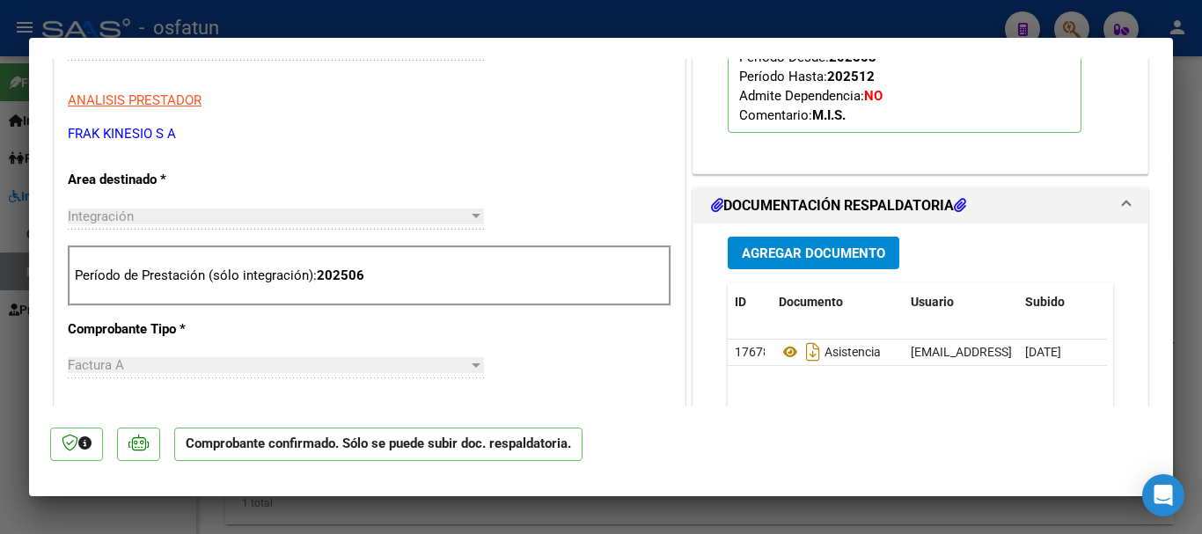
scroll to position [792, 0]
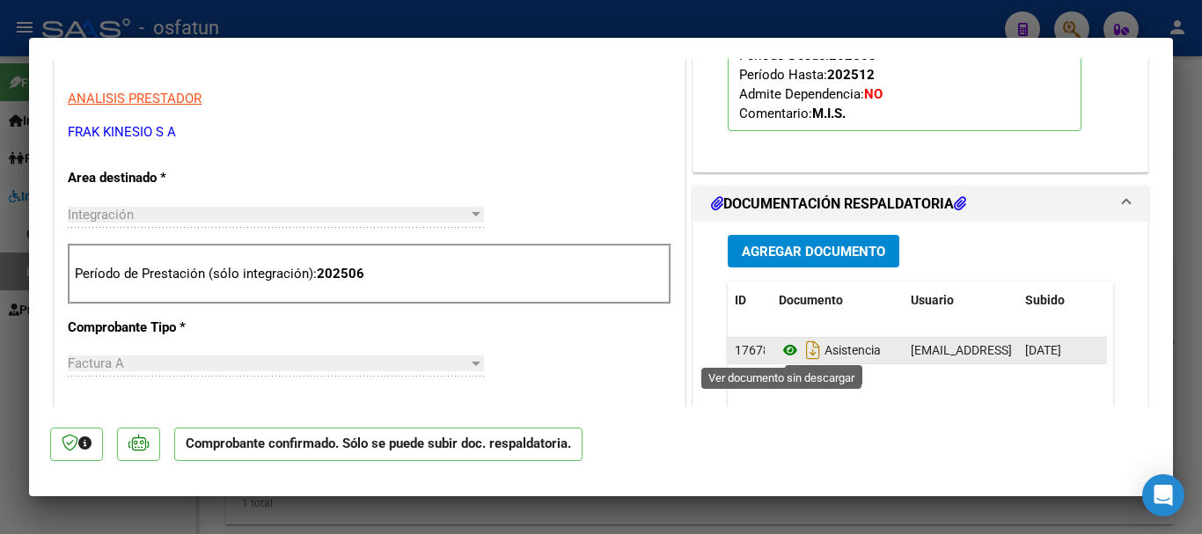
click at [780, 347] on icon at bounding box center [790, 350] width 23 height 21
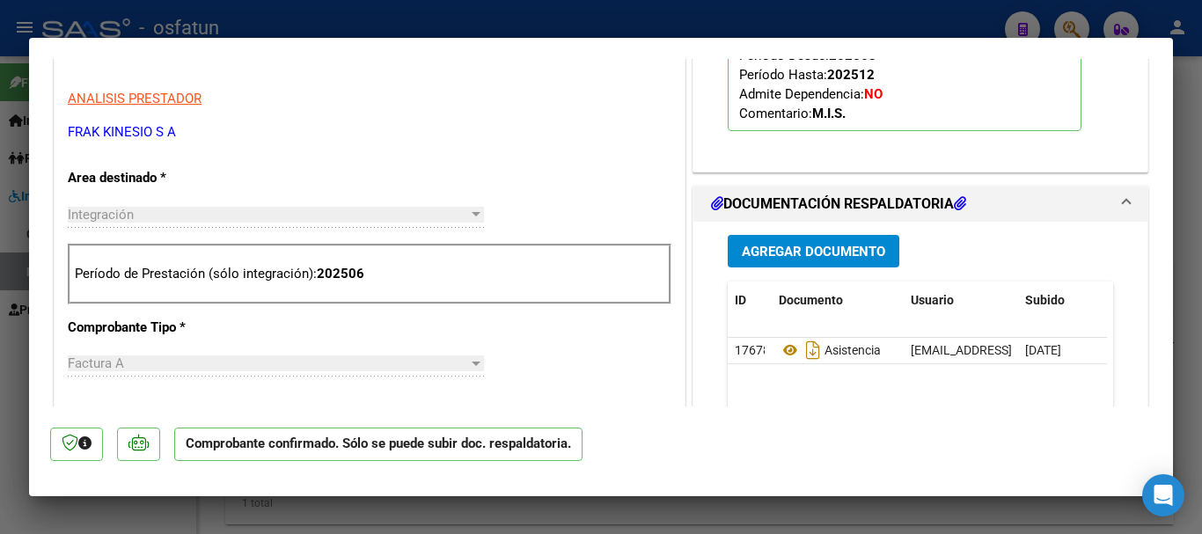
type input "$ 0,00"
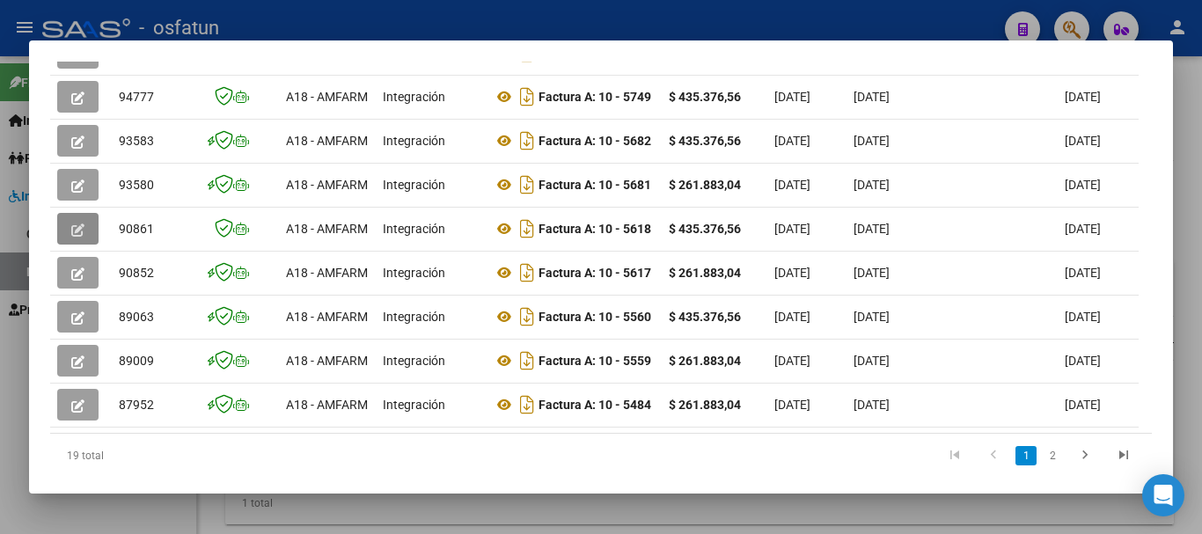
scroll to position [529, 0]
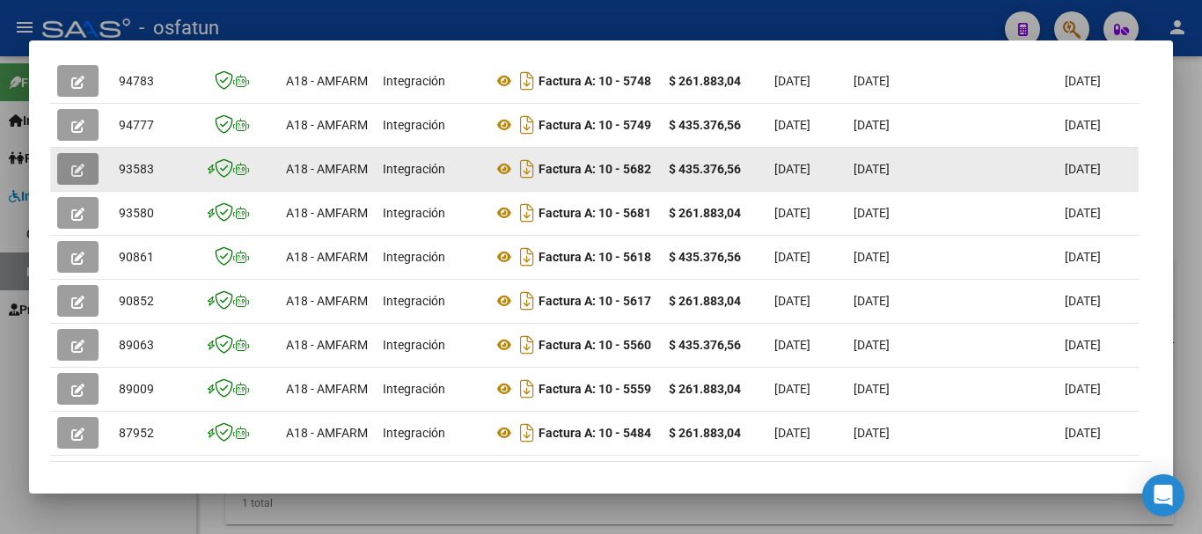
click at [81, 172] on icon "button" at bounding box center [77, 170] width 13 height 13
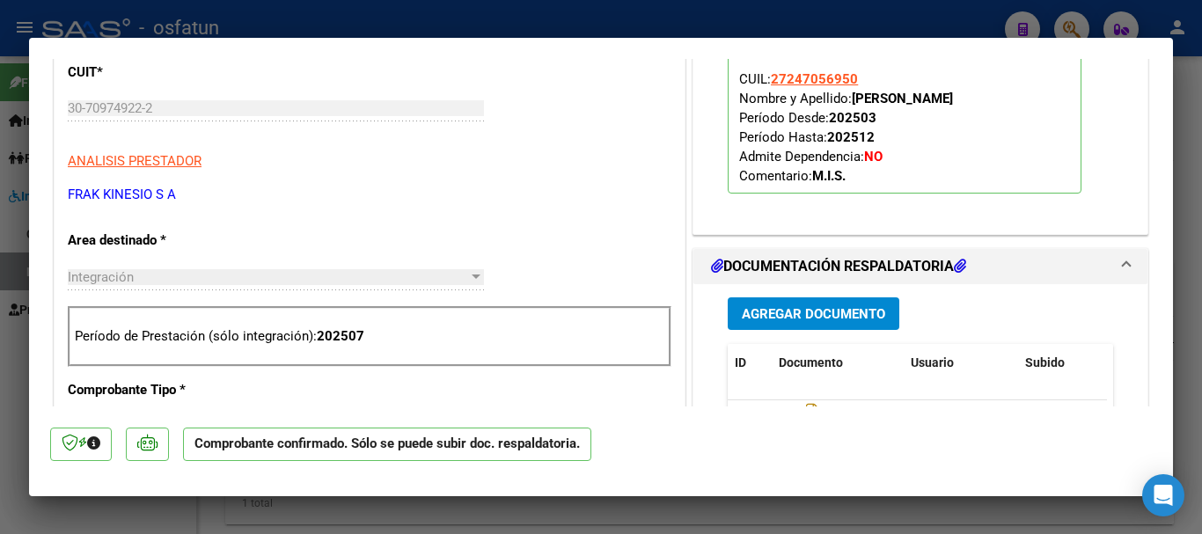
scroll to position [1056, 0]
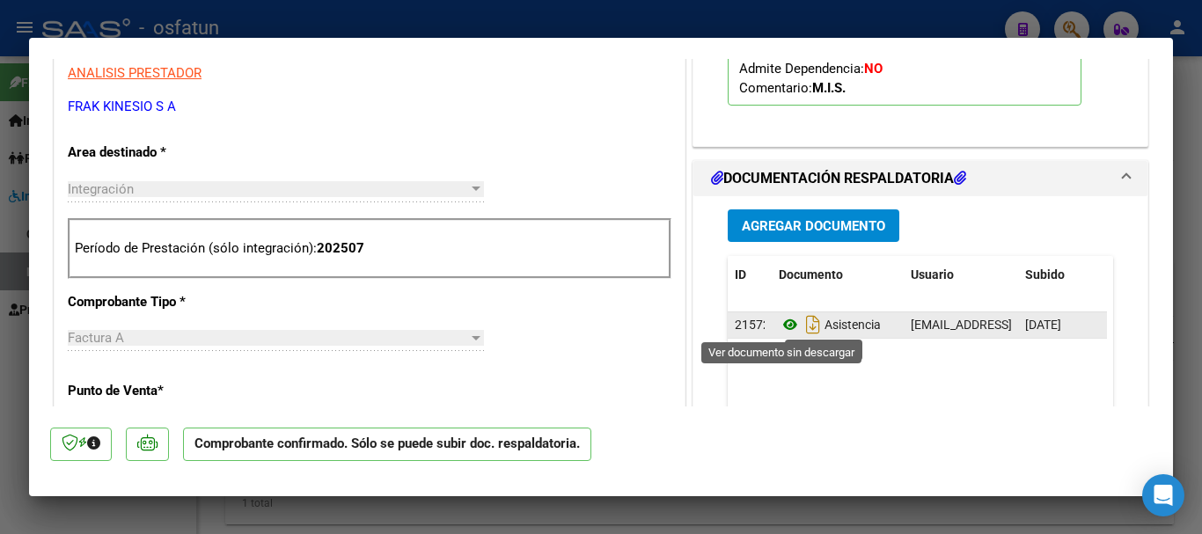
click at [785, 327] on icon at bounding box center [790, 324] width 23 height 21
click at [803, 321] on icon "Descargar documento" at bounding box center [813, 325] width 23 height 28
